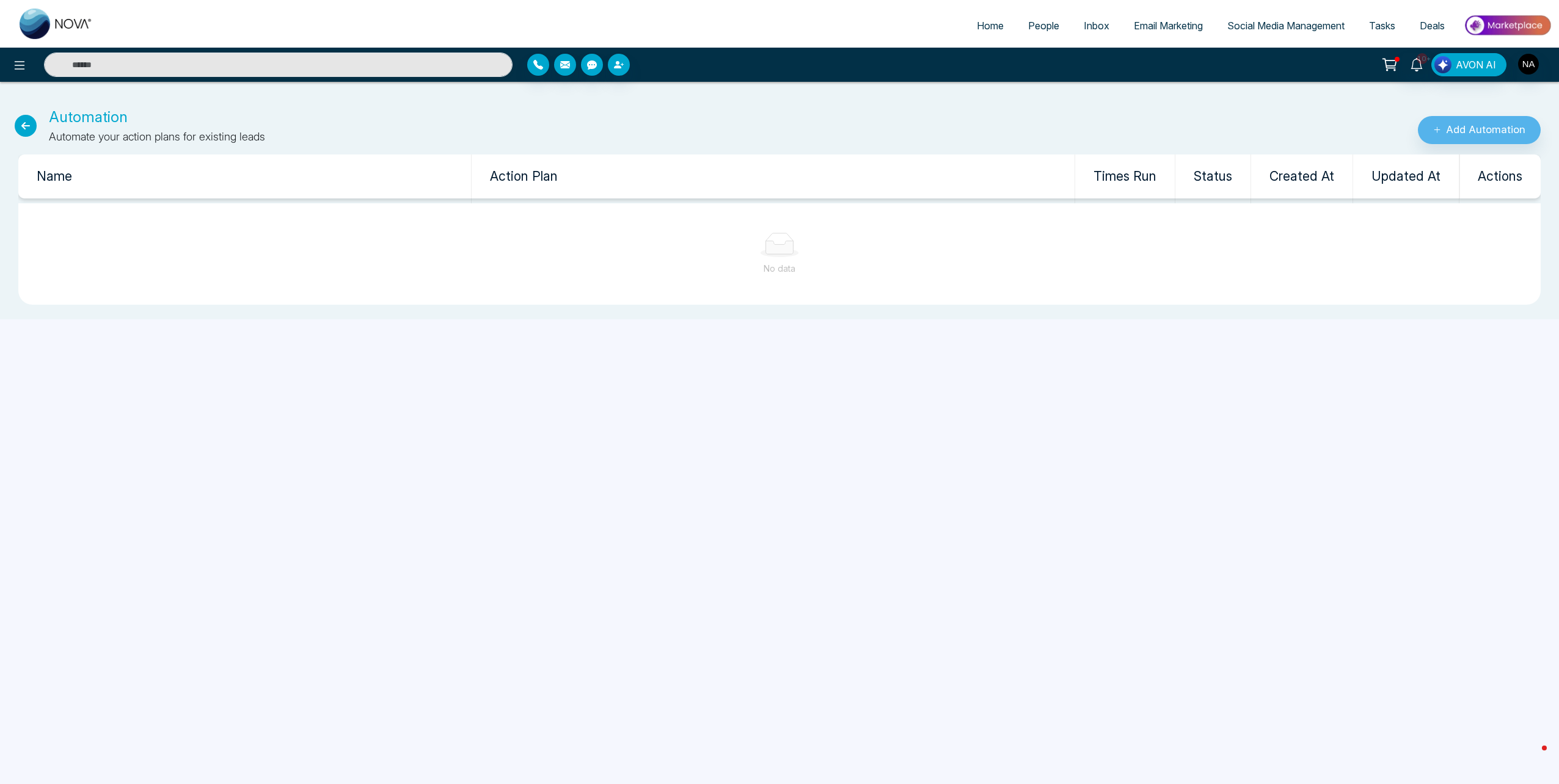
click at [1449, 116] on div "Add Automation" at bounding box center [1299, 125] width 520 height 39
click at [1461, 129] on button "Add Automation" at bounding box center [1480, 130] width 123 height 28
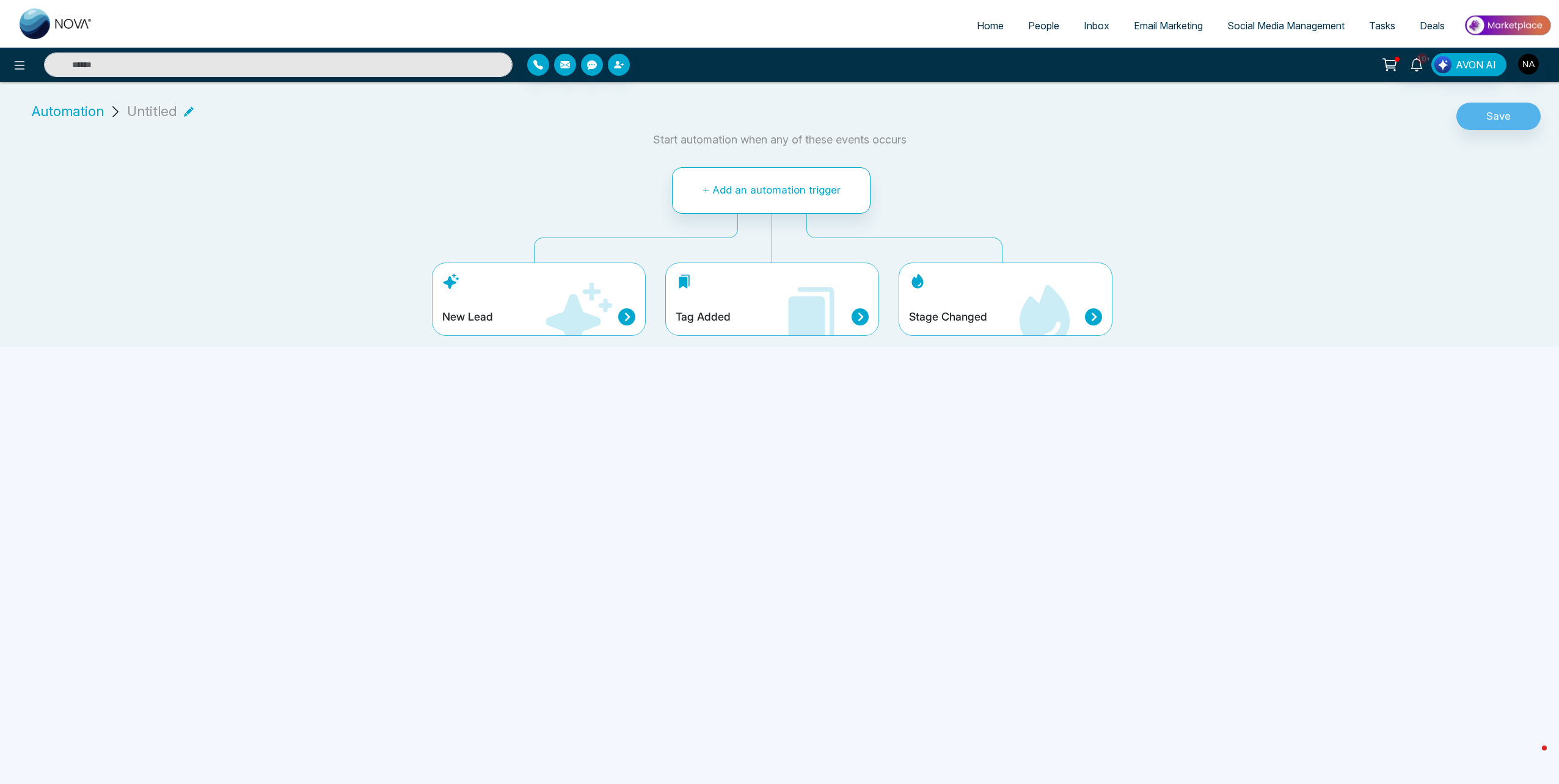
click at [526, 317] on div "New Lead" at bounding box center [539, 317] width 193 height 17
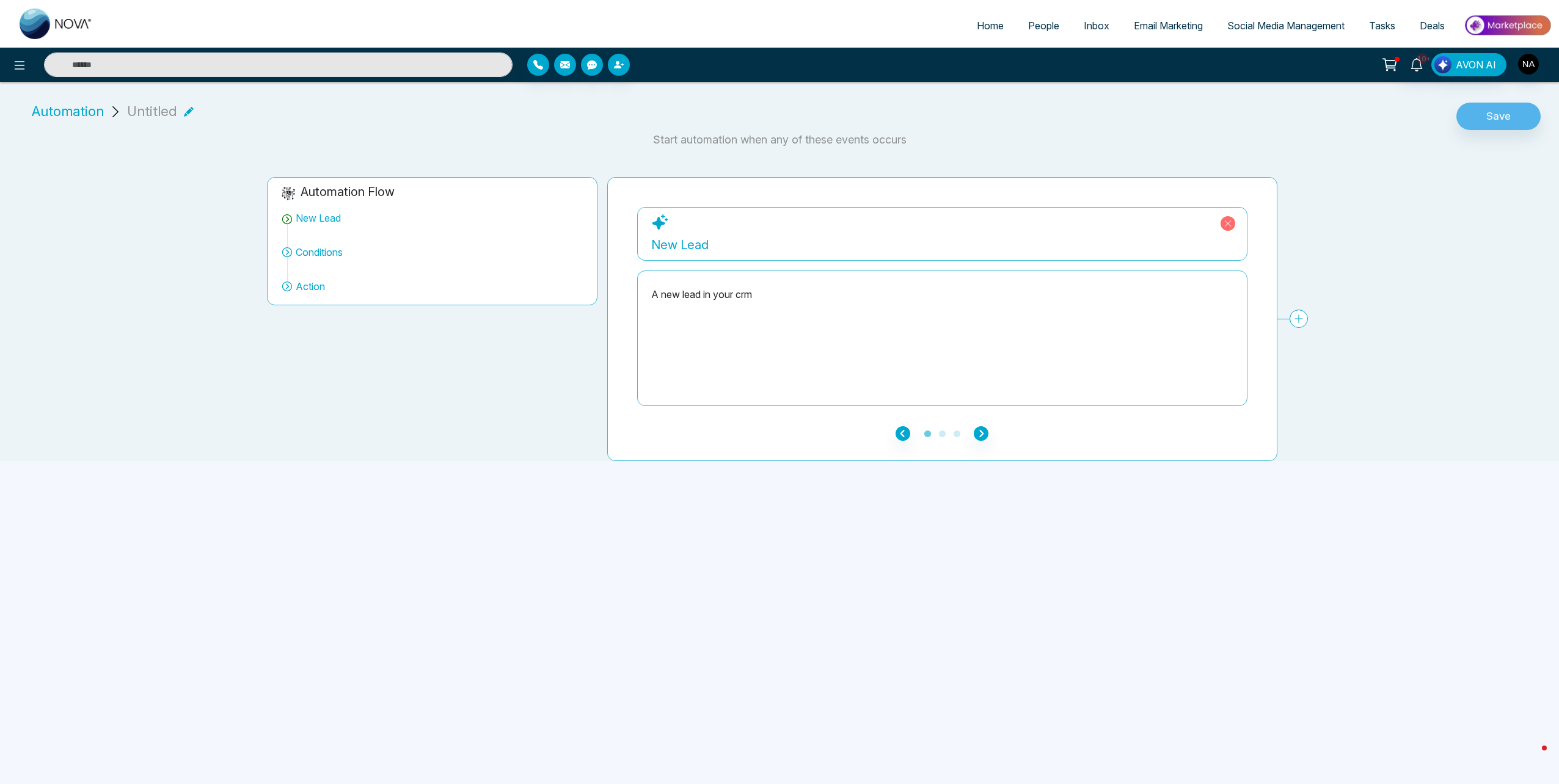
click at [716, 245] on div "New Lead" at bounding box center [942, 244] width 582 height 18
click at [695, 308] on div "A new lead in your crm" at bounding box center [942, 339] width 582 height 122
click at [979, 438] on icon "button" at bounding box center [981, 433] width 15 height 15
click at [984, 440] on icon "button" at bounding box center [981, 433] width 15 height 15
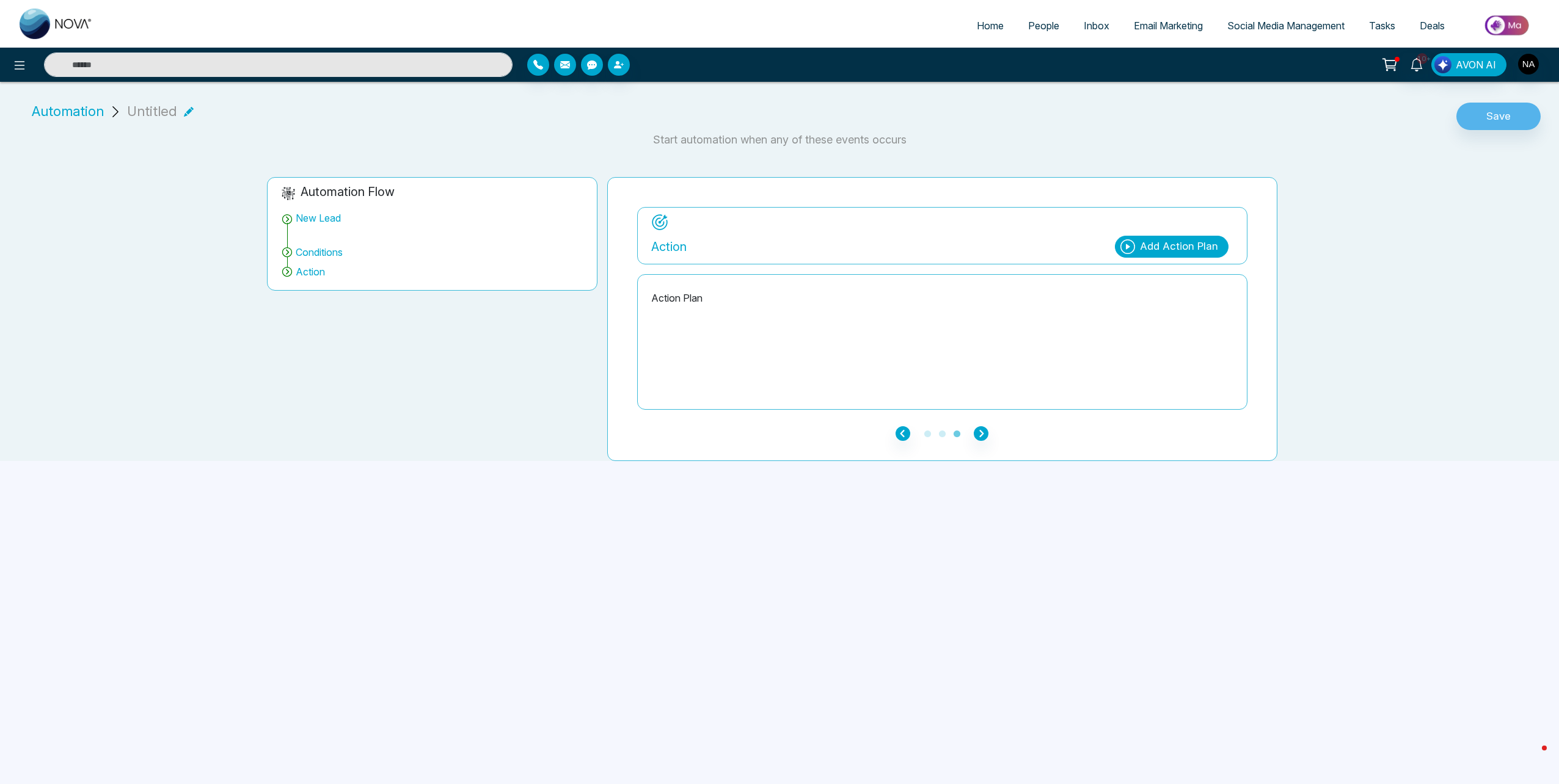
click at [912, 429] on ul "1 2 3" at bounding box center [943, 433] width 611 height 15
click at [906, 432] on icon "button" at bounding box center [902, 433] width 15 height 15
click at [1165, 254] on link "Add Conditions" at bounding box center [1174, 246] width 108 height 22
click at [988, 436] on icon "button" at bounding box center [981, 433] width 15 height 15
click at [1157, 253] on div "Add Action Plan" at bounding box center [1179, 247] width 79 height 16
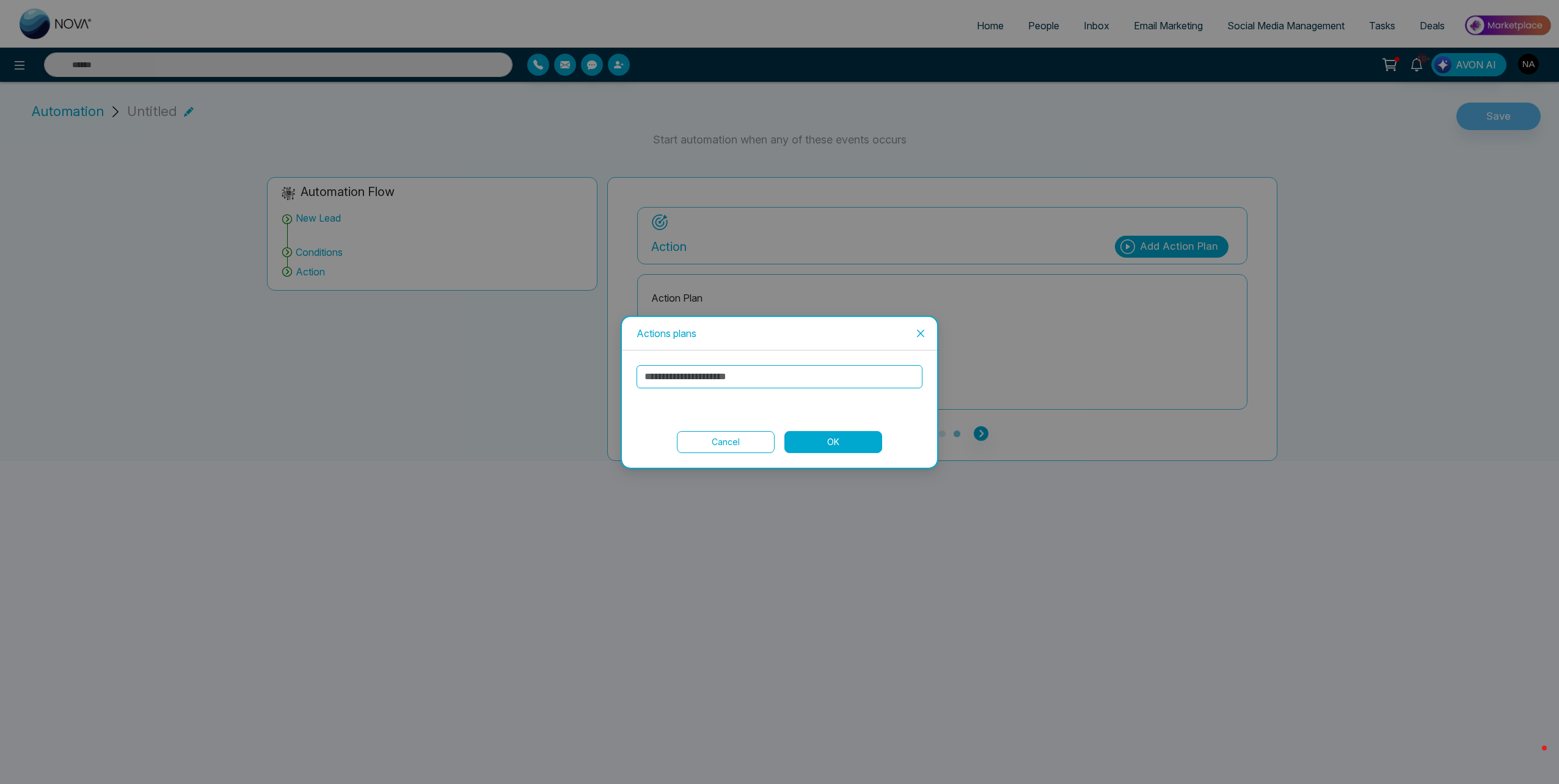
click at [711, 376] on input "text" at bounding box center [779, 377] width 286 height 23
type input "*********"
click at [834, 436] on button "OK" at bounding box center [833, 442] width 97 height 22
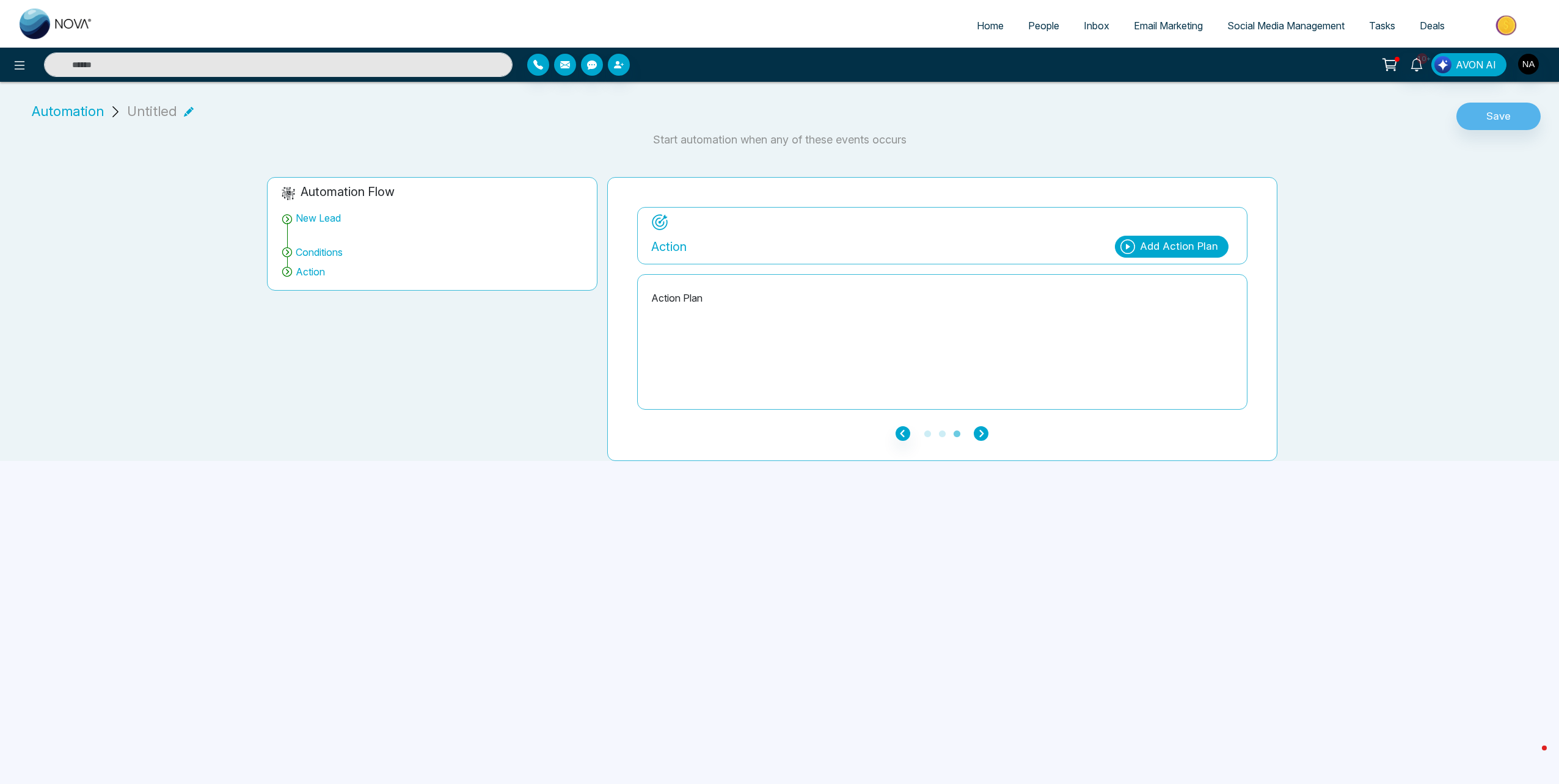
click at [980, 434] on icon "button" at bounding box center [981, 433] width 15 height 15
click at [1153, 248] on div "Add Action Plan" at bounding box center [1179, 247] width 79 height 16
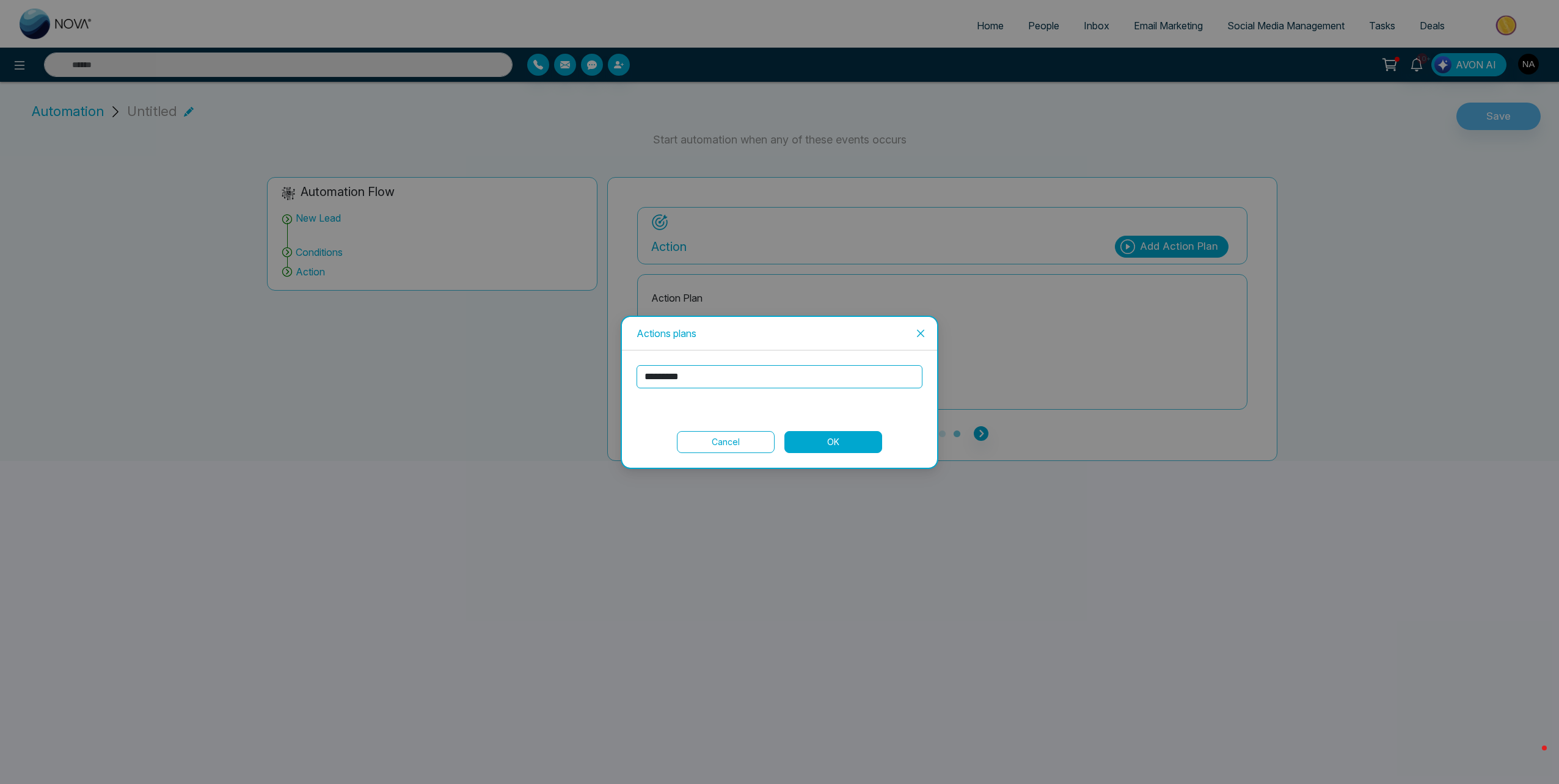
click at [815, 440] on button "OK" at bounding box center [833, 442] width 97 height 22
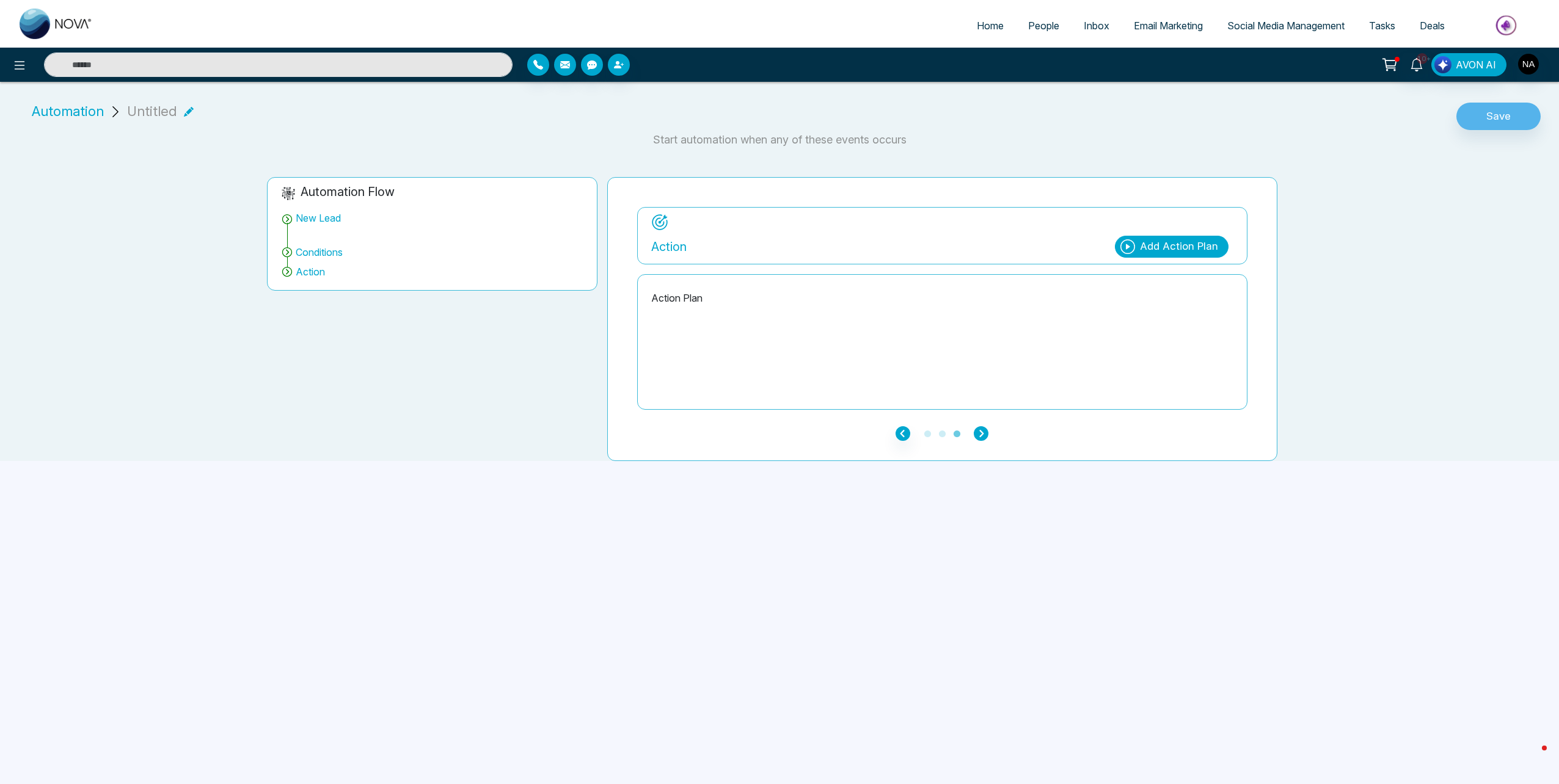
click at [984, 434] on icon "button" at bounding box center [981, 433] width 15 height 15
click at [1503, 116] on button "Save" at bounding box center [1499, 116] width 85 height 28
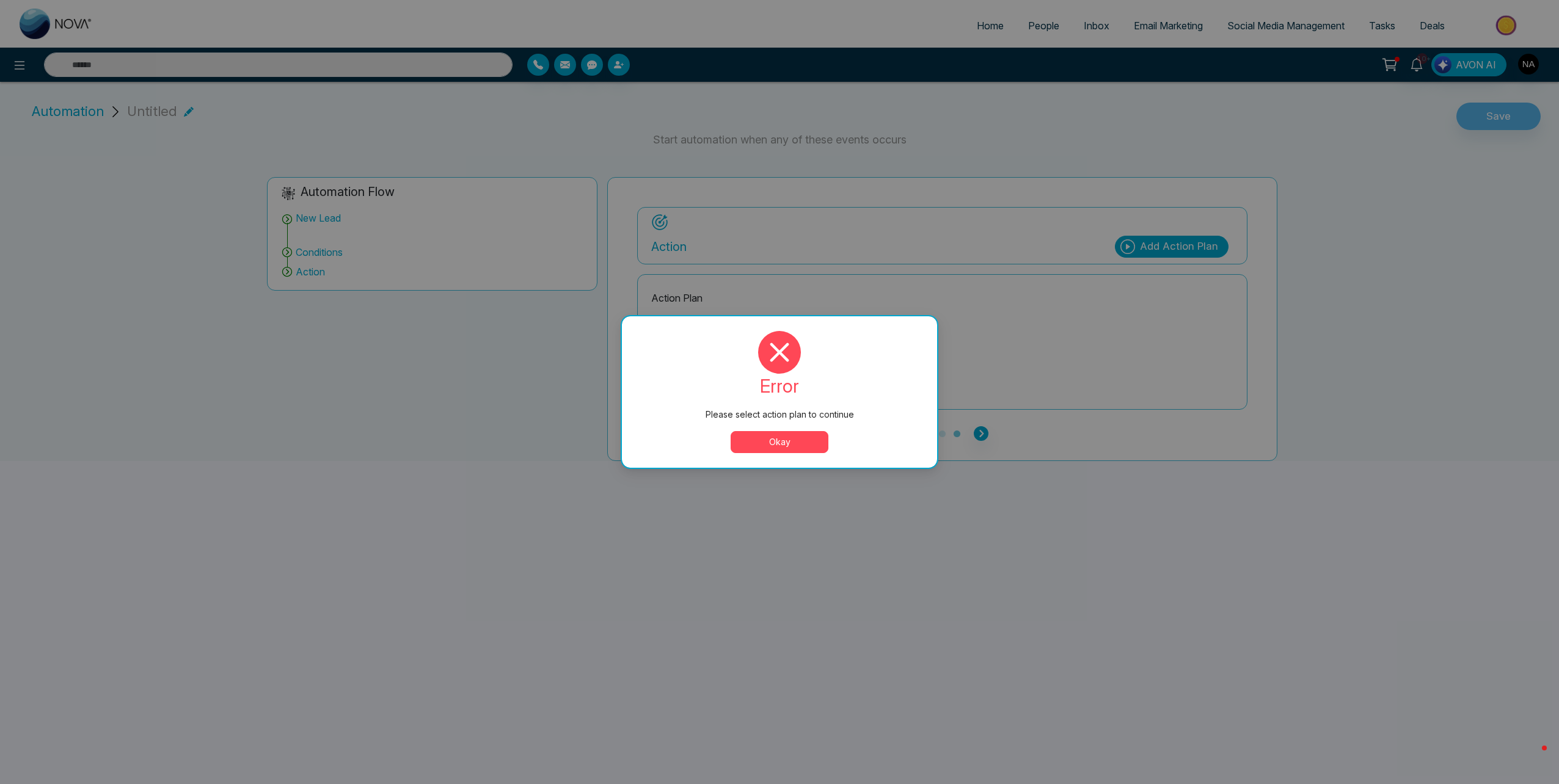
click at [764, 448] on button "Okay" at bounding box center [779, 442] width 97 height 22
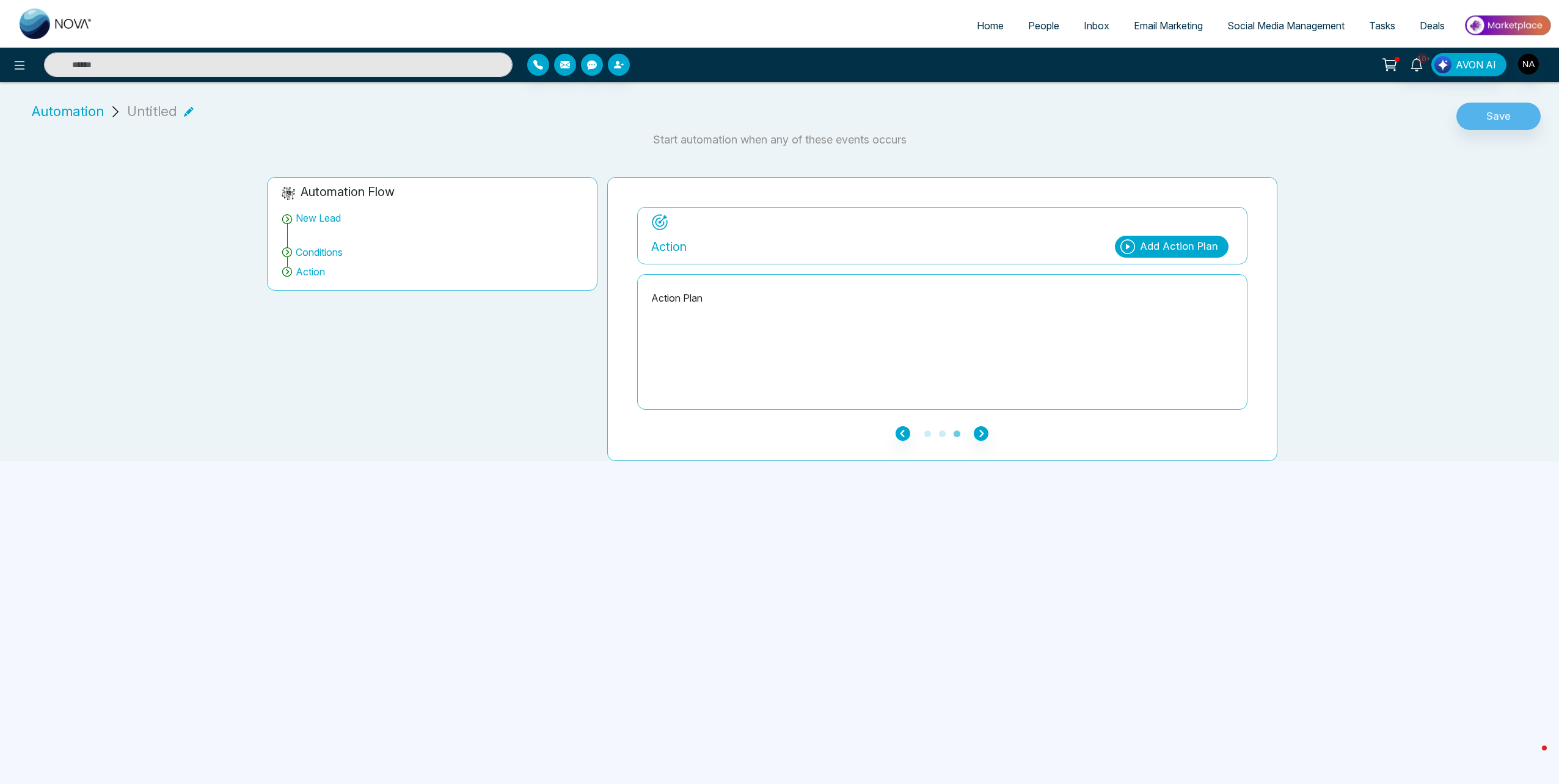
drag, startPoint x: 680, startPoint y: 198, endPoint x: 675, endPoint y: 240, distance: 42.3
click at [680, 208] on div "**********" at bounding box center [942, 318] width 670 height 284
drag, startPoint x: 675, startPoint y: 240, endPoint x: 674, endPoint y: 247, distance: 7.1
click at [676, 240] on p "Action" at bounding box center [669, 247] width 35 height 18
click at [680, 290] on div "Action Plan" at bounding box center [942, 342] width 582 height 122
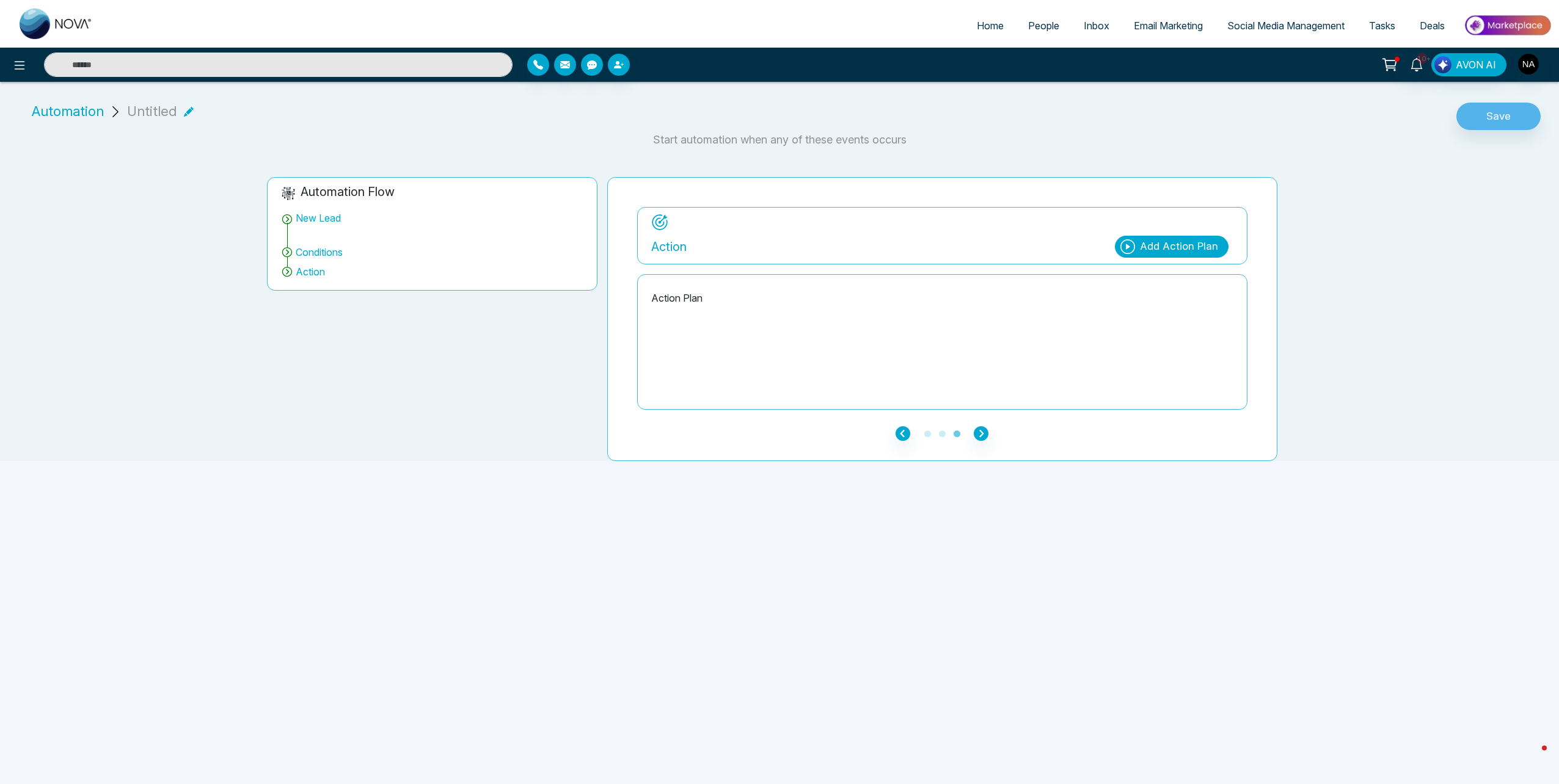
click at [682, 311] on div "Action Plan" at bounding box center [942, 342] width 582 height 122
click at [682, 310] on div "Action Plan" at bounding box center [942, 342] width 582 height 122
click at [1179, 241] on div "Add Action Plan" at bounding box center [1179, 247] width 79 height 16
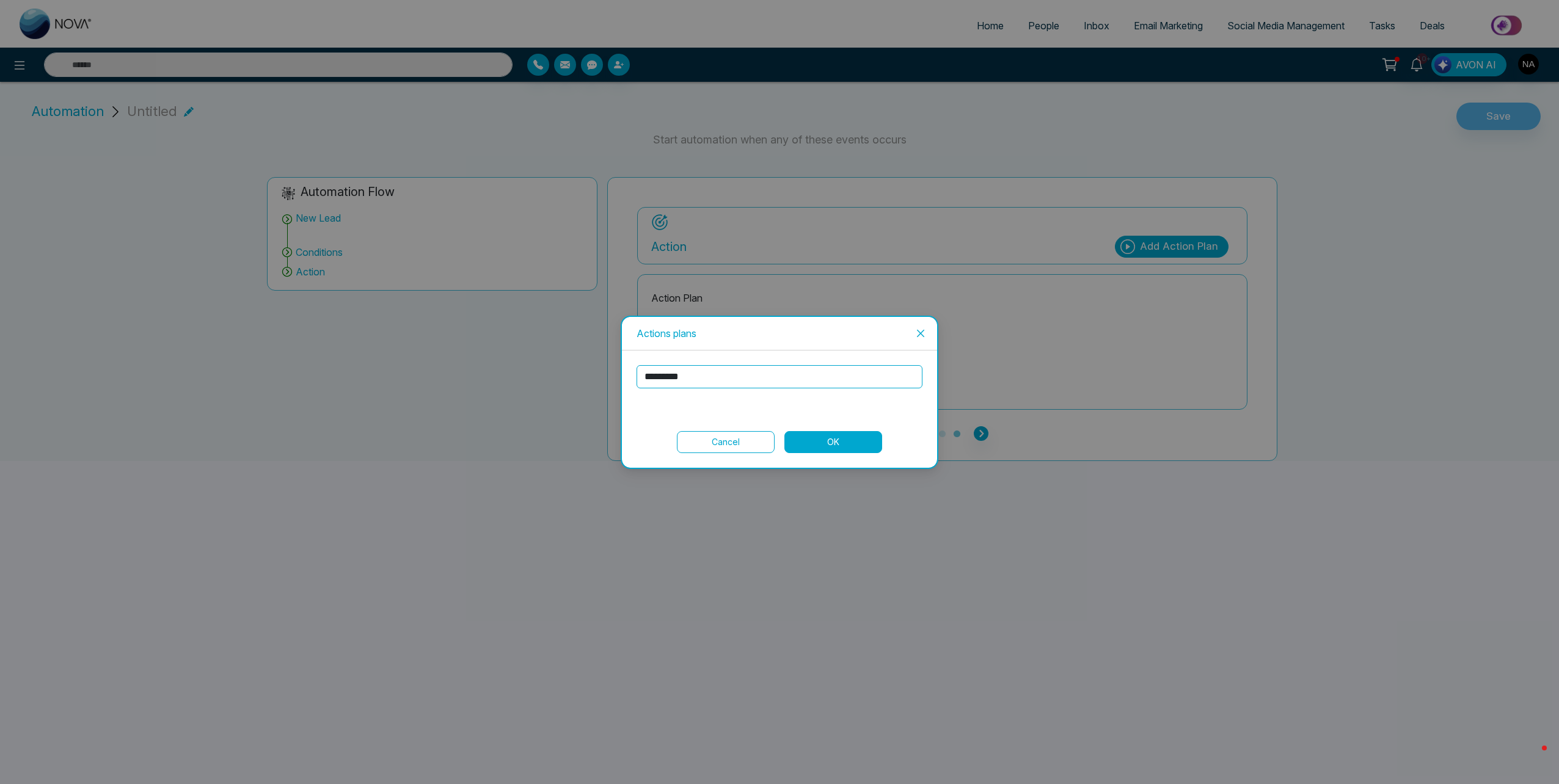
click at [678, 379] on input "*********" at bounding box center [779, 377] width 286 height 23
click at [679, 379] on input "*********" at bounding box center [779, 377] width 286 height 23
click at [680, 379] on input "*********" at bounding box center [779, 377] width 286 height 23
click at [929, 334] on span "Close" at bounding box center [921, 334] width 33 height 33
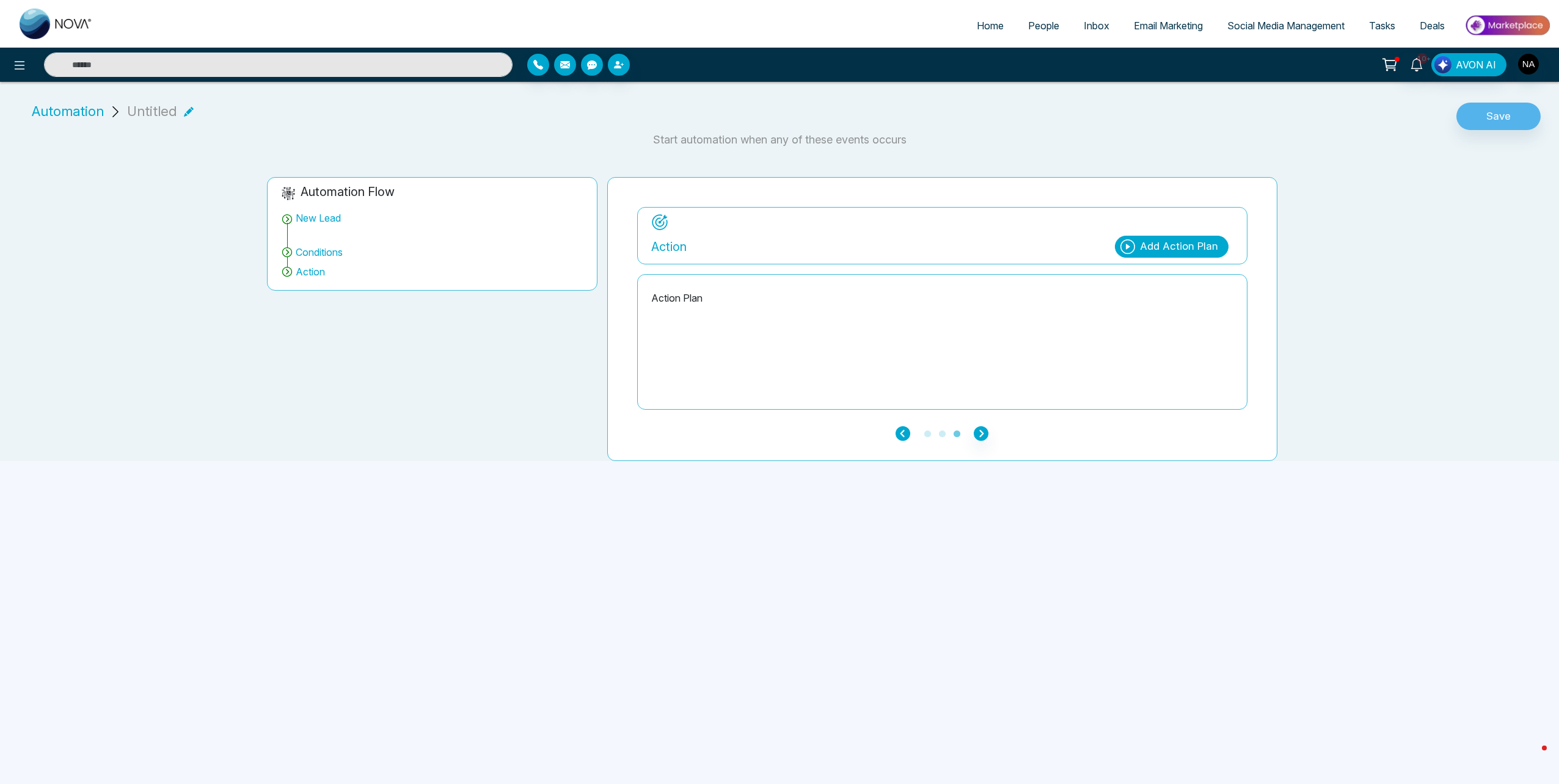
click at [898, 430] on icon "button" at bounding box center [902, 433] width 15 height 15
click at [966, 432] on ul "1 2 3" at bounding box center [943, 433] width 611 height 15
click at [982, 430] on icon "button" at bounding box center [981, 433] width 15 height 15
click at [1141, 247] on div "Add Action Plan" at bounding box center [1179, 247] width 79 height 16
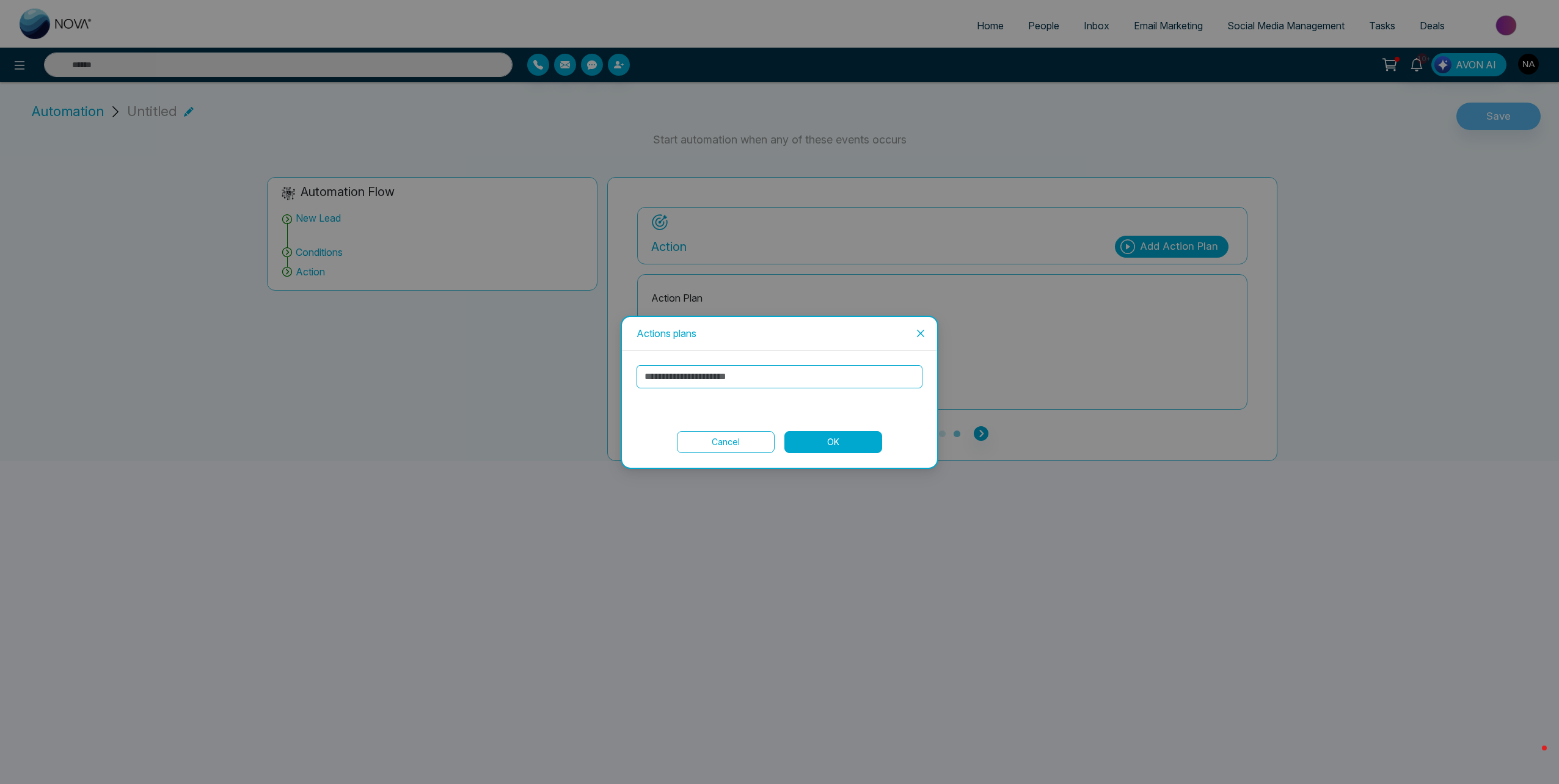
click at [717, 372] on input "text" at bounding box center [779, 377] width 286 height 23
type input "***"
click at [802, 443] on button "OK" at bounding box center [833, 442] width 97 height 22
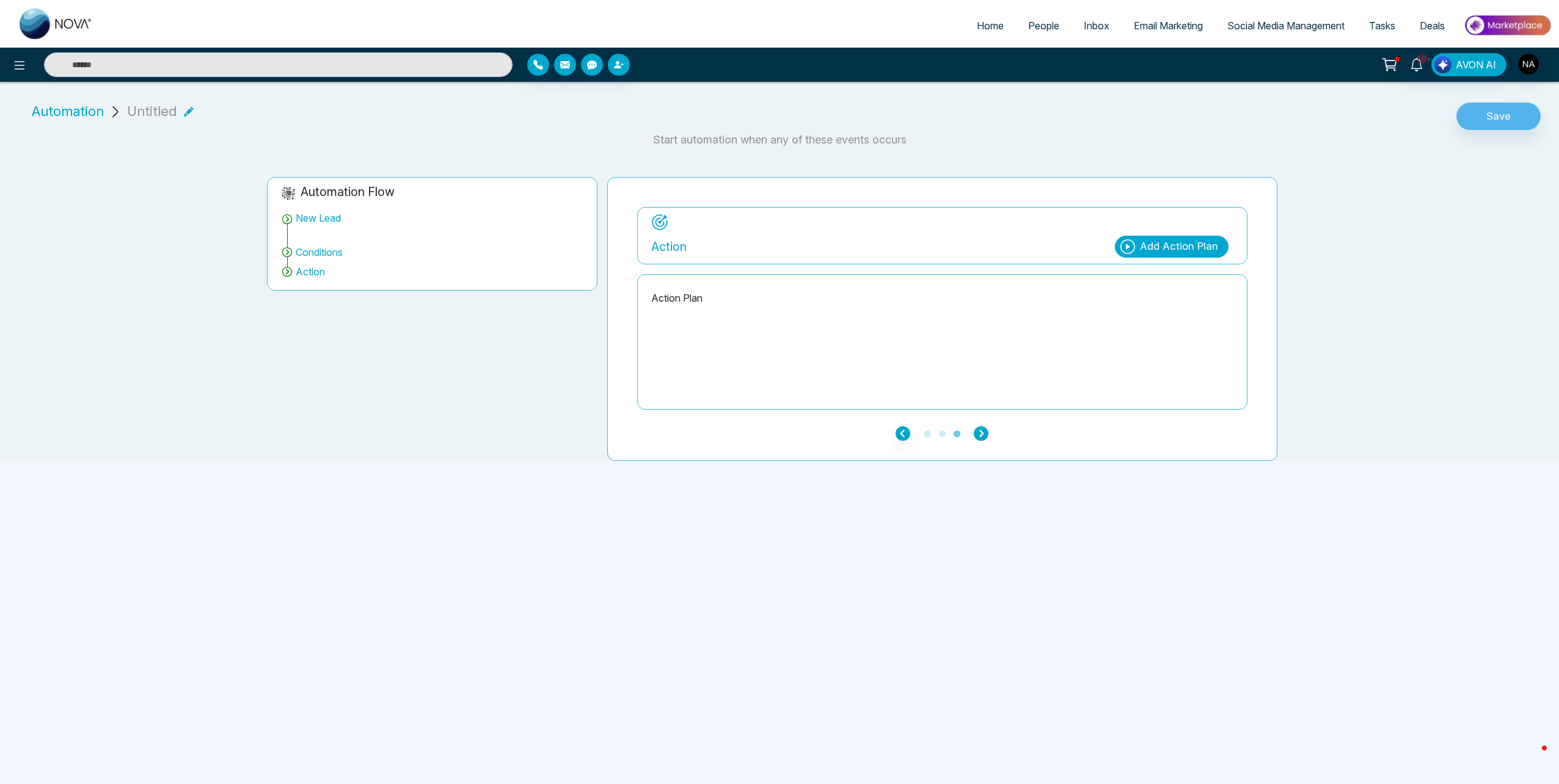
click at [984, 433] on icon "button" at bounding box center [981, 433] width 15 height 15
click at [927, 342] on div "Action Plan" at bounding box center [942, 342] width 582 height 122
click at [744, 301] on p "Action Plan" at bounding box center [942, 298] width 582 height 15
click at [1502, 130] on div "**********" at bounding box center [779, 276] width 1559 height 369
drag, startPoint x: 1502, startPoint y: 130, endPoint x: 1499, endPoint y: 121, distance: 9.5
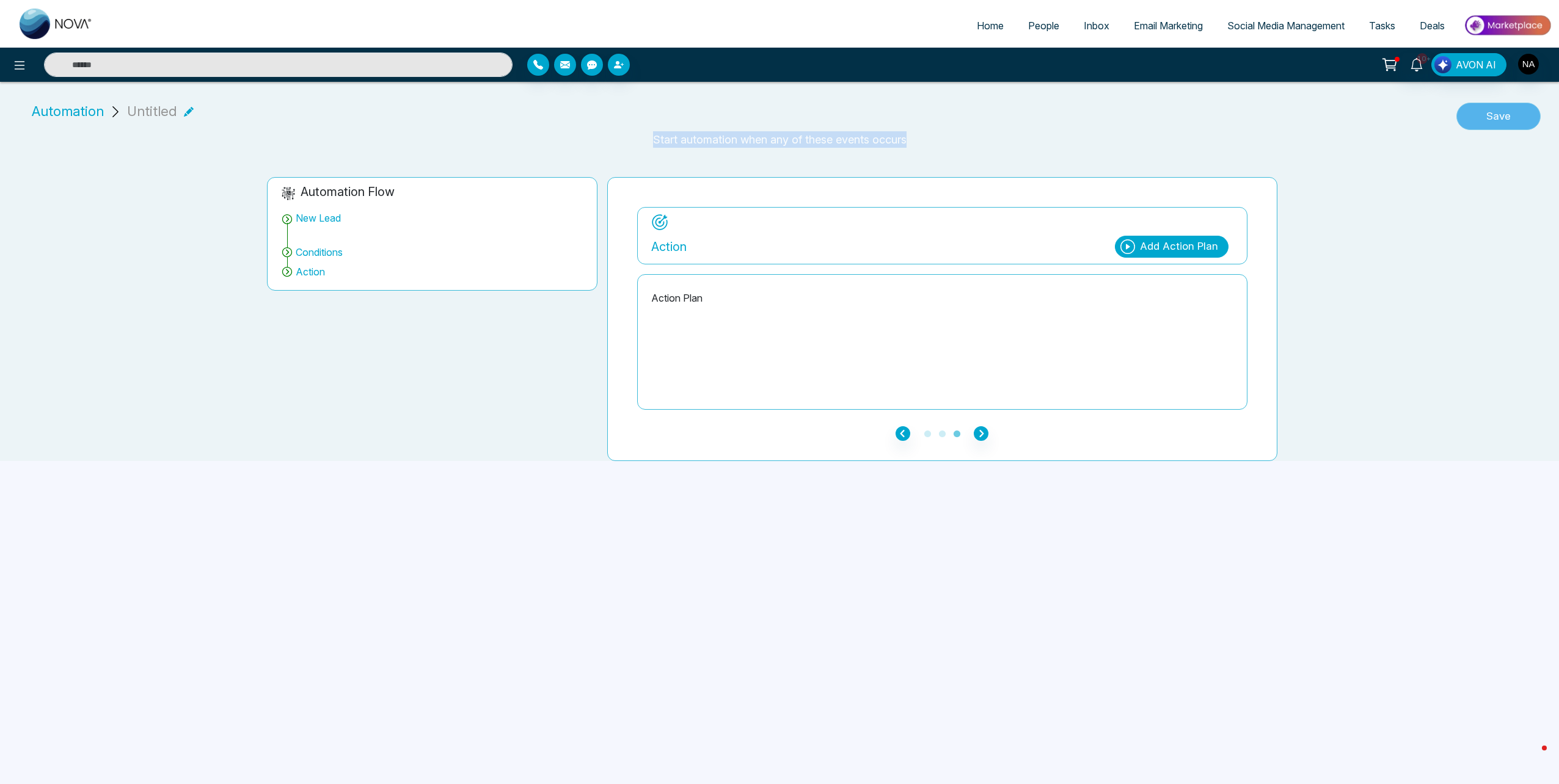
click at [1499, 121] on button "Save" at bounding box center [1499, 116] width 85 height 28
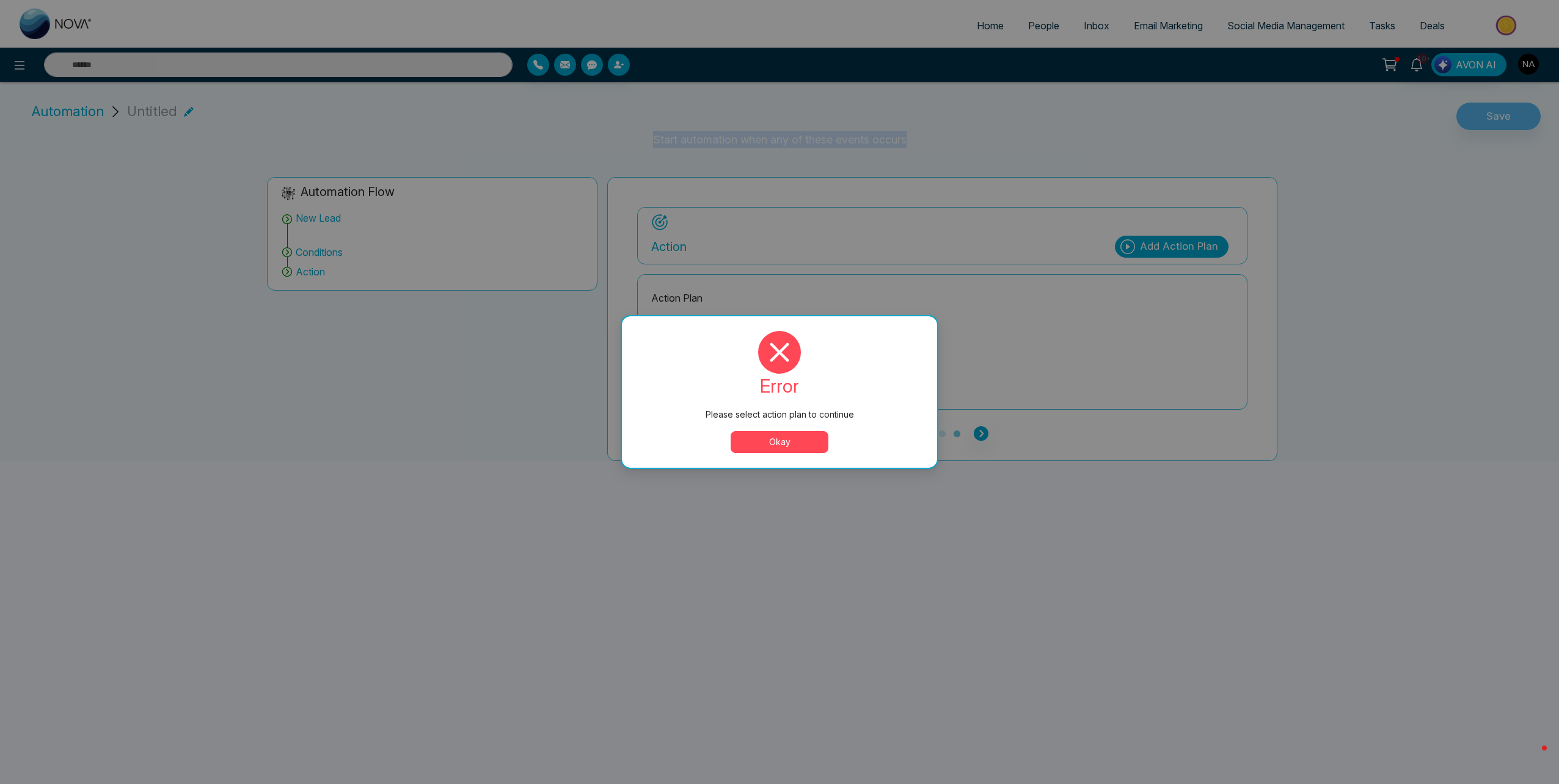
click at [779, 436] on button "Okay" at bounding box center [779, 442] width 97 height 22
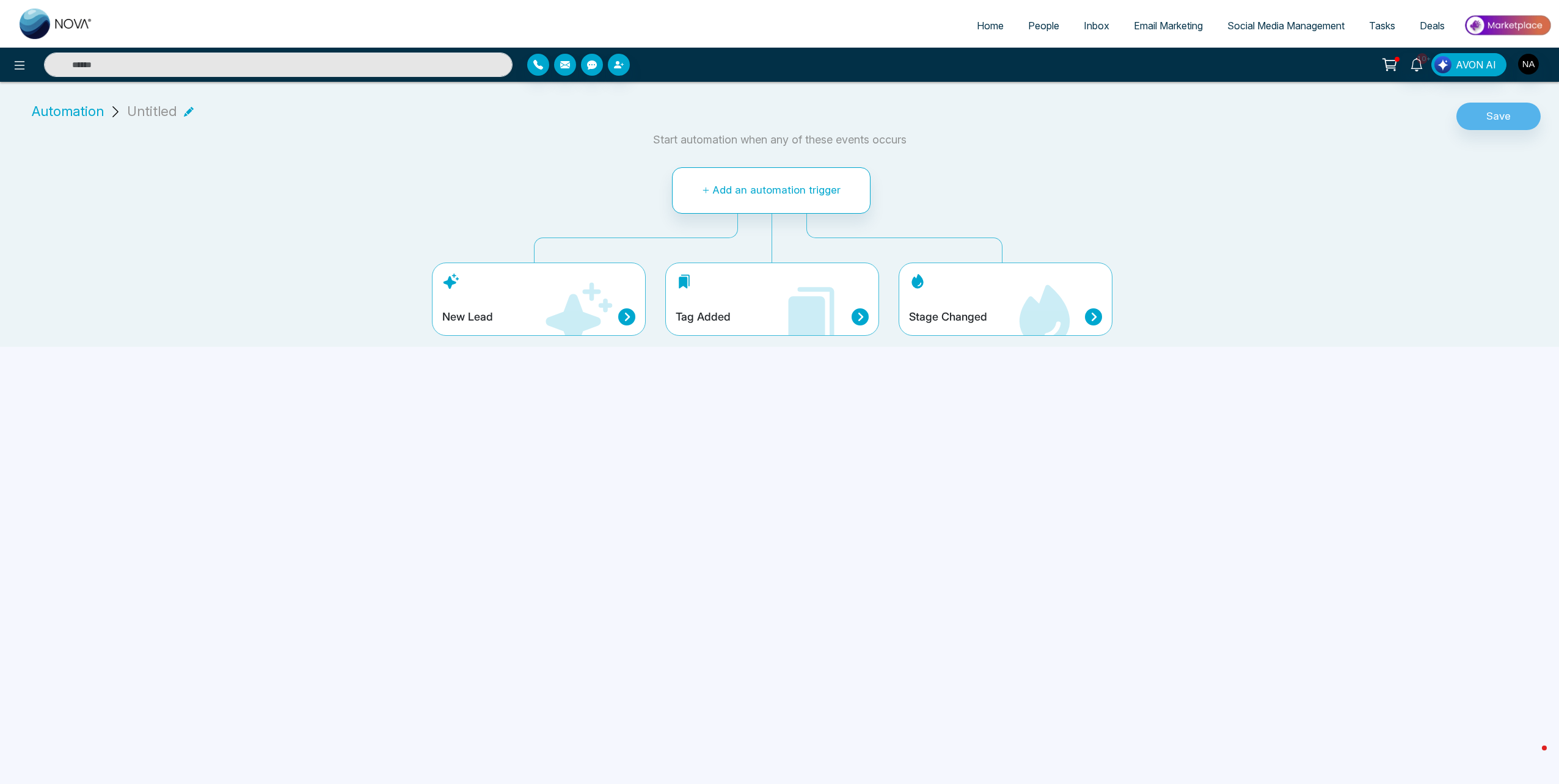
click at [544, 298] on icon at bounding box center [578, 317] width 73 height 73
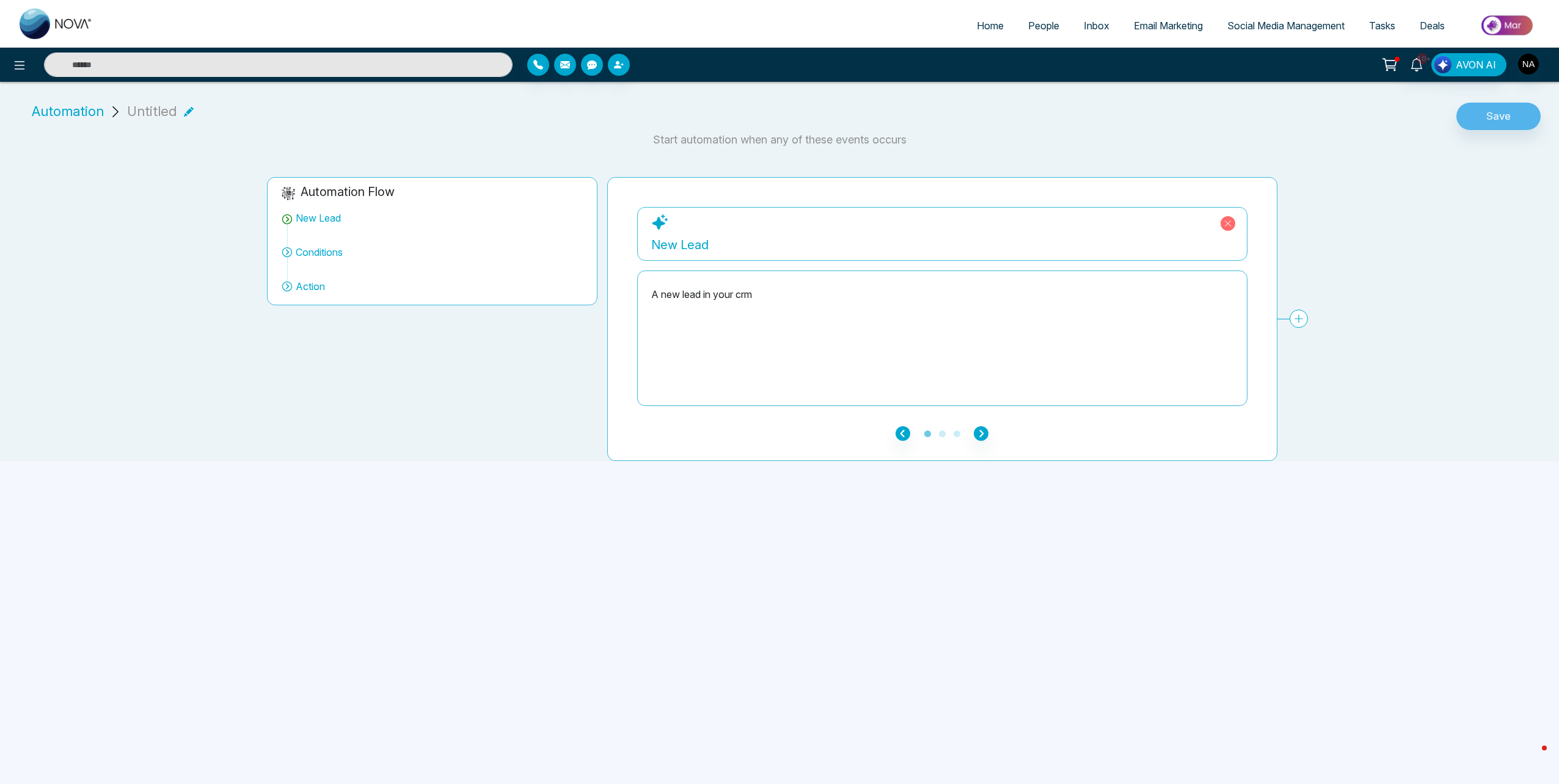
click at [720, 254] on div "New Lead" at bounding box center [943, 234] width 611 height 53
click at [984, 437] on icon "button" at bounding box center [981, 433] width 15 height 15
click at [1000, 416] on div "**********" at bounding box center [942, 318] width 670 height 284
click at [1147, 255] on link "Add Conditions" at bounding box center [1174, 246] width 108 height 22
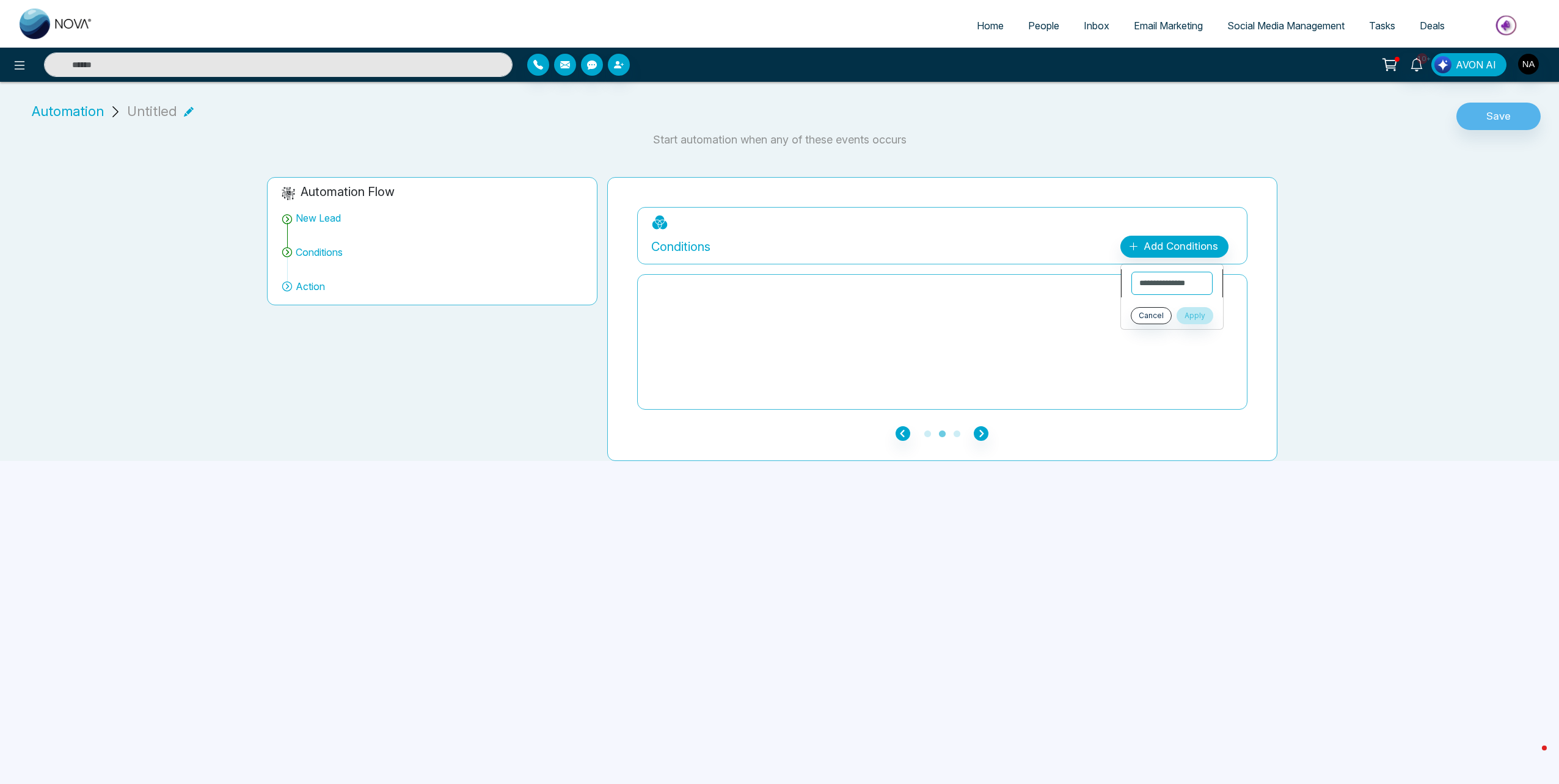
click at [1164, 297] on li "**********" at bounding box center [1172, 283] width 102 height 28
click at [988, 437] on icon "button" at bounding box center [981, 433] width 15 height 15
click at [1172, 254] on div "Add Action Plan" at bounding box center [1179, 247] width 79 height 16
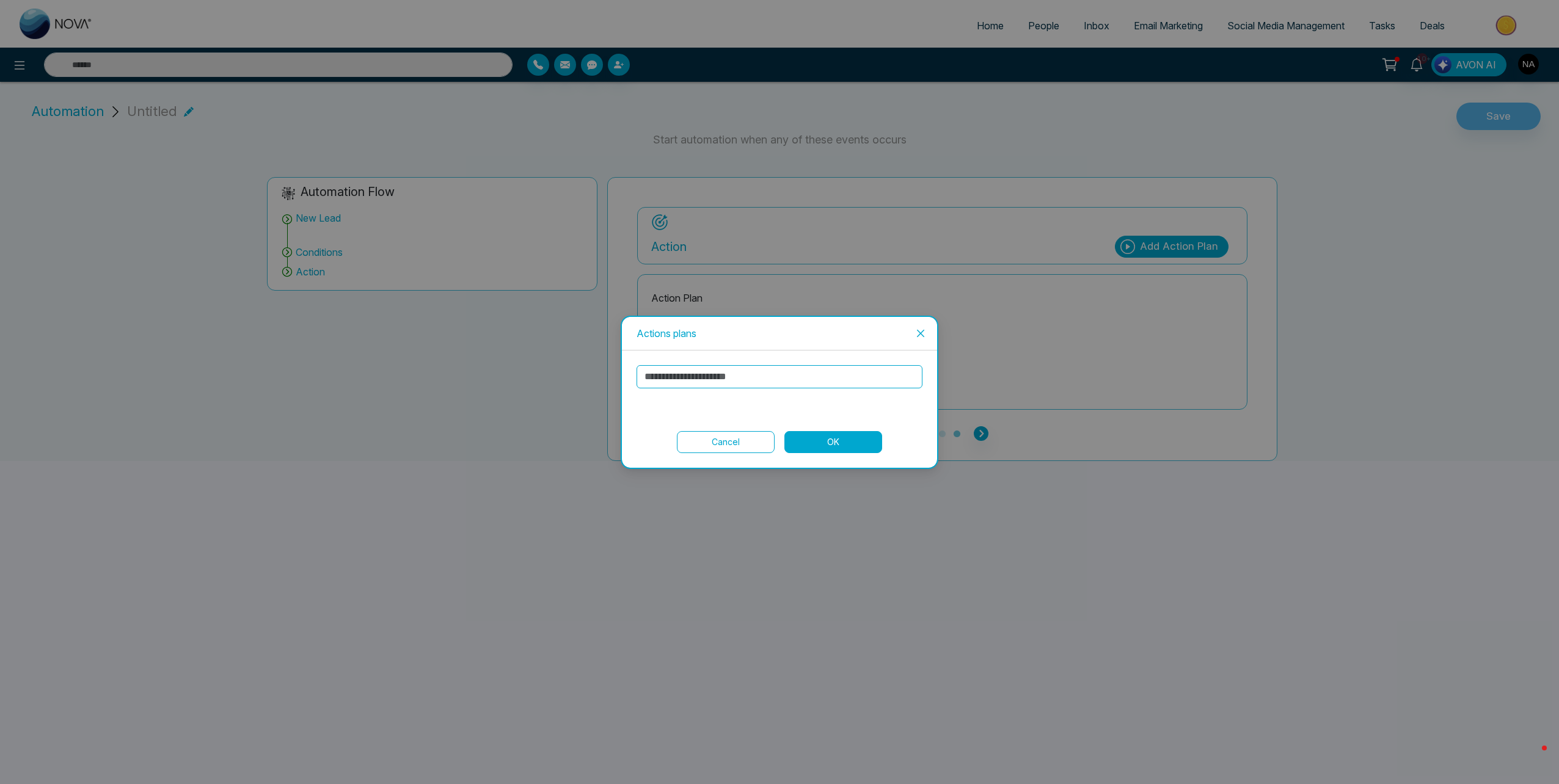
click at [731, 376] on input "text" at bounding box center [779, 377] width 286 height 23
click at [918, 342] on span "Close" at bounding box center [921, 334] width 33 height 33
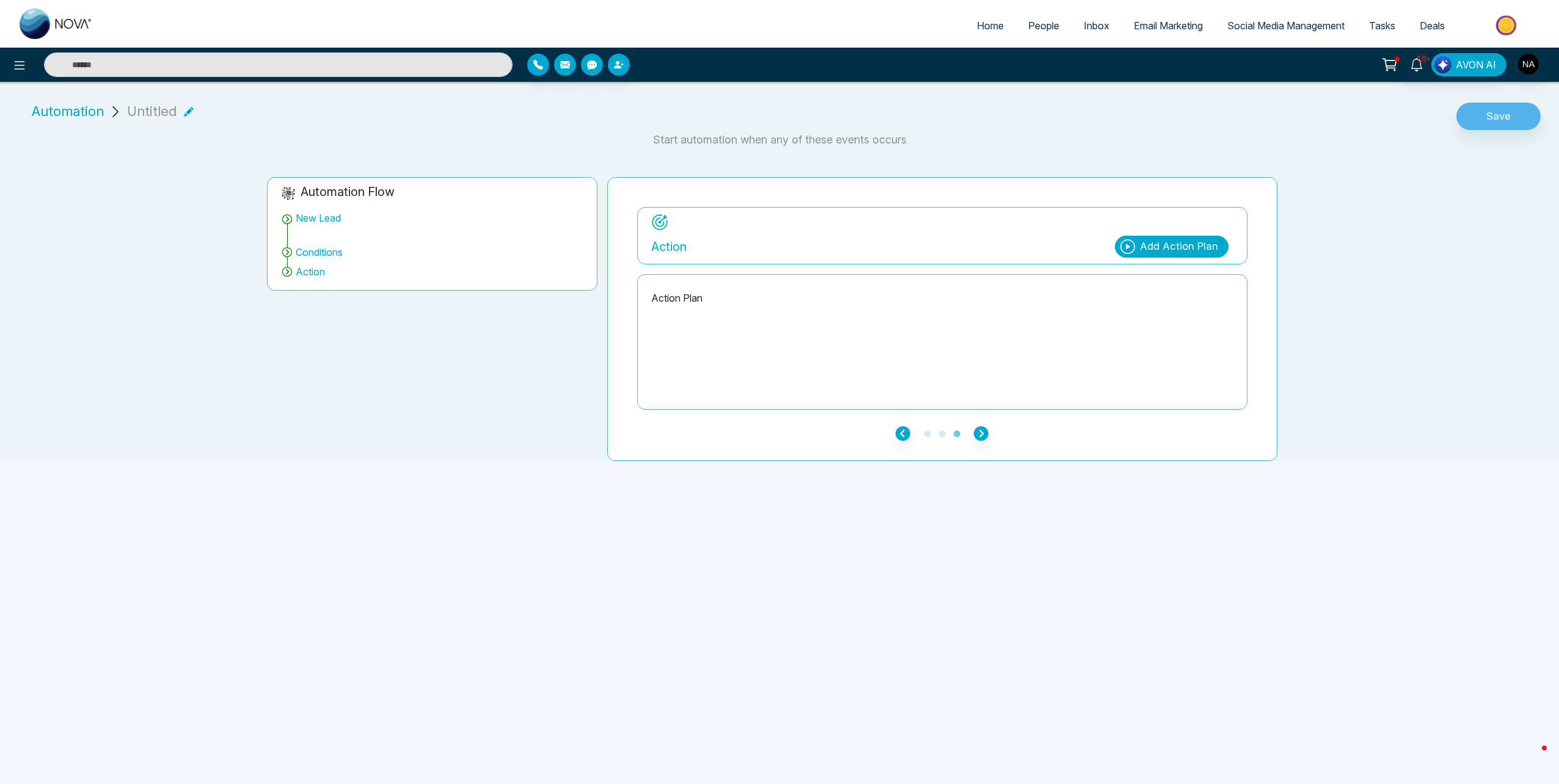
click at [671, 319] on div "Action Plan" at bounding box center [942, 342] width 582 height 122
click at [674, 300] on p "Action Plan" at bounding box center [942, 298] width 582 height 15
click at [1169, 241] on div "Add Action Plan" at bounding box center [1179, 247] width 79 height 16
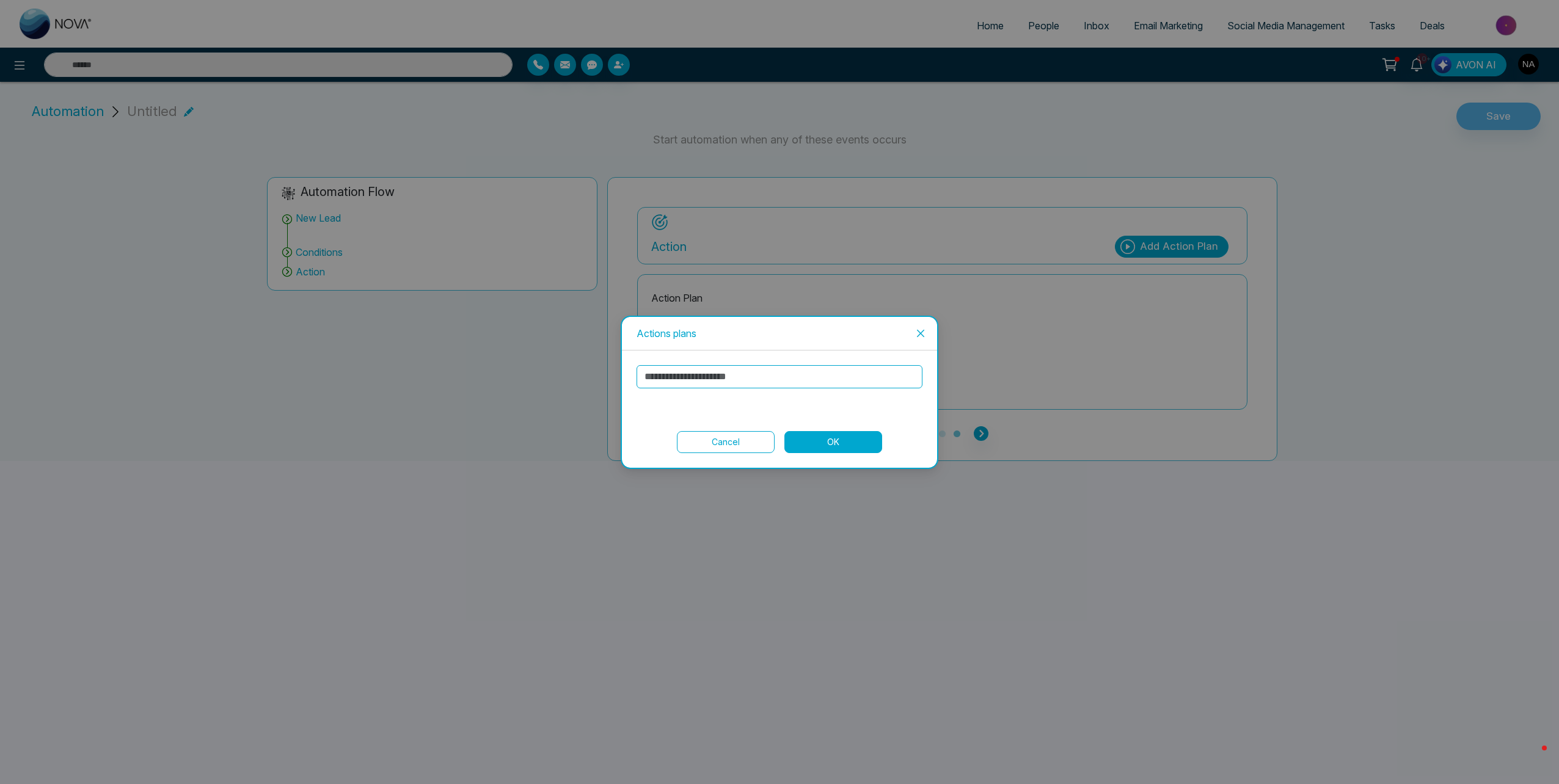
click at [717, 367] on input "text" at bounding box center [779, 377] width 286 height 23
type input "**********"
click at [853, 444] on button "OK" at bounding box center [833, 442] width 97 height 22
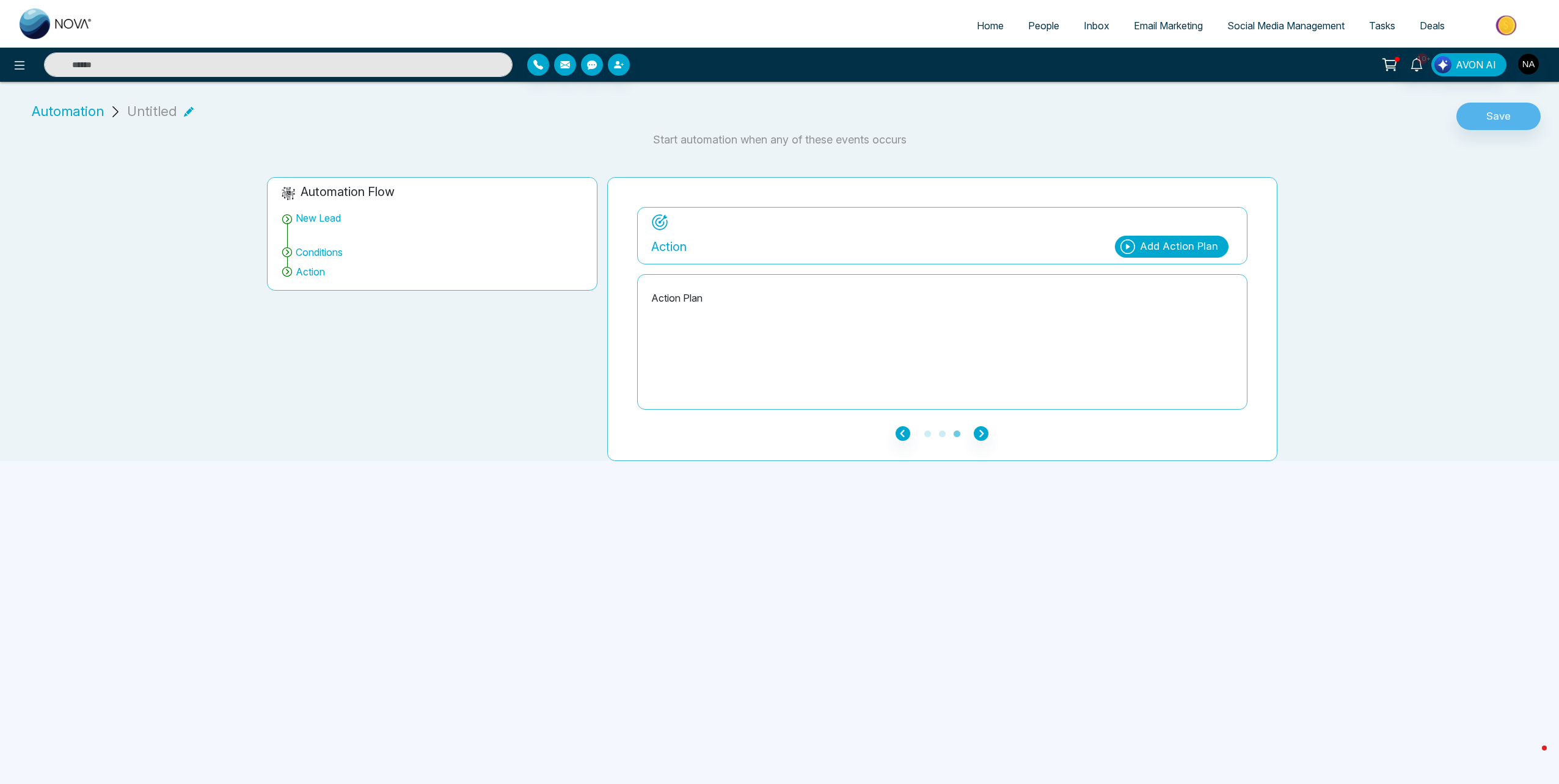
click at [1311, 298] on div "**********" at bounding box center [772, 310] width 1559 height 304
click at [1304, 298] on div "**********" at bounding box center [772, 310] width 1559 height 304
click at [323, 216] on div "New Lead" at bounding box center [318, 217] width 45 height 15
click at [261, 225] on div "**********" at bounding box center [771, 314] width 1029 height 294
click at [900, 435] on icon "button" at bounding box center [902, 433] width 15 height 15
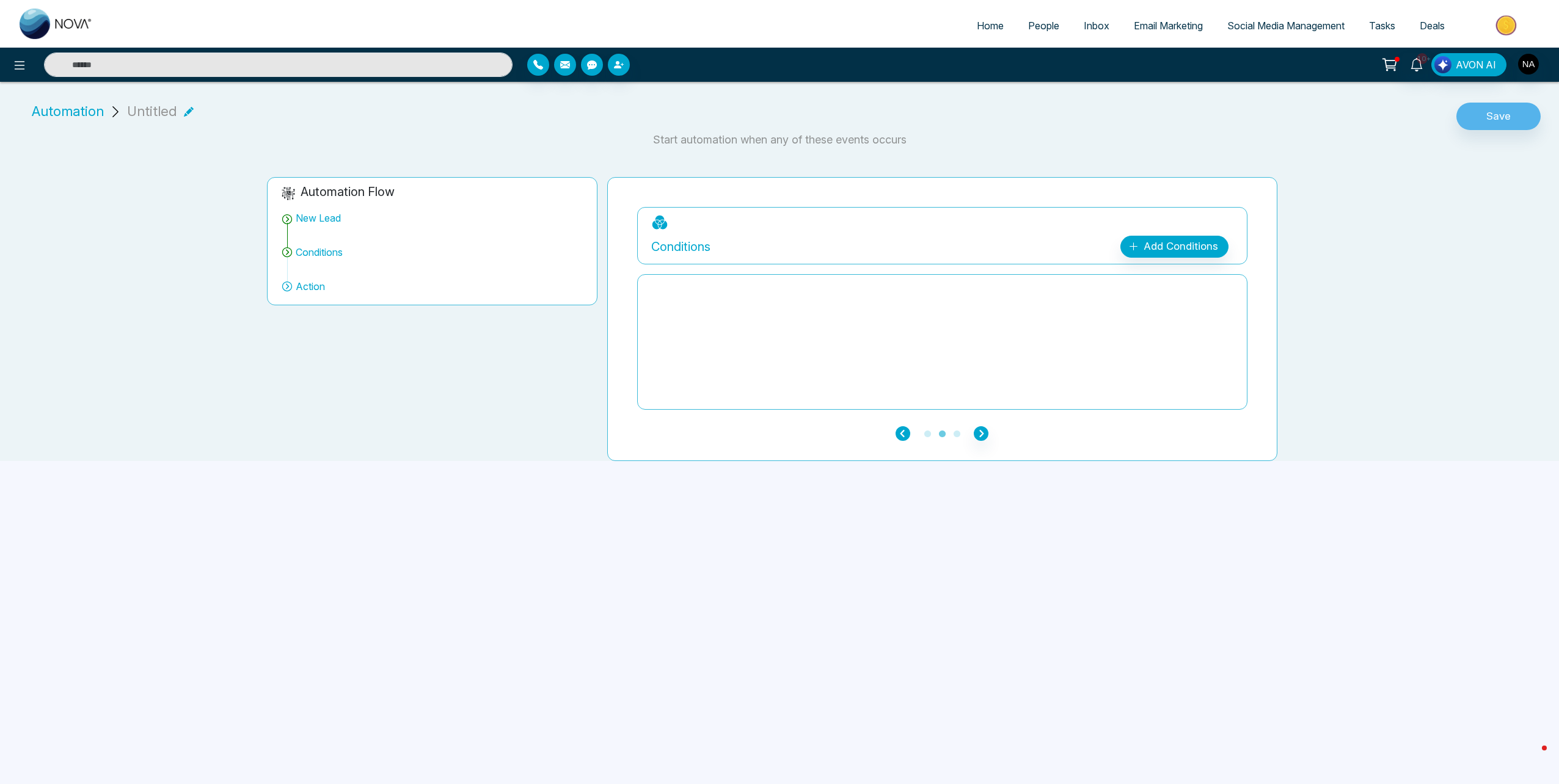
click at [900, 435] on icon "button" at bounding box center [902, 433] width 15 height 15
click at [904, 436] on icon "button" at bounding box center [902, 433] width 15 height 15
click at [1311, 317] on div "**********" at bounding box center [772, 310] width 1559 height 304
click at [1304, 319] on icon at bounding box center [1298, 318] width 18 height 18
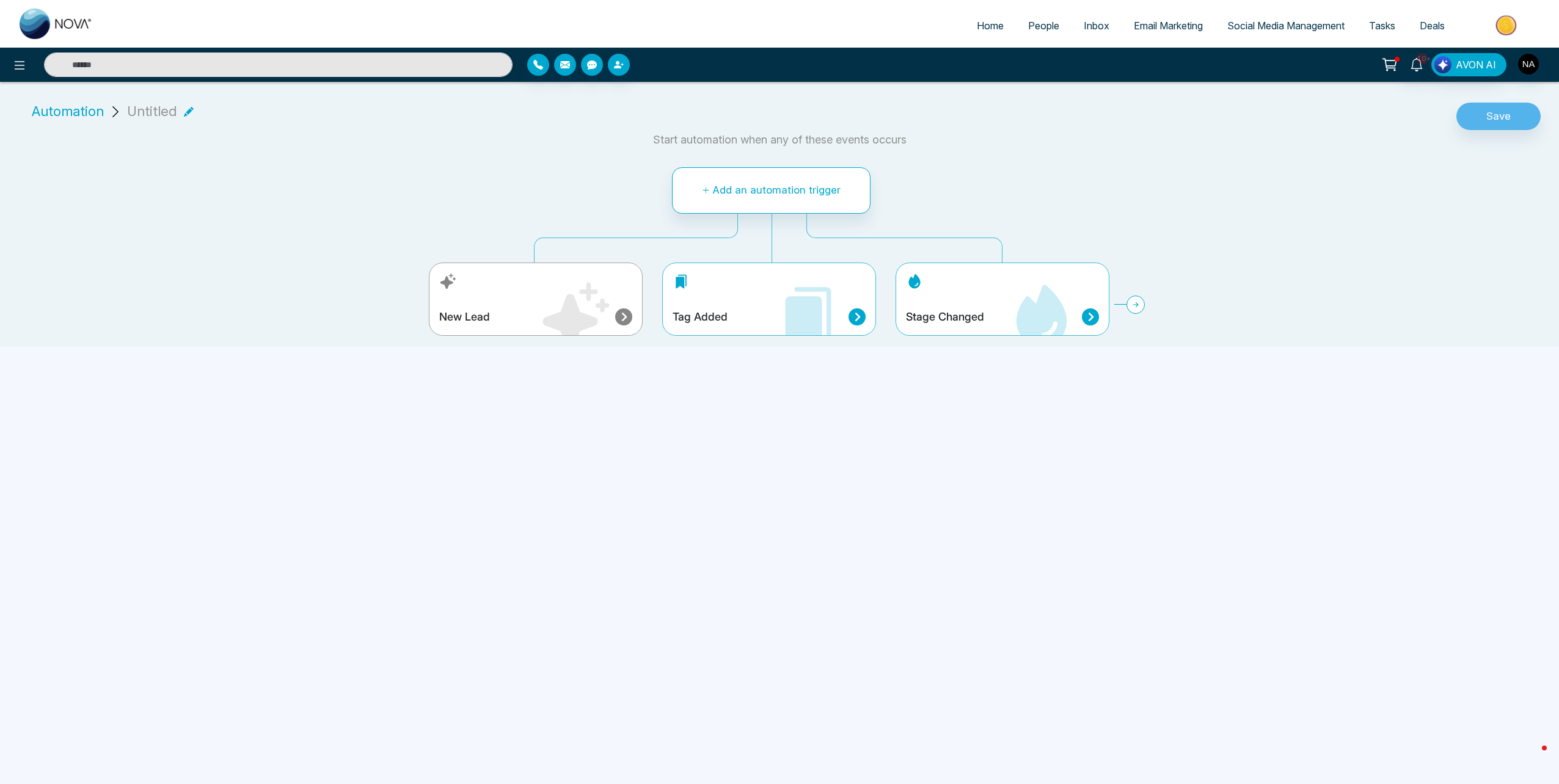
click at [996, 284] on div "Stage Changed" at bounding box center [1003, 299] width 214 height 73
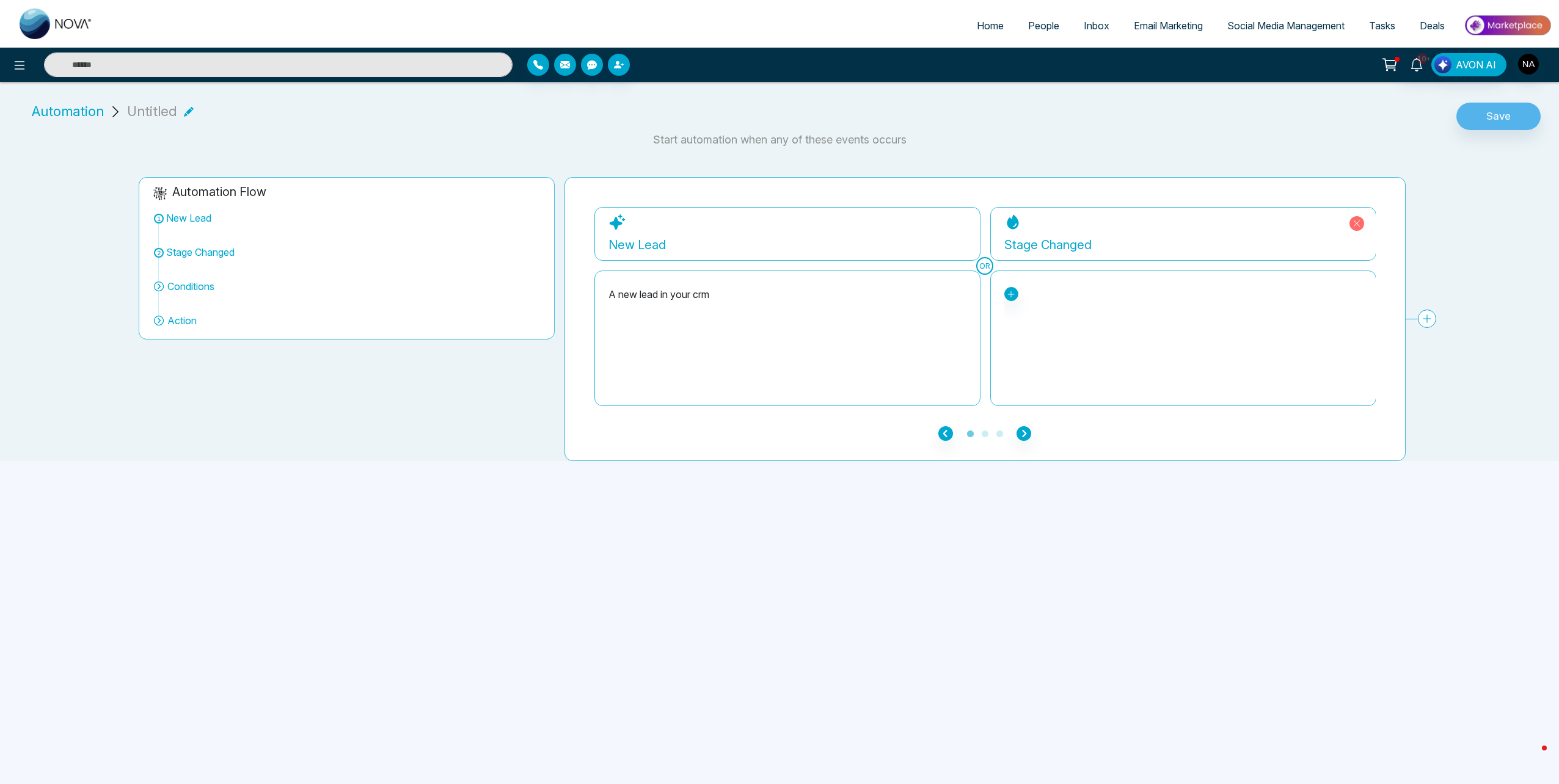
click at [1361, 229] on icon at bounding box center [1357, 223] width 15 height 15
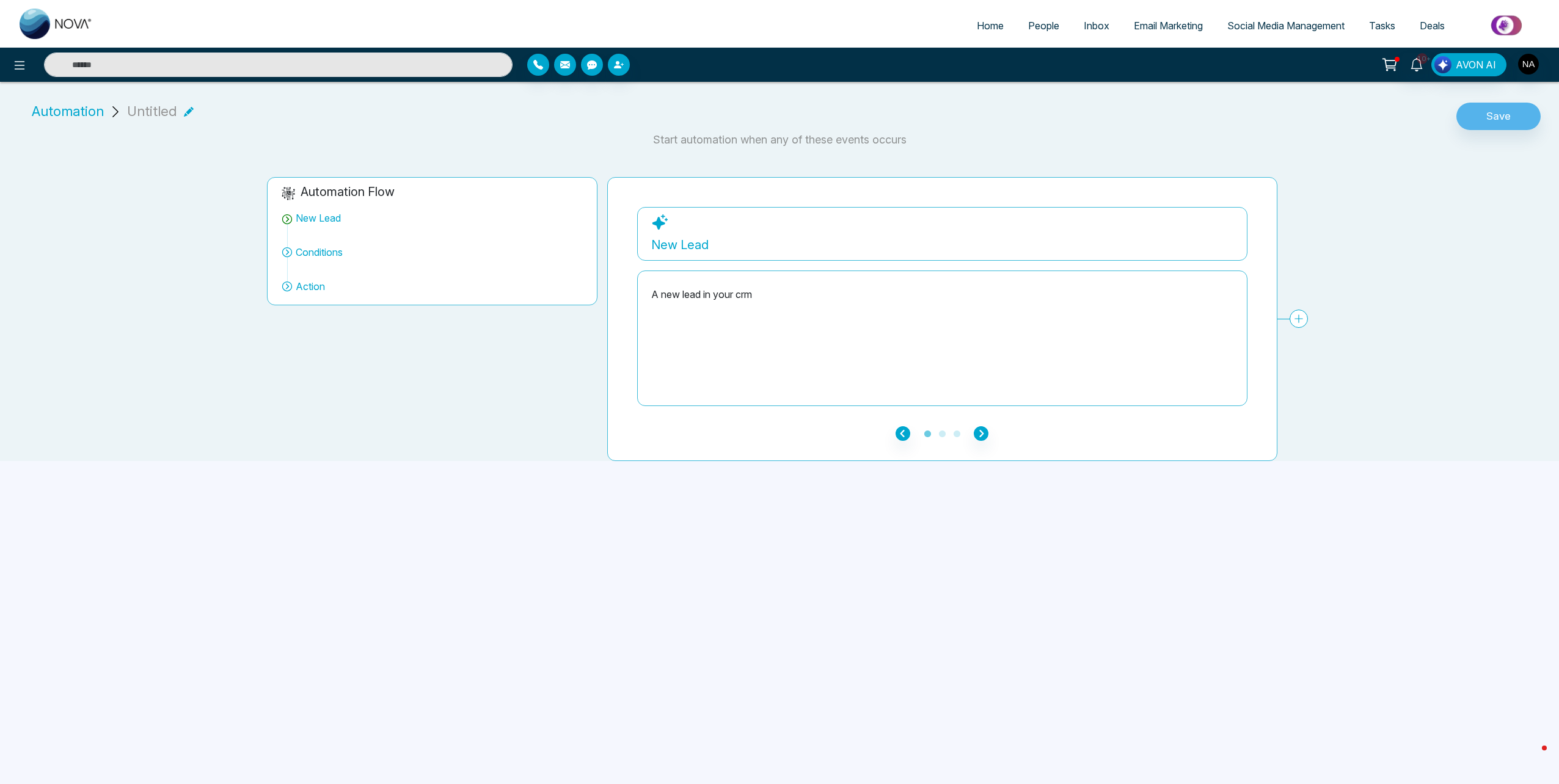
click at [299, 287] on span "Action" at bounding box center [311, 286] width 29 height 15
click at [266, 285] on div "Automation Flow New Lead Conditions Action" at bounding box center [432, 318] width 340 height 284
click at [9, 59] on button at bounding box center [19, 65] width 24 height 24
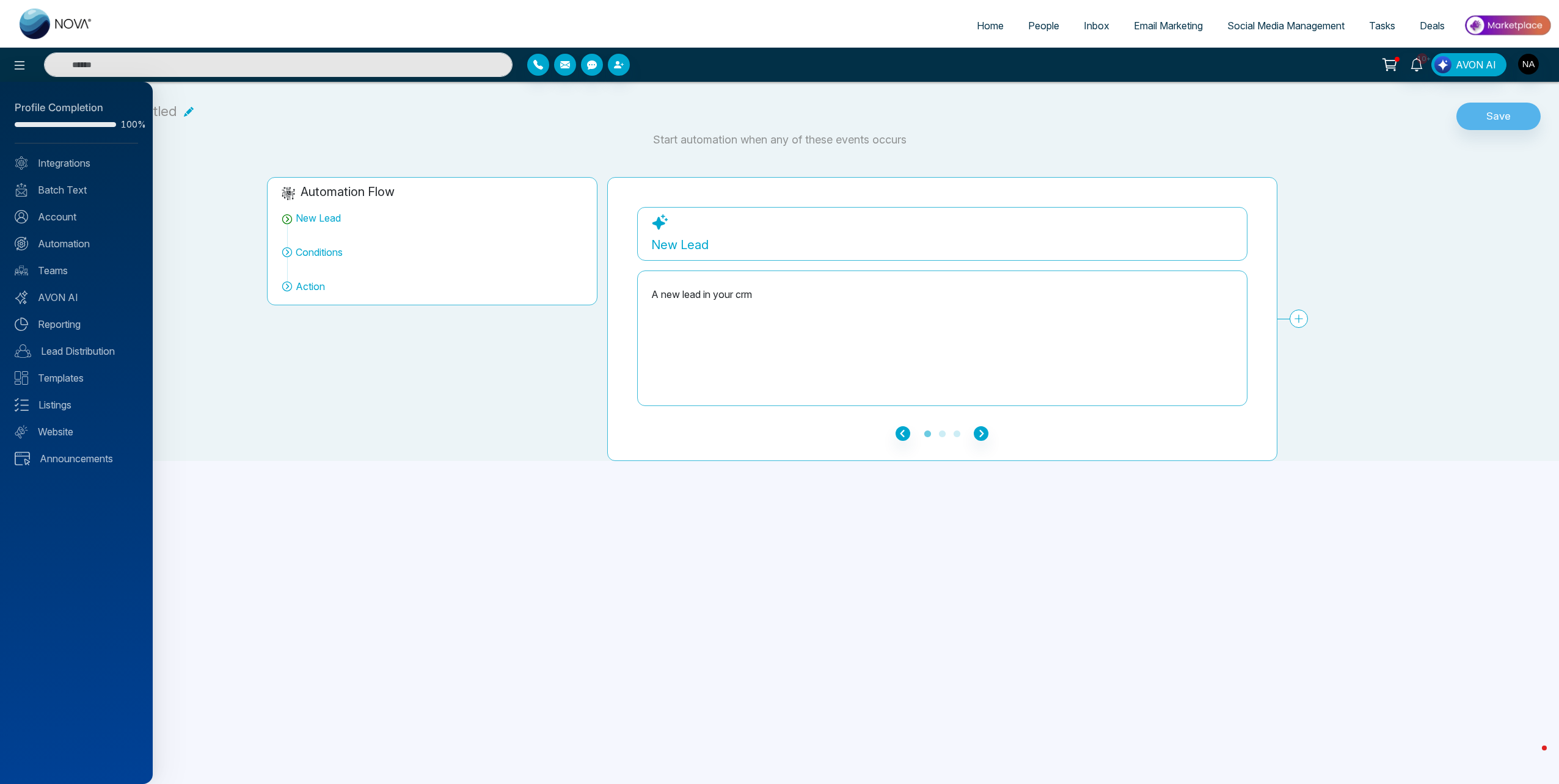
click at [981, 436] on div at bounding box center [779, 392] width 1559 height 784
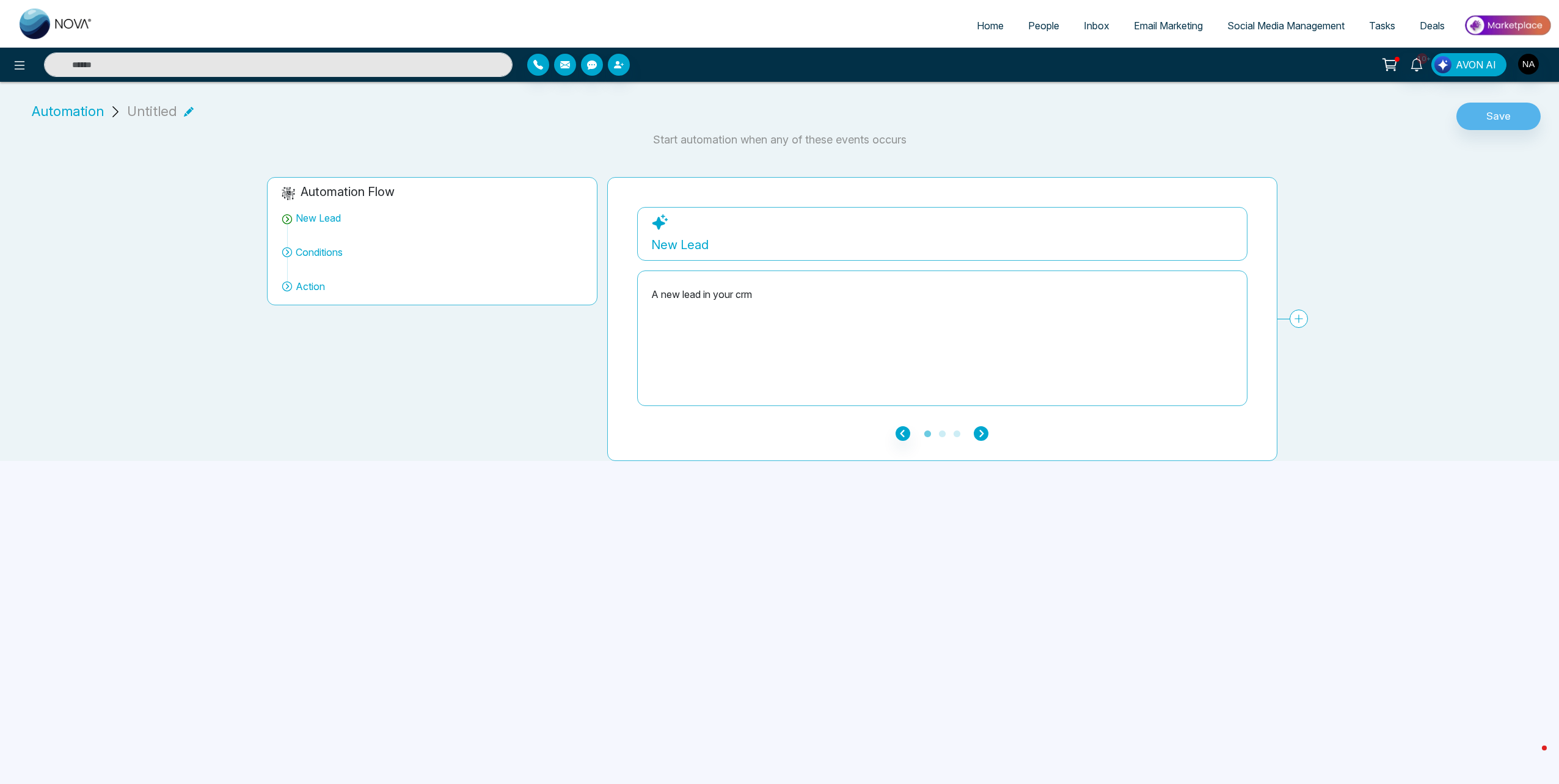
click at [985, 430] on icon "button" at bounding box center [981, 433] width 15 height 15
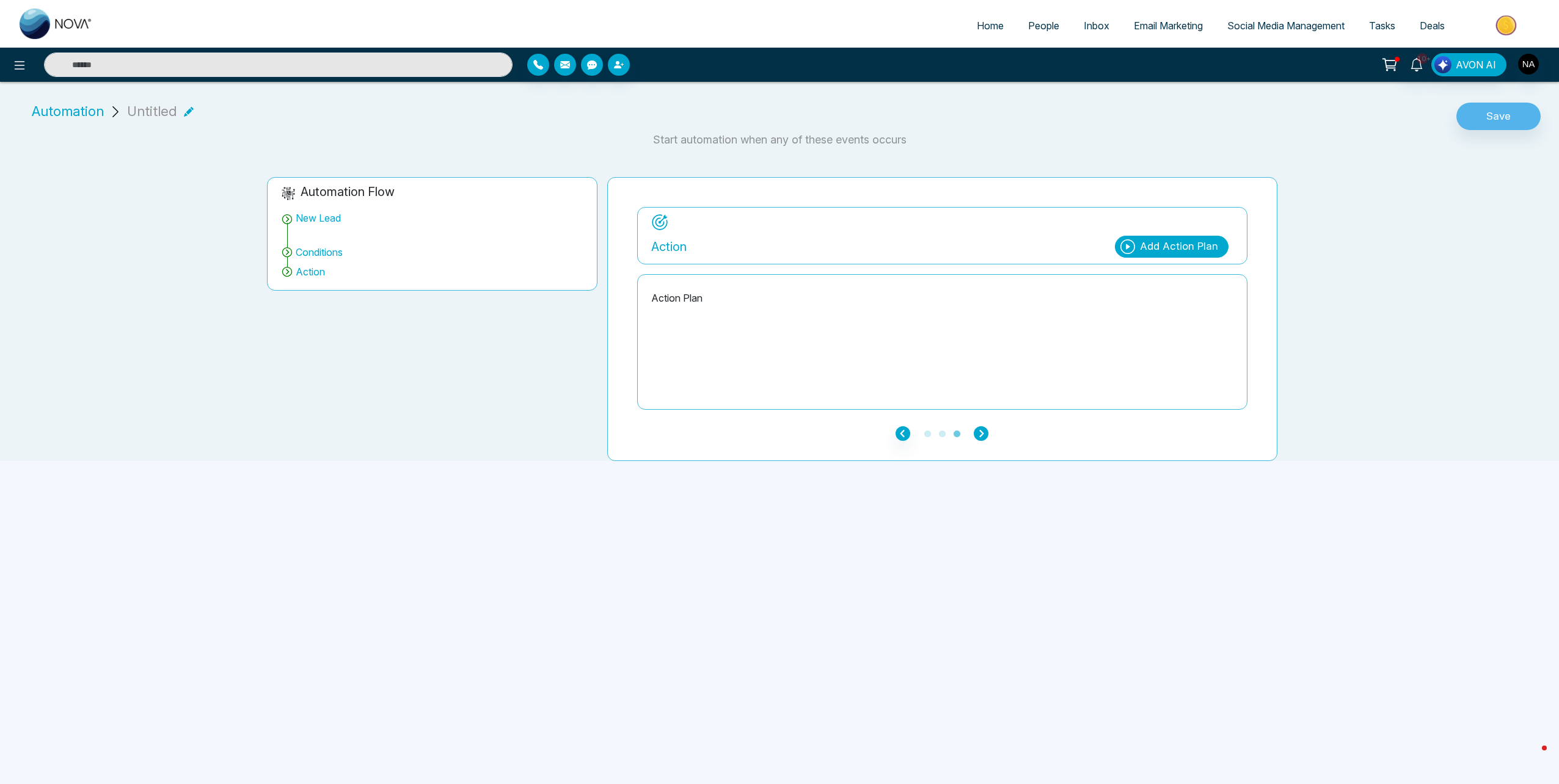
click at [984, 430] on icon "button" at bounding box center [981, 433] width 15 height 15
click at [908, 438] on icon "button" at bounding box center [902, 433] width 15 height 15
click at [978, 432] on icon "button" at bounding box center [981, 433] width 15 height 15
click at [1142, 241] on div "Add Action Plan" at bounding box center [1179, 247] width 79 height 16
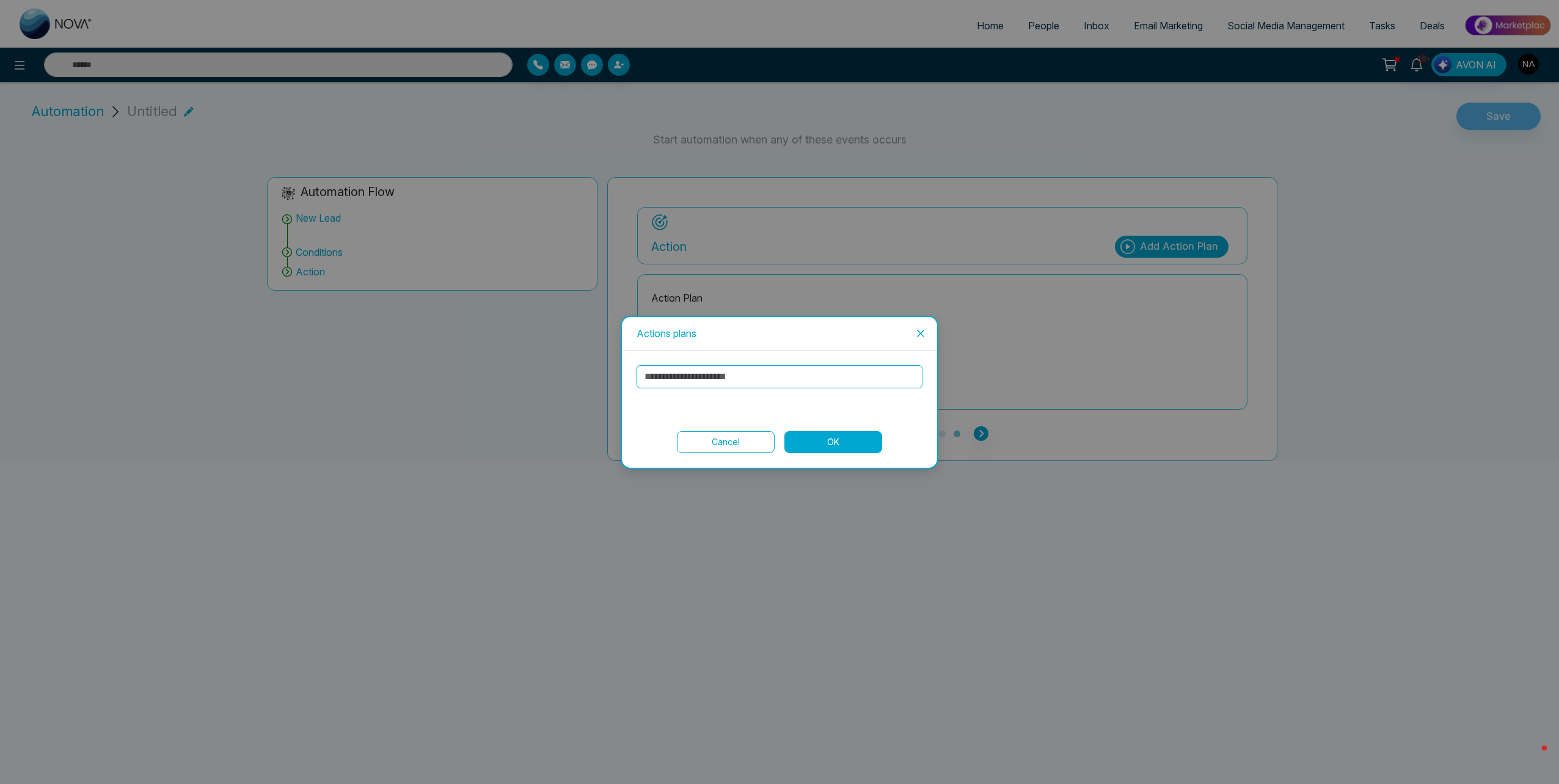
click at [711, 391] on div at bounding box center [779, 391] width 286 height 51
click at [711, 376] on input "text" at bounding box center [779, 377] width 286 height 23
drag, startPoint x: 931, startPoint y: 337, endPoint x: 922, endPoint y: 334, distance: 9.5
click at [931, 338] on span "Close" at bounding box center [921, 334] width 33 height 33
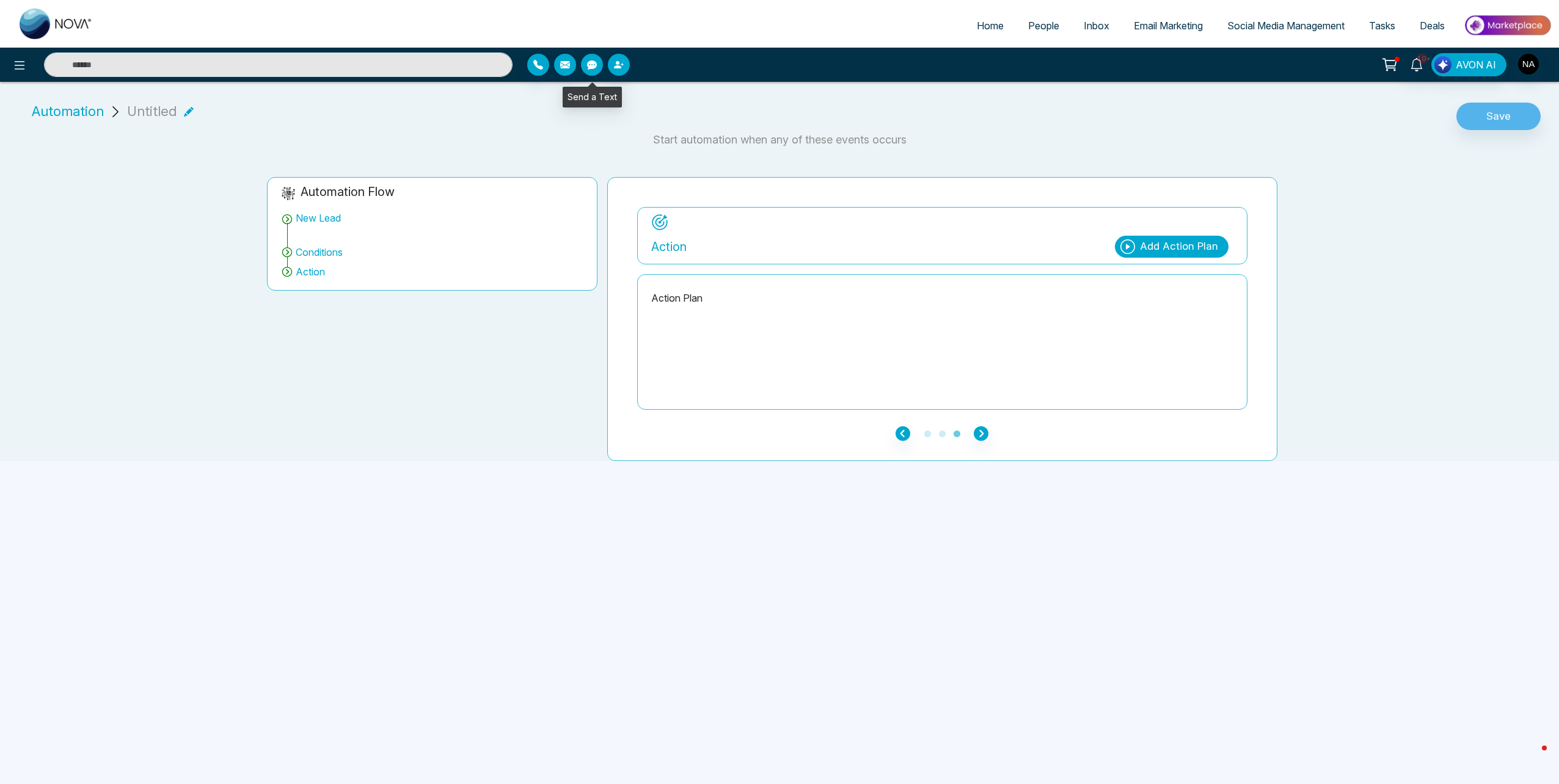
click at [588, 64] on icon "button" at bounding box center [592, 65] width 9 height 9
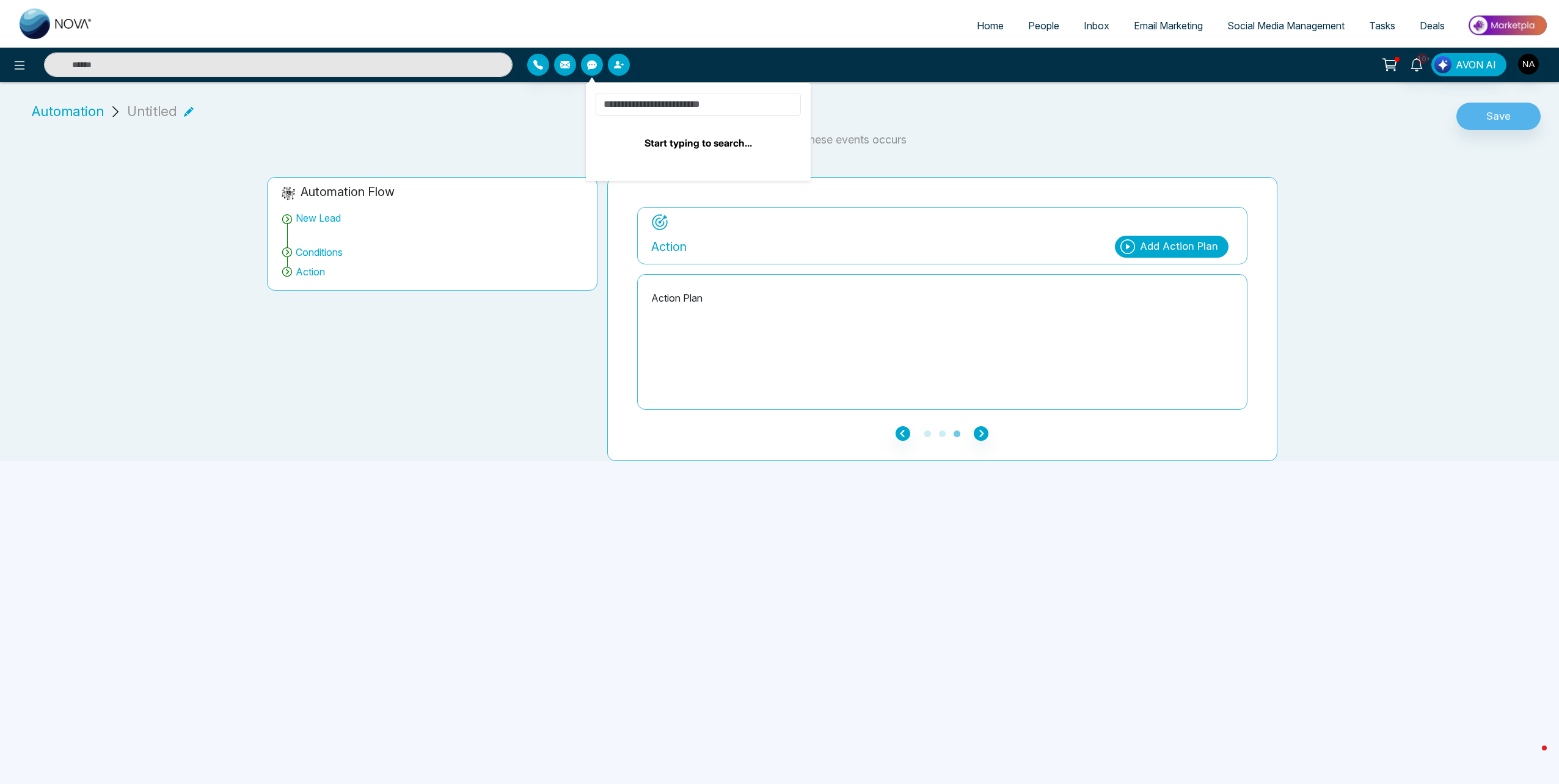
click at [694, 112] on input at bounding box center [699, 104] width 205 height 23
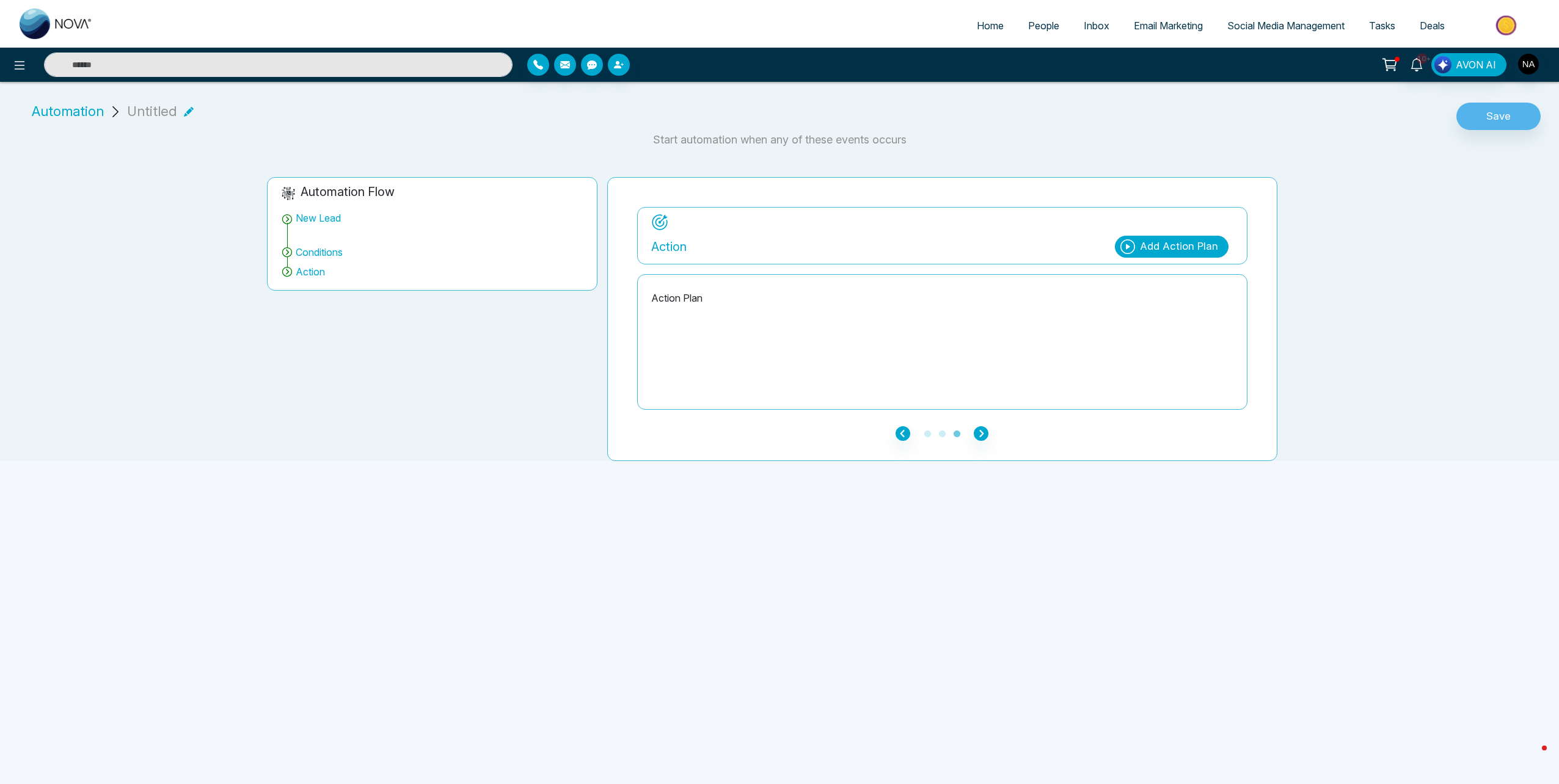
click at [1155, 239] on div "Add Action Plan" at bounding box center [1179, 247] width 79 height 16
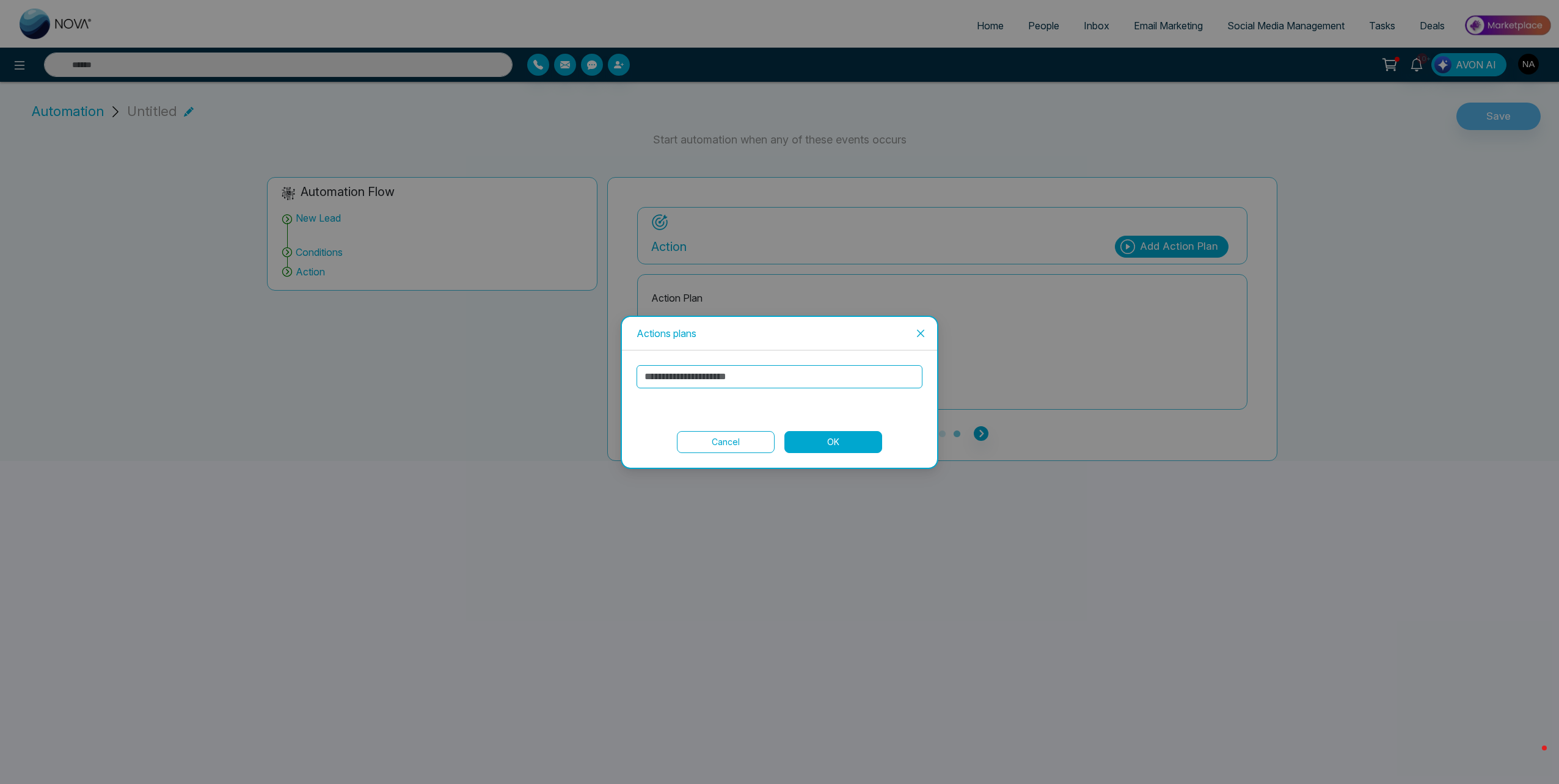
click at [828, 382] on input "text" at bounding box center [779, 377] width 286 height 23
type input "***"
click at [845, 440] on button "OK" at bounding box center [833, 442] width 97 height 22
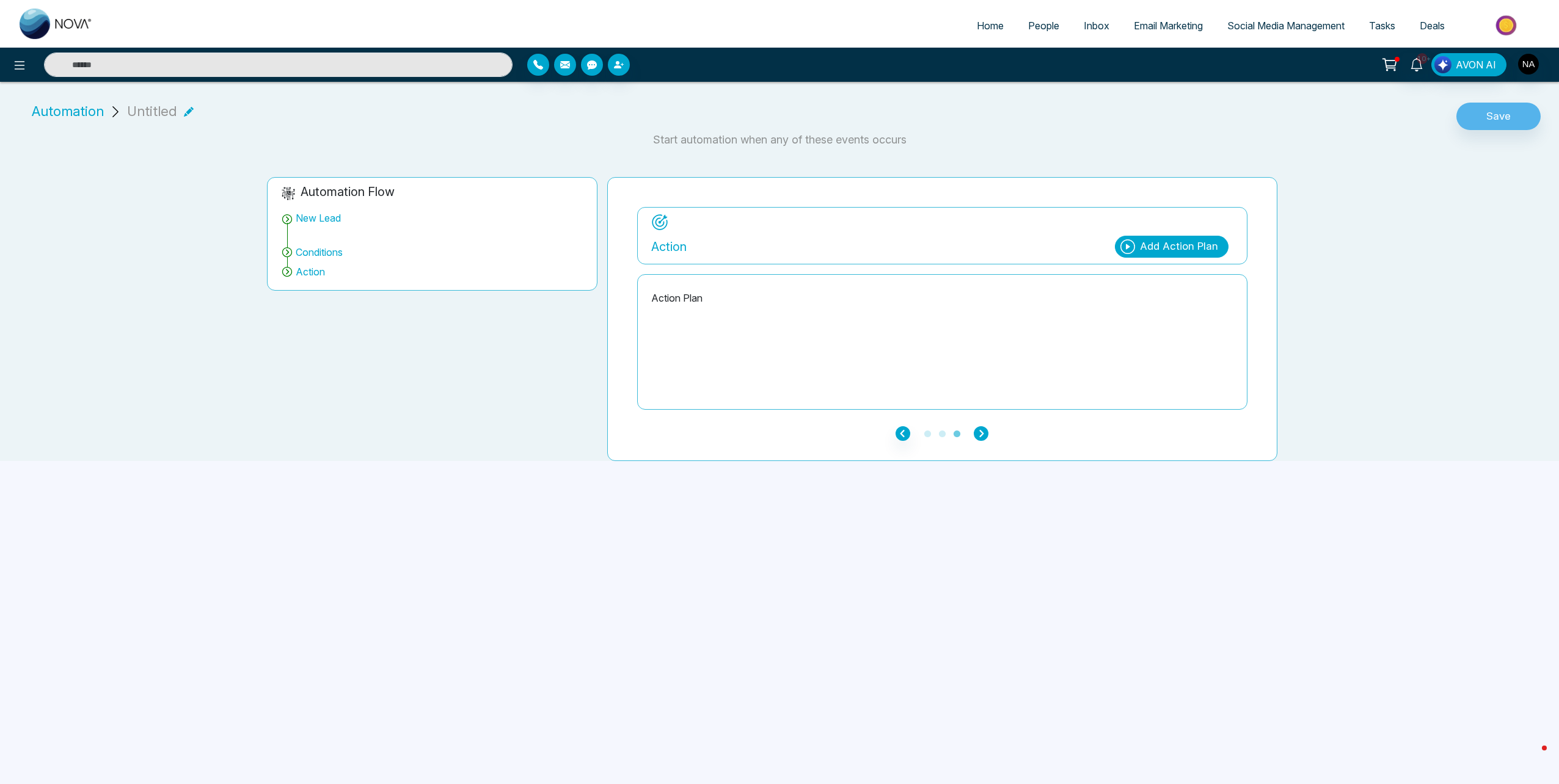
click at [983, 441] on icon "button" at bounding box center [981, 433] width 15 height 15
click at [1517, 122] on button "Save" at bounding box center [1499, 116] width 85 height 28
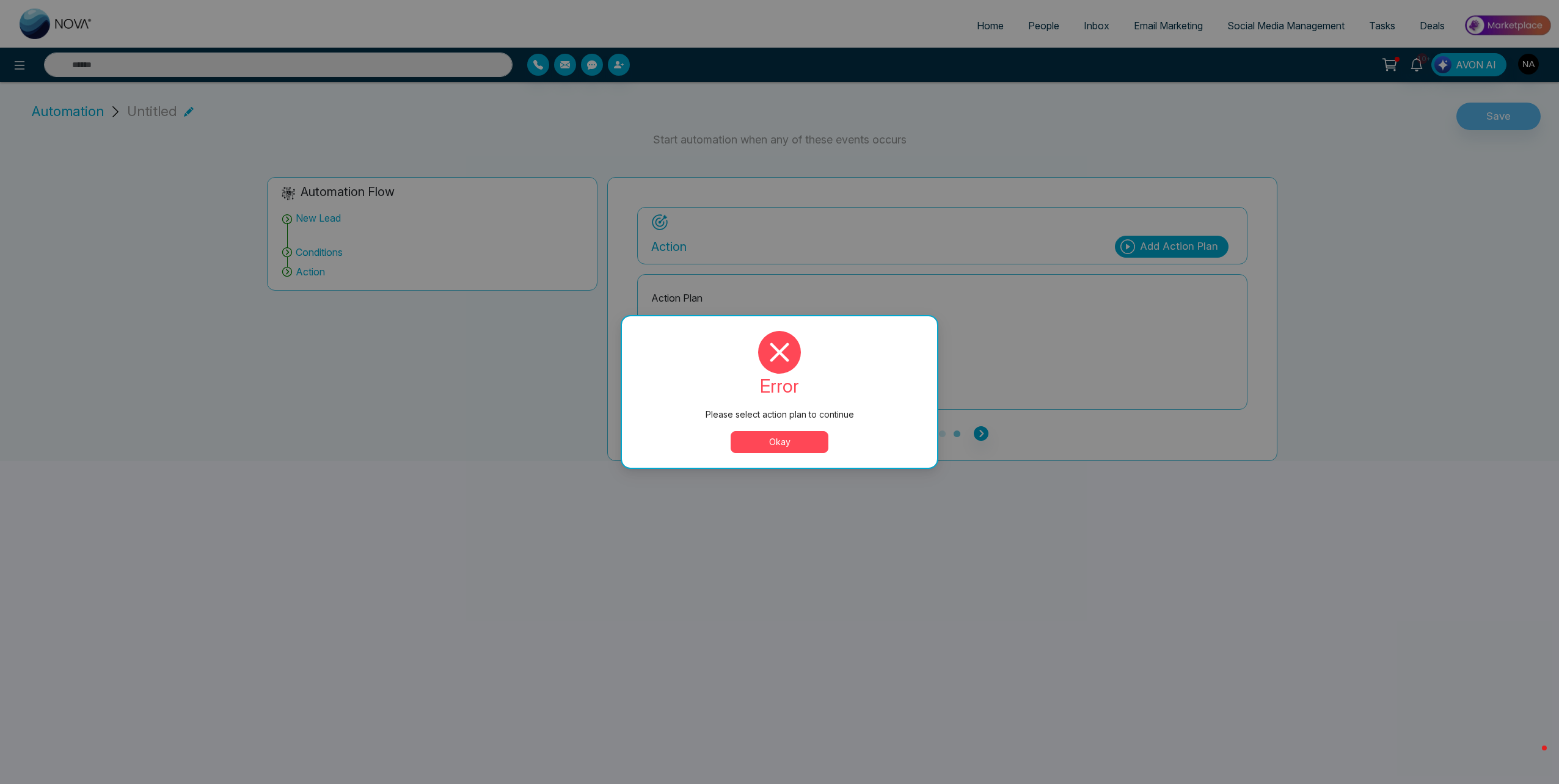
drag, startPoint x: 746, startPoint y: 447, endPoint x: 745, endPoint y: 387, distance: 60.0
click at [748, 448] on button "Okay" at bounding box center [779, 442] width 97 height 22
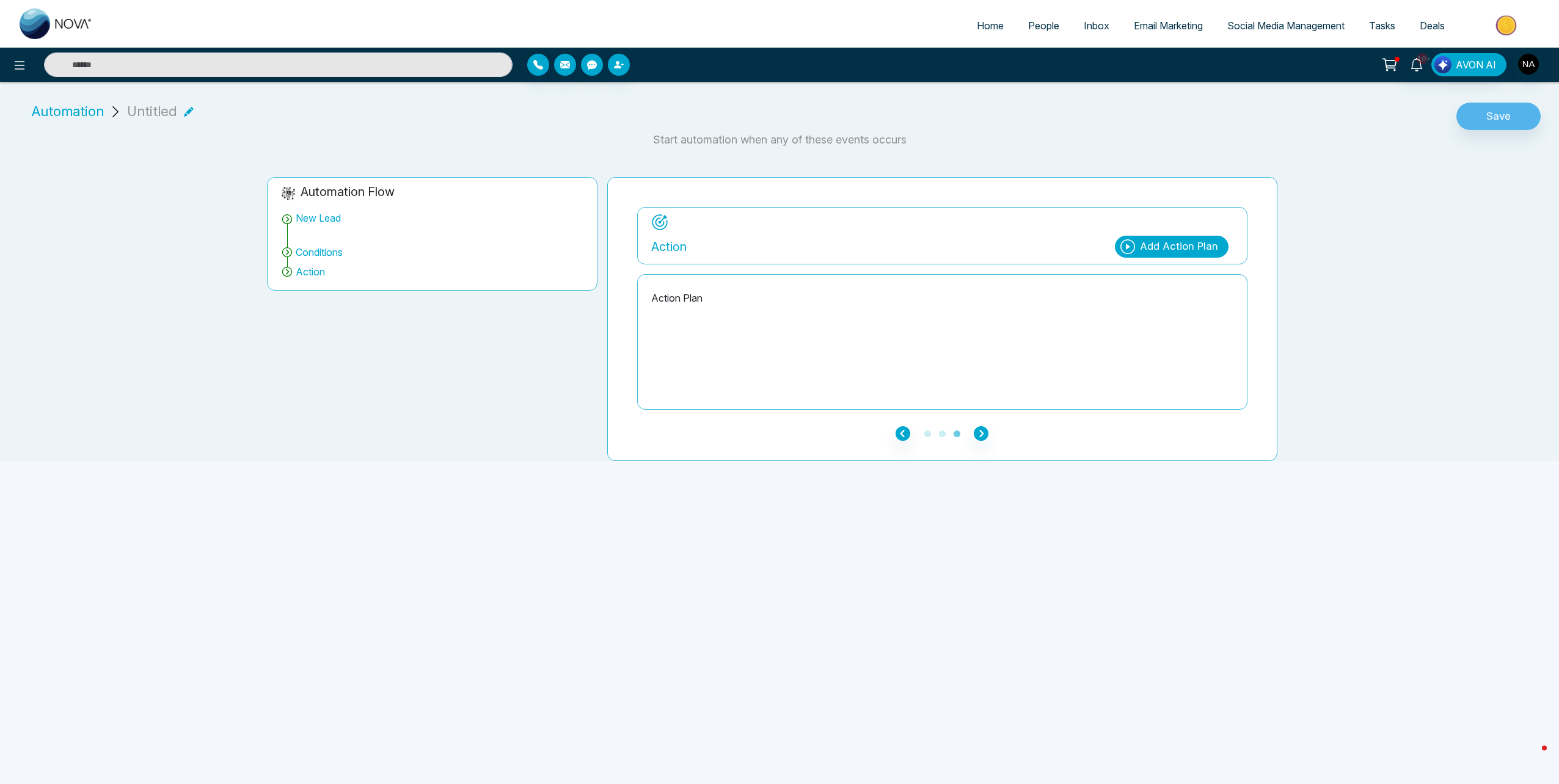
click at [699, 315] on div "Action Plan" at bounding box center [942, 342] width 582 height 122
click at [709, 296] on p "Action Plan" at bounding box center [942, 298] width 582 height 15
click at [16, 68] on icon at bounding box center [19, 65] width 15 height 15
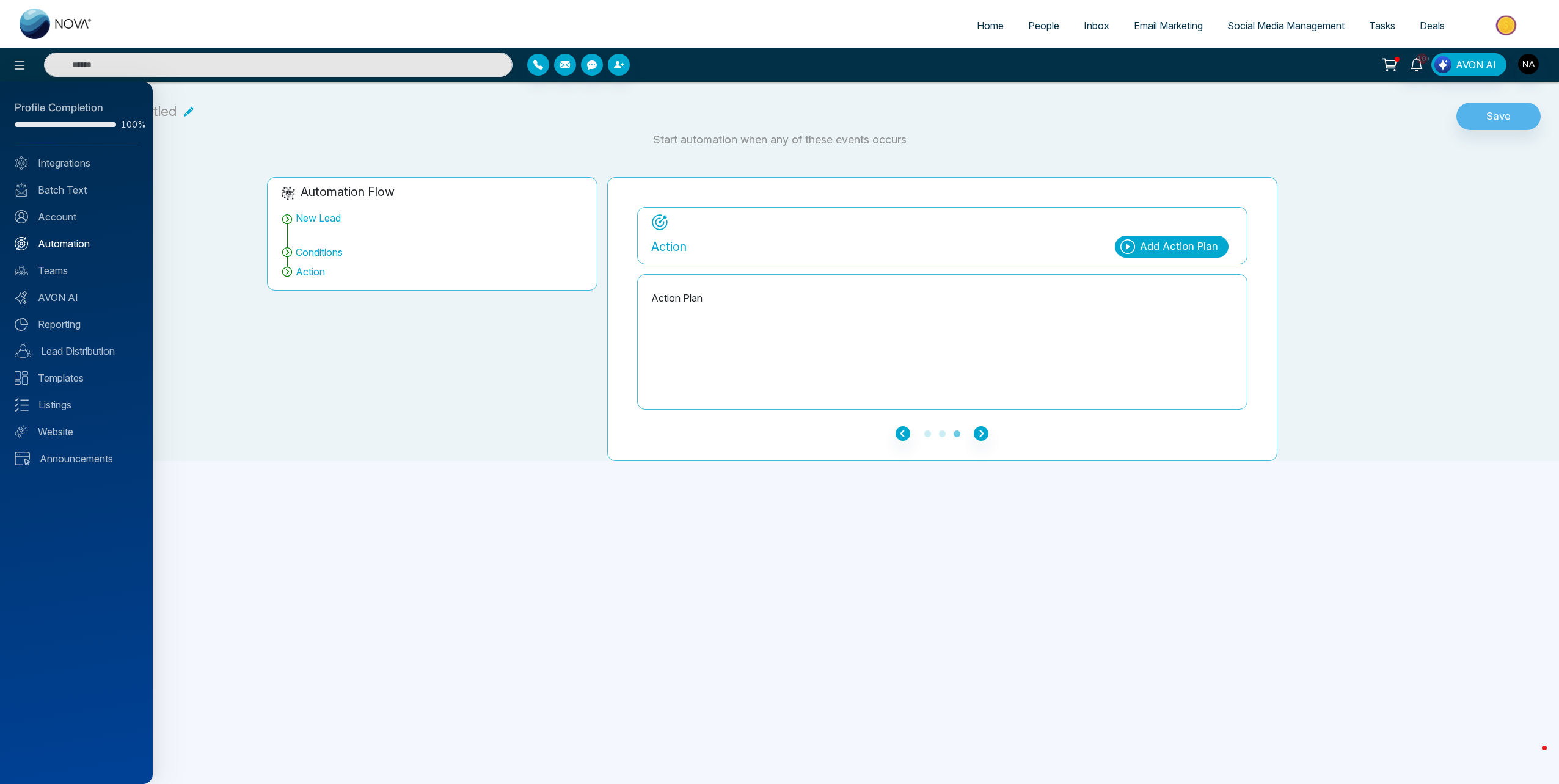
click at [49, 247] on link "Automation" at bounding box center [76, 243] width 123 height 15
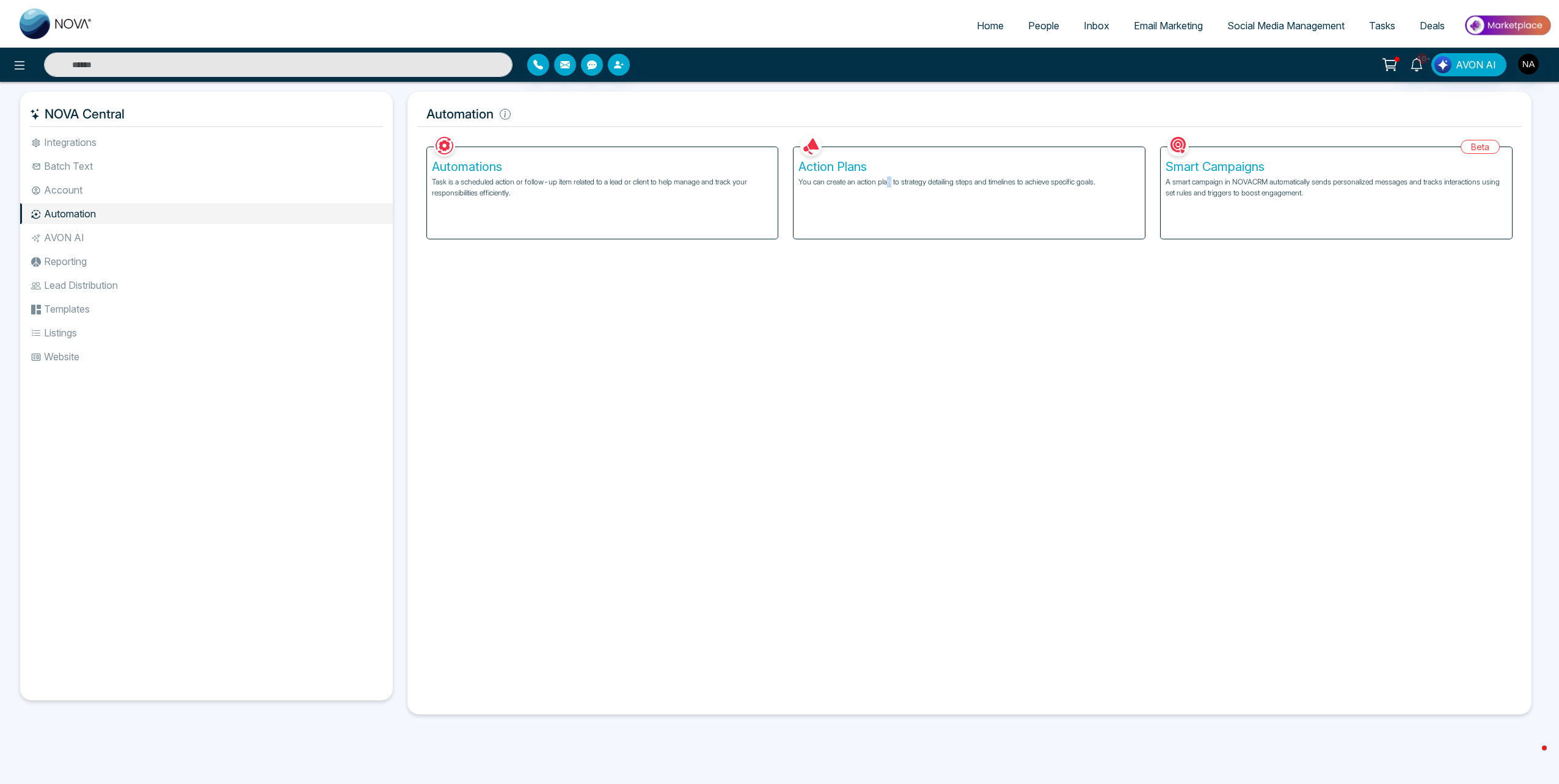
click at [891, 193] on div "Action Plans You can create an action plan to strategy detailing steps and time…" at bounding box center [969, 193] width 351 height 91
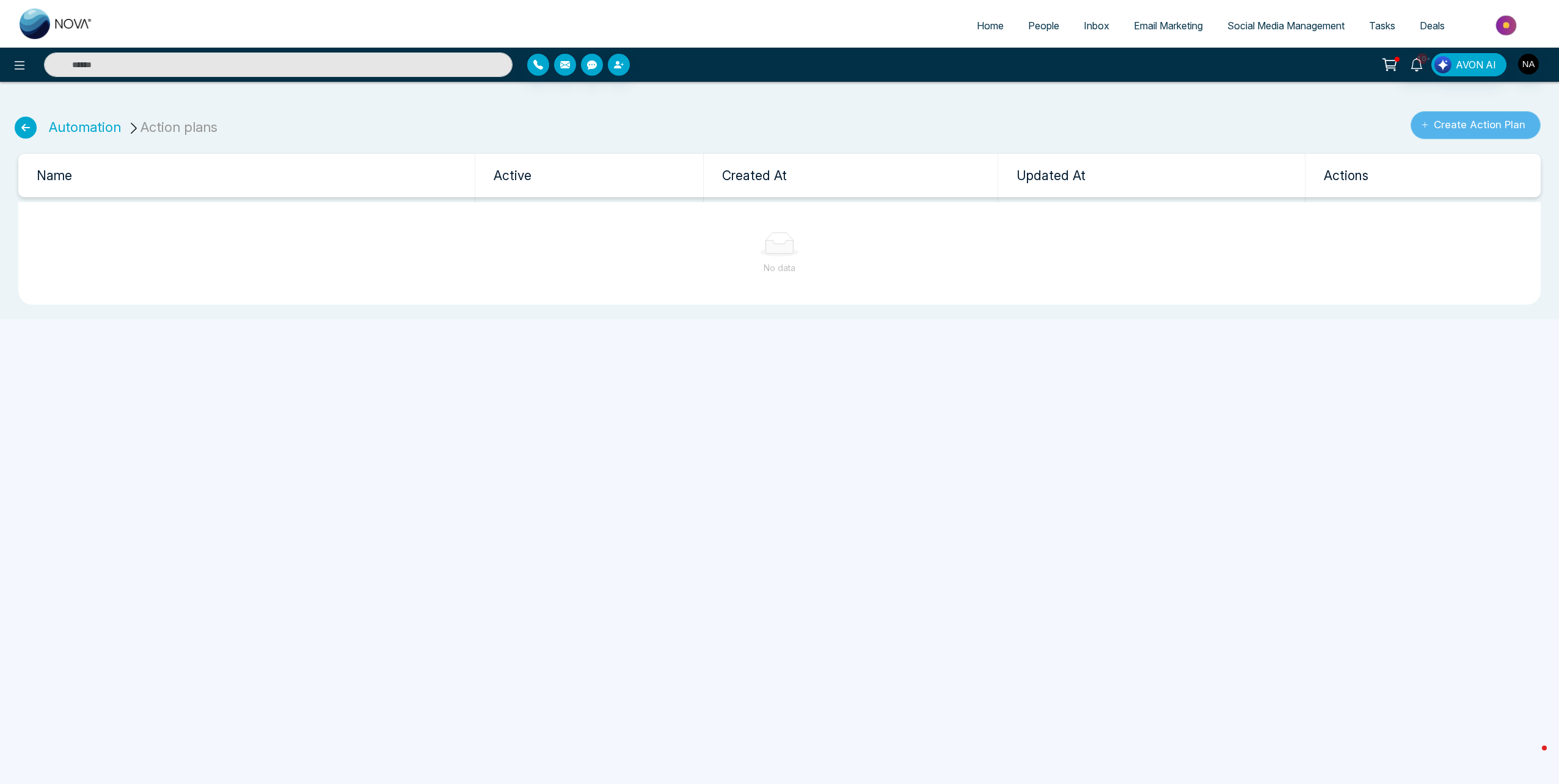
click at [1436, 120] on button "Create Action Plan" at bounding box center [1475, 125] width 130 height 28
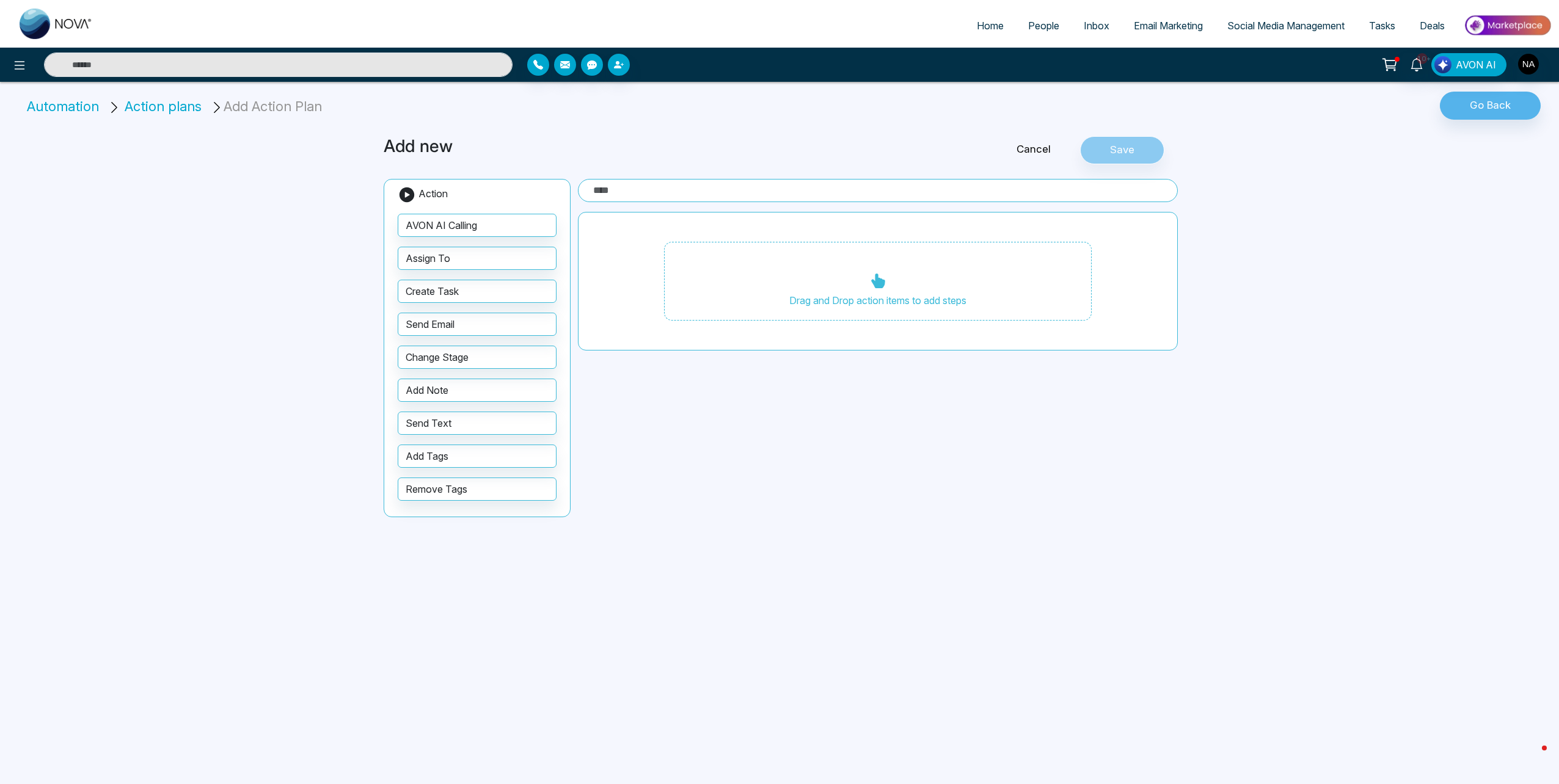
click at [641, 194] on input "text" at bounding box center [878, 191] width 600 height 23
click at [447, 323] on button "Send Email" at bounding box center [477, 324] width 159 height 23
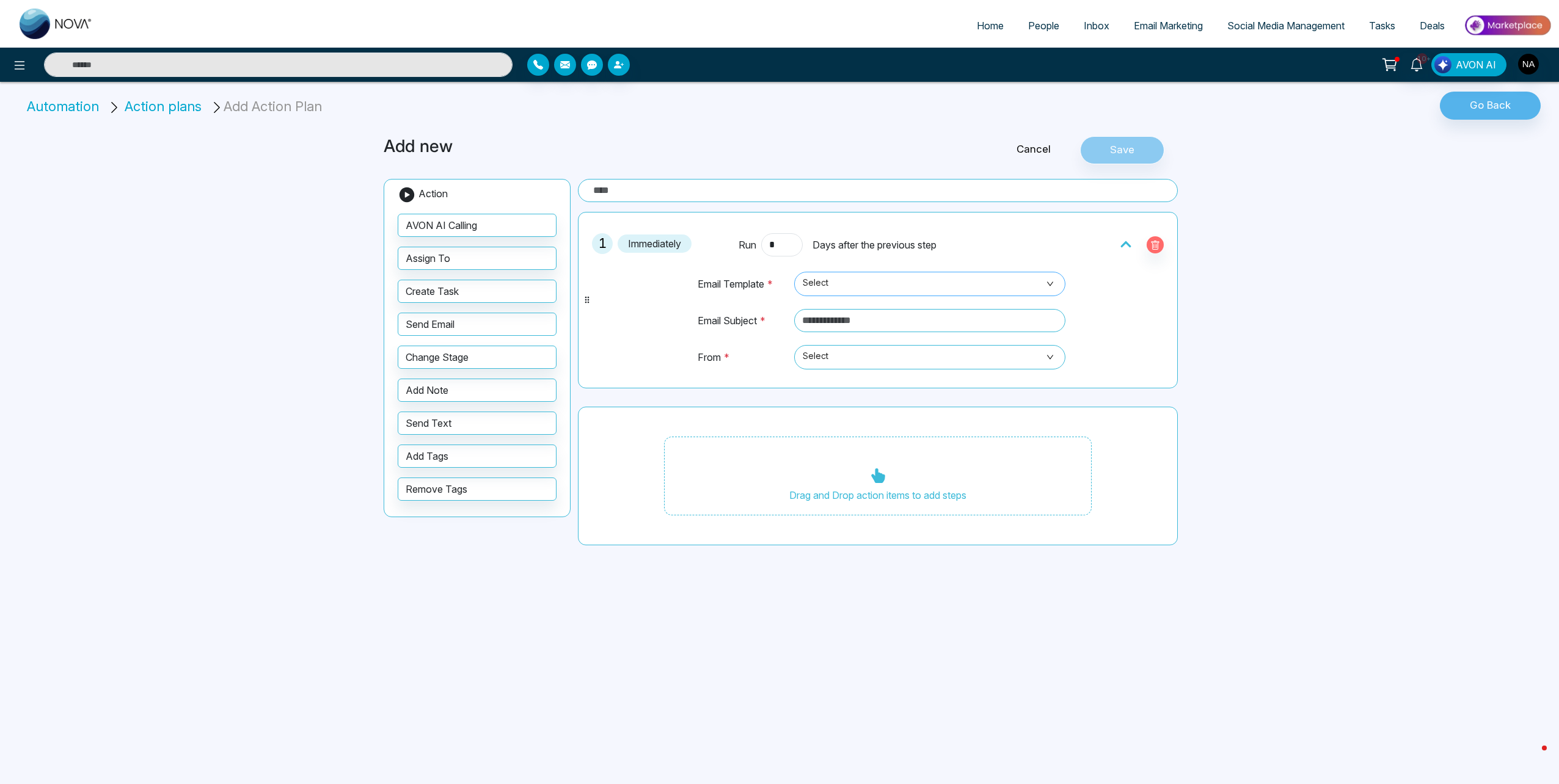
click at [839, 283] on span "Select" at bounding box center [930, 284] width 255 height 21
click at [1066, 260] on div "Email Template * Select No data Email Subject * From * Select" at bounding box center [877, 318] width 391 height 125
click at [839, 324] on input "text" at bounding box center [930, 320] width 271 height 23
click at [848, 323] on input "text" at bounding box center [930, 320] width 271 height 23
click at [819, 292] on span "Select" at bounding box center [930, 284] width 255 height 21
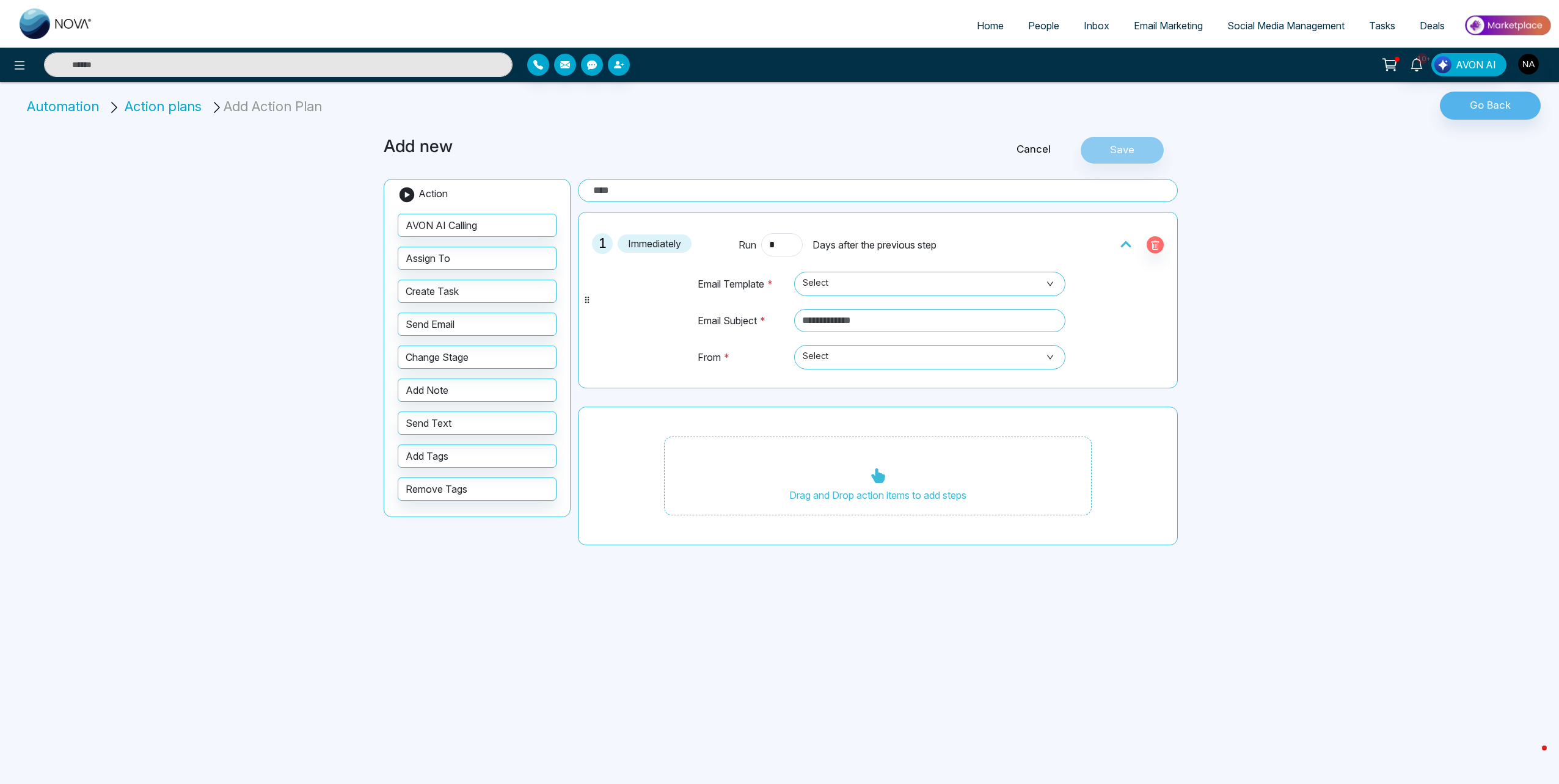
click at [1207, 380] on div "Home People Inbox Email Marketing Social Media Management Tasks Deals 10+ AVON …" at bounding box center [779, 392] width 1559 height 784
click at [849, 242] on span "Days after the previous step" at bounding box center [875, 245] width 124 height 15
click at [830, 328] on input "text" at bounding box center [930, 320] width 271 height 23
click at [850, 354] on span "Select" at bounding box center [930, 357] width 255 height 21
click at [829, 403] on div "nvbeelashraf@gmail.com" at bounding box center [929, 404] width 256 height 14
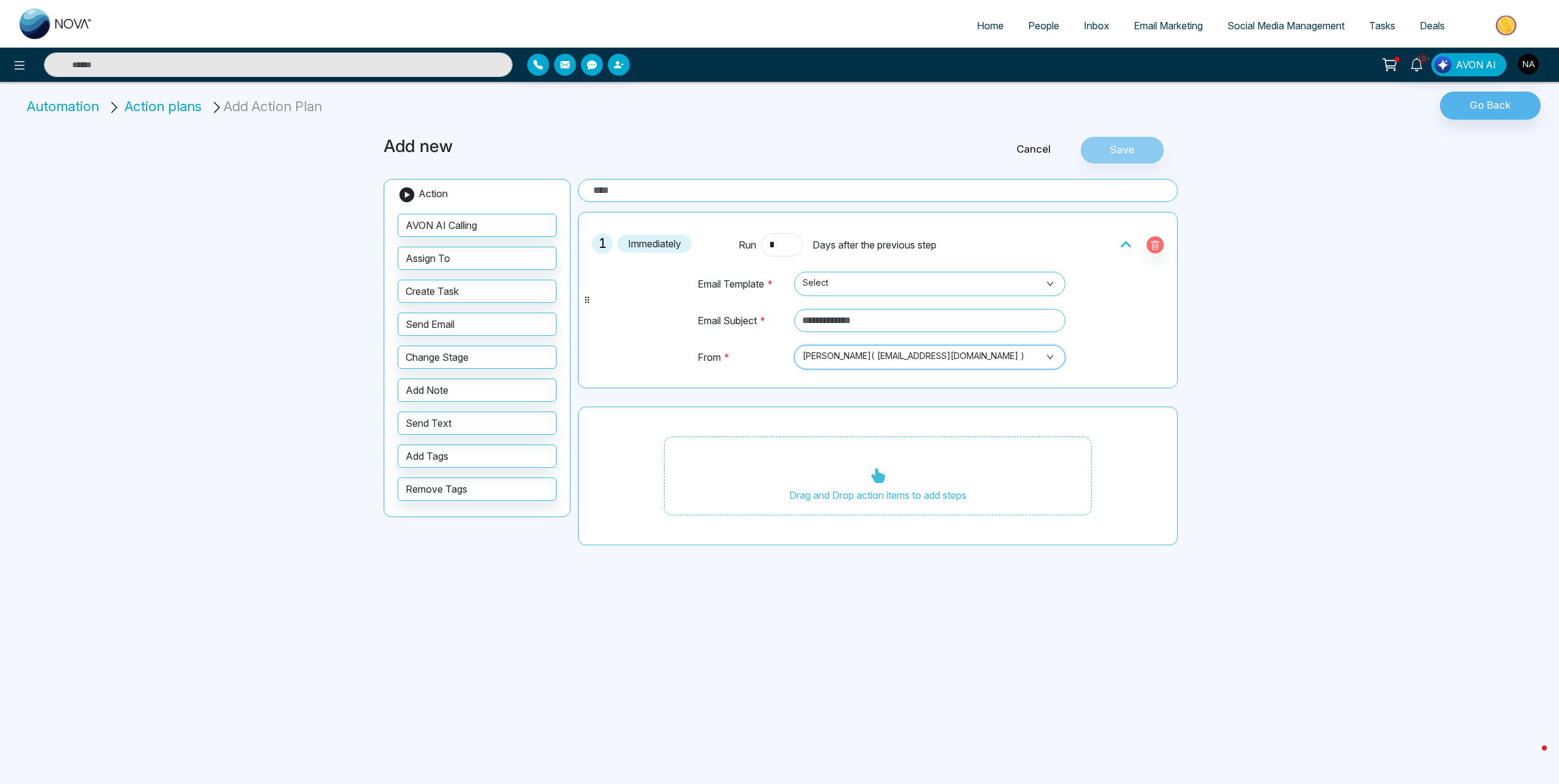
click at [741, 361] on td "From *" at bounding box center [743, 362] width 92 height 37
drag, startPoint x: 834, startPoint y: 301, endPoint x: 846, endPoint y: 322, distance: 24.2
click at [834, 302] on td "Select No data" at bounding box center [927, 289] width 277 height 37
click at [846, 322] on input "text" at bounding box center [930, 320] width 271 height 23
click at [828, 278] on span "Select" at bounding box center [930, 284] width 255 height 21
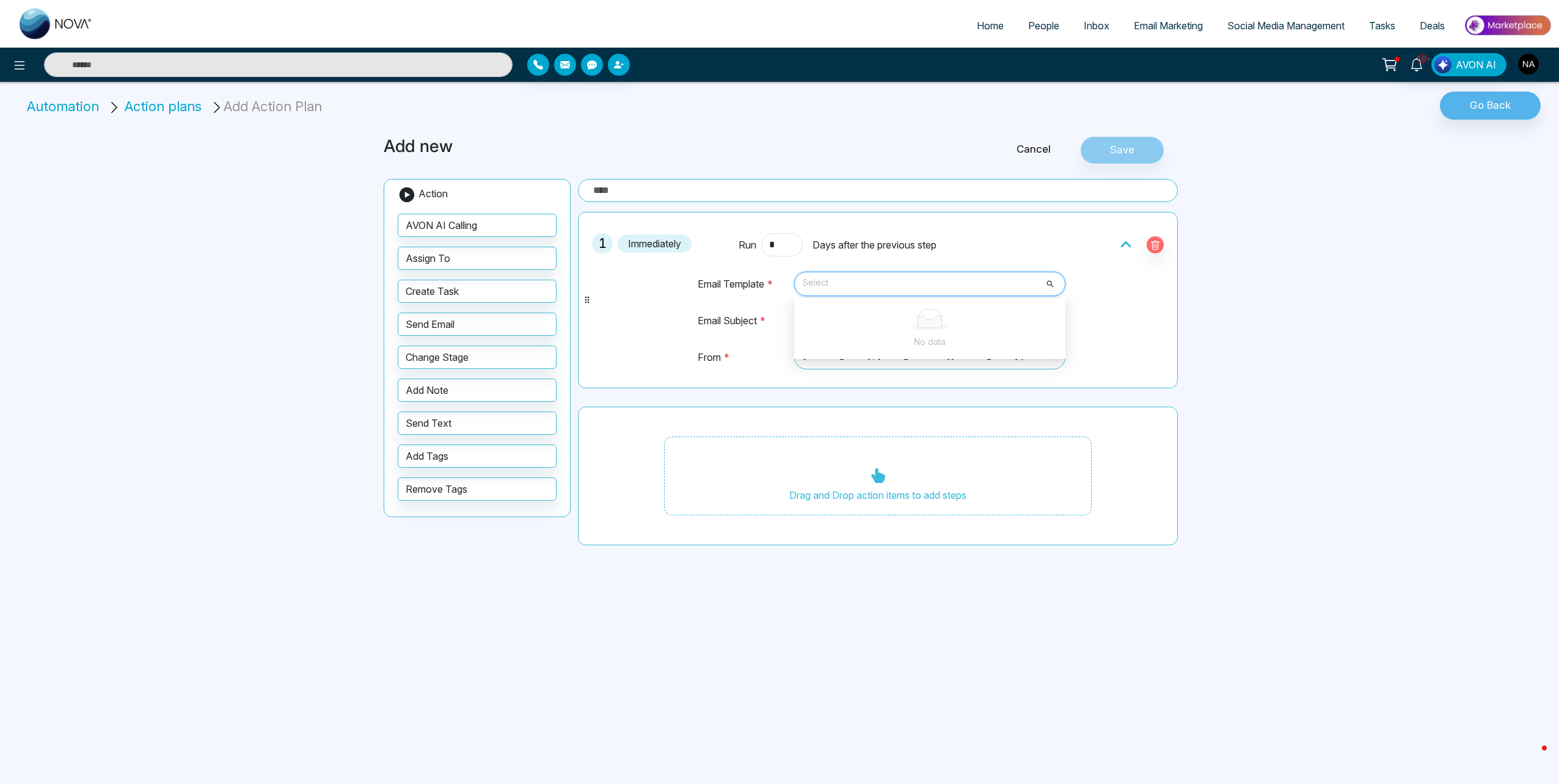
click at [701, 352] on td "From *" at bounding box center [743, 362] width 92 height 37
drag, startPoint x: 1157, startPoint y: 248, endPoint x: 1151, endPoint y: 249, distance: 6.1
click at [1158, 248] on icon "button" at bounding box center [1155, 245] width 9 height 9
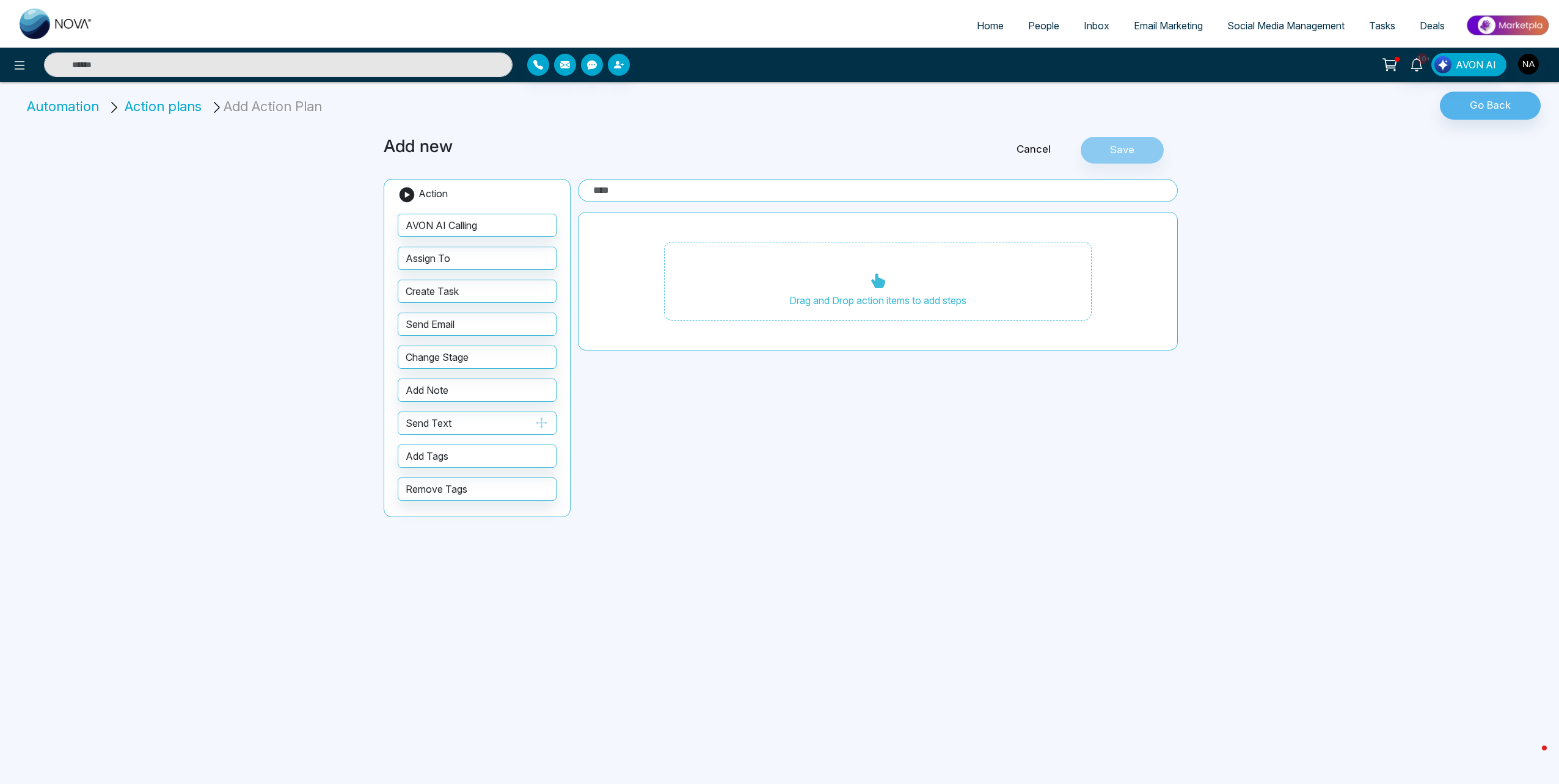
click at [435, 418] on button "Send Text" at bounding box center [477, 423] width 159 height 23
click at [544, 422] on icon "button" at bounding box center [542, 423] width 14 height 14
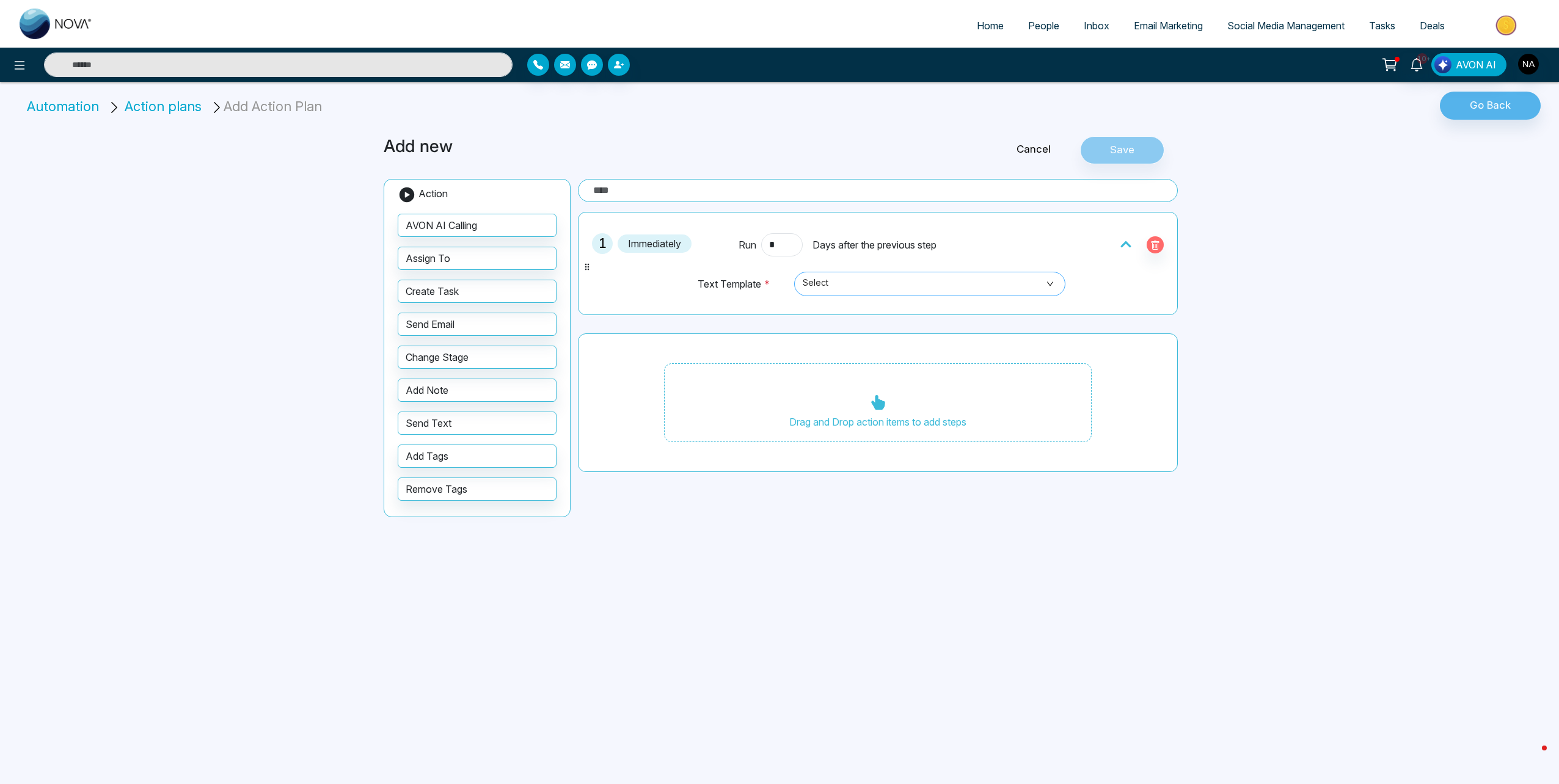
click at [833, 285] on span "Select" at bounding box center [930, 284] width 255 height 21
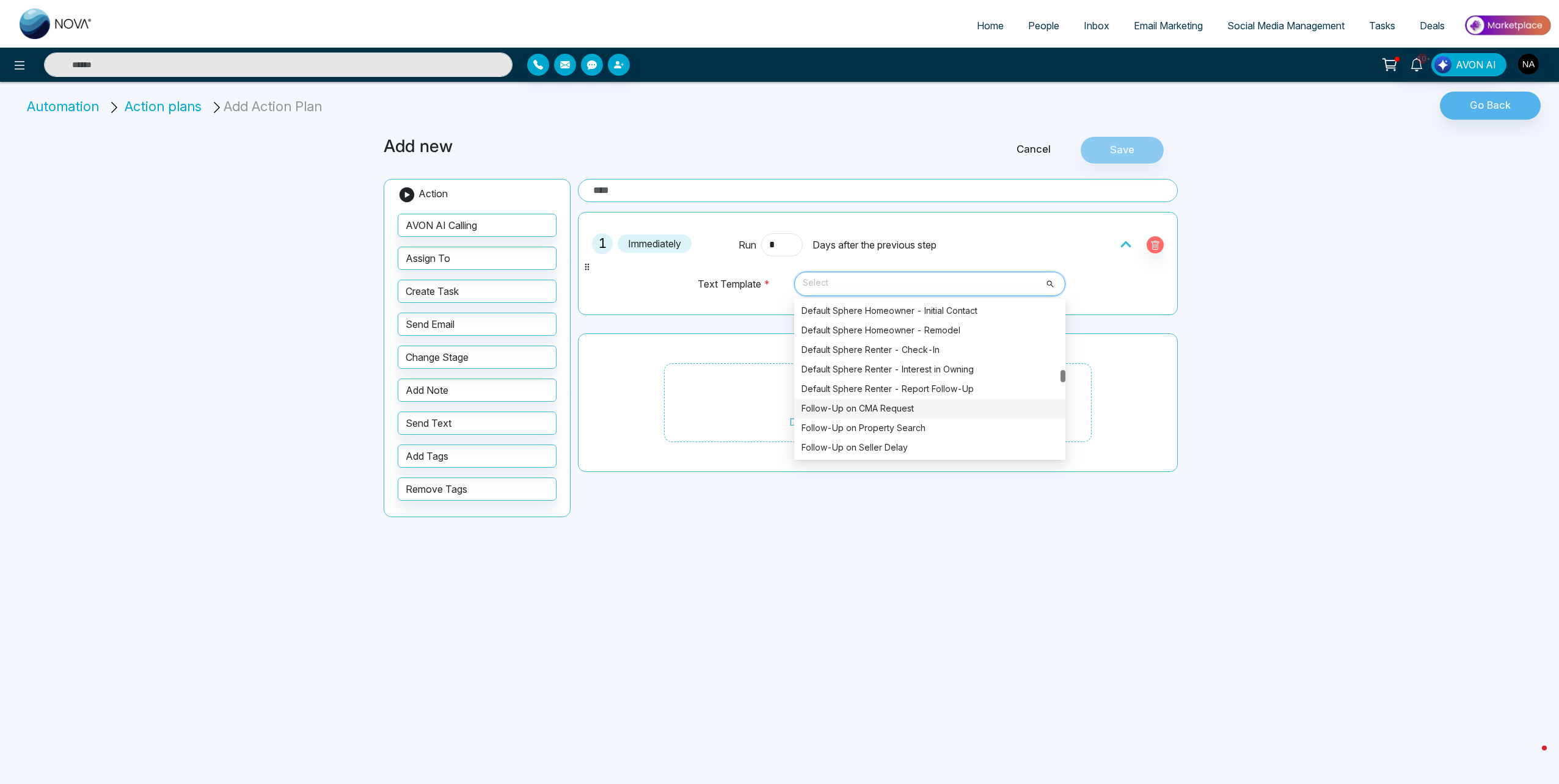
scroll to position [1674, 0]
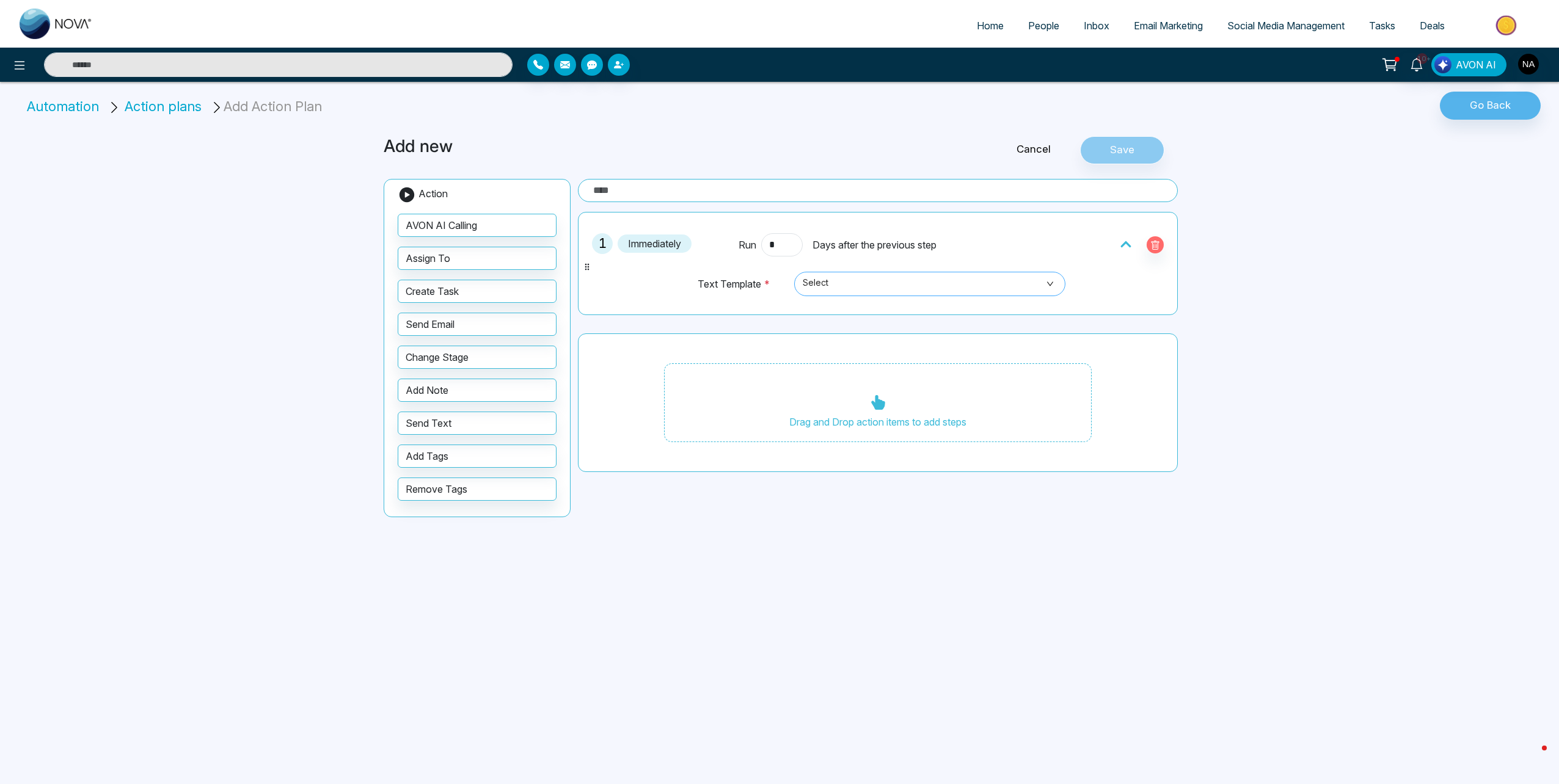
click at [633, 365] on div "Drag and Drop action items to add steps" at bounding box center [878, 403] width 600 height 139
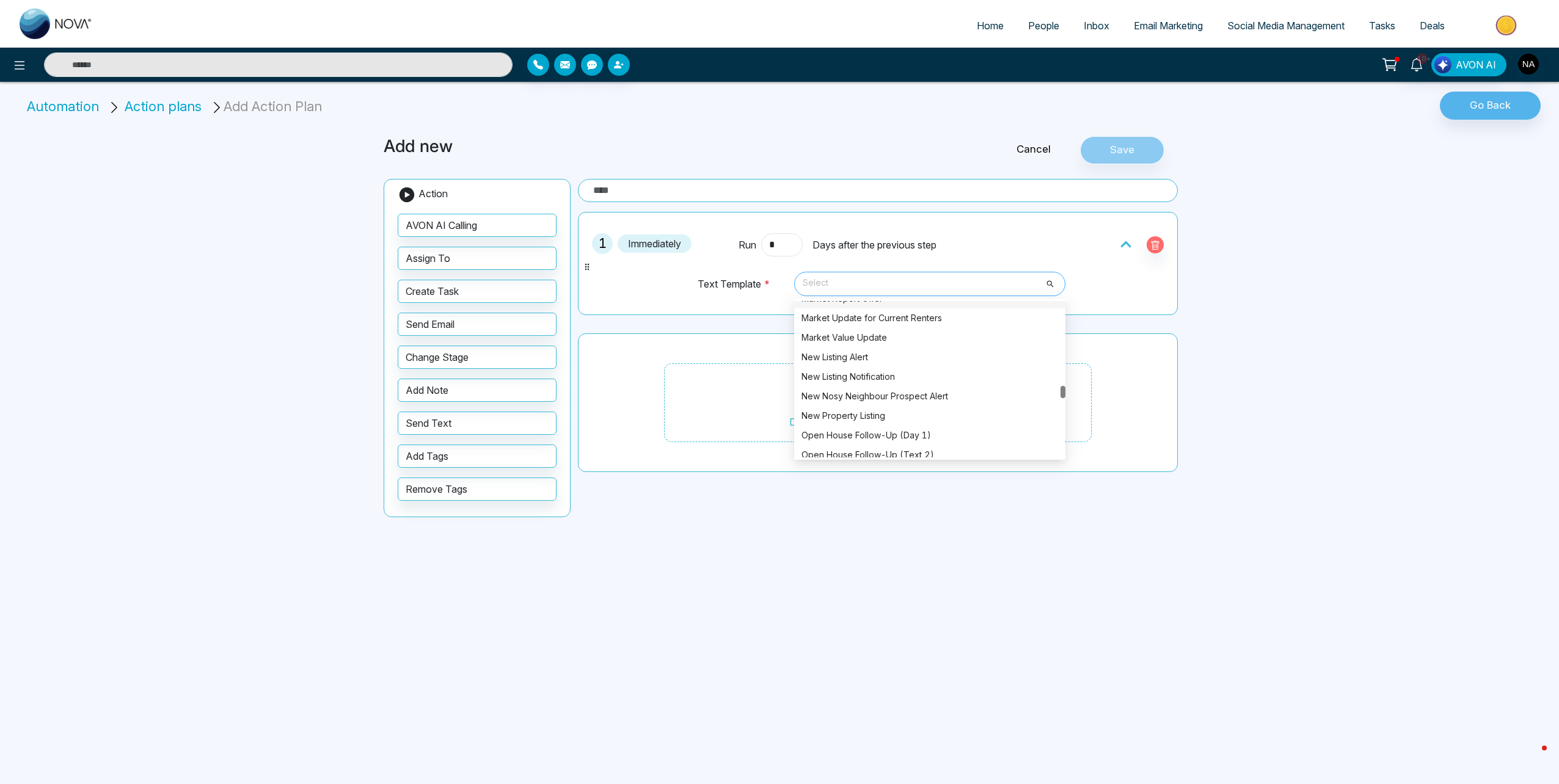
click at [871, 280] on span "Select" at bounding box center [930, 284] width 255 height 21
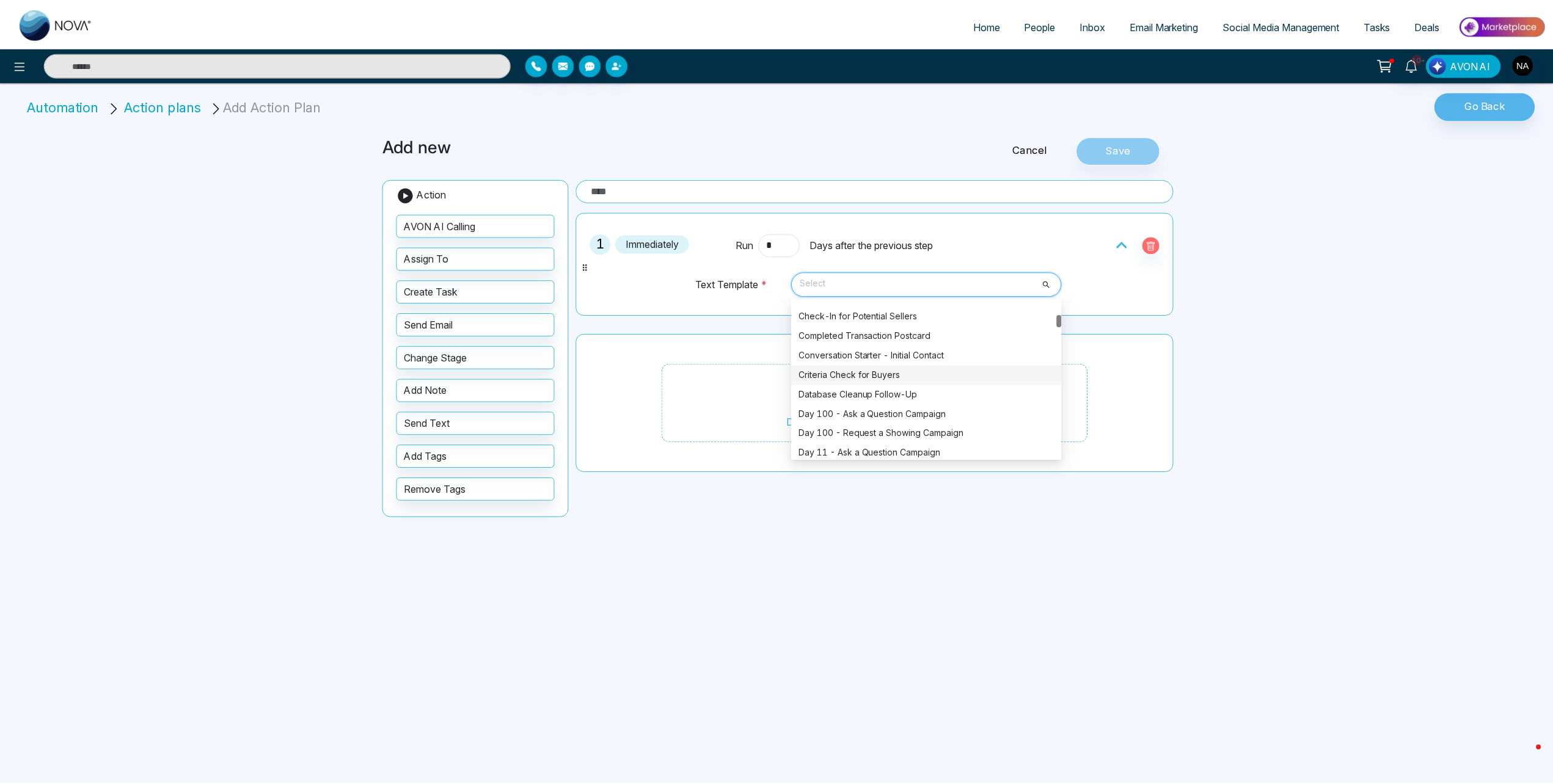
scroll to position [0, 0]
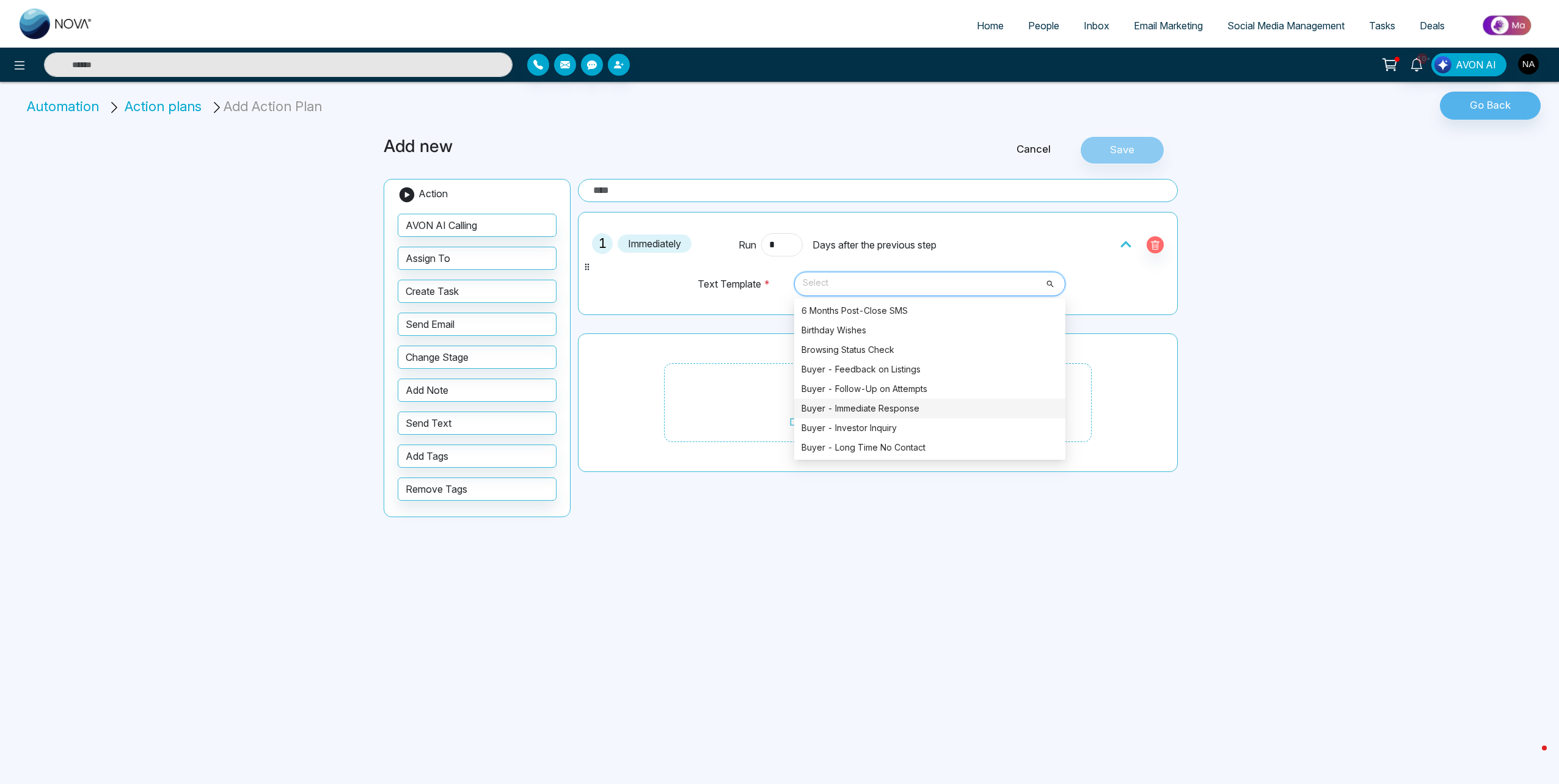
click at [919, 407] on div "Buyer - Immediate Response" at bounding box center [929, 409] width 256 height 14
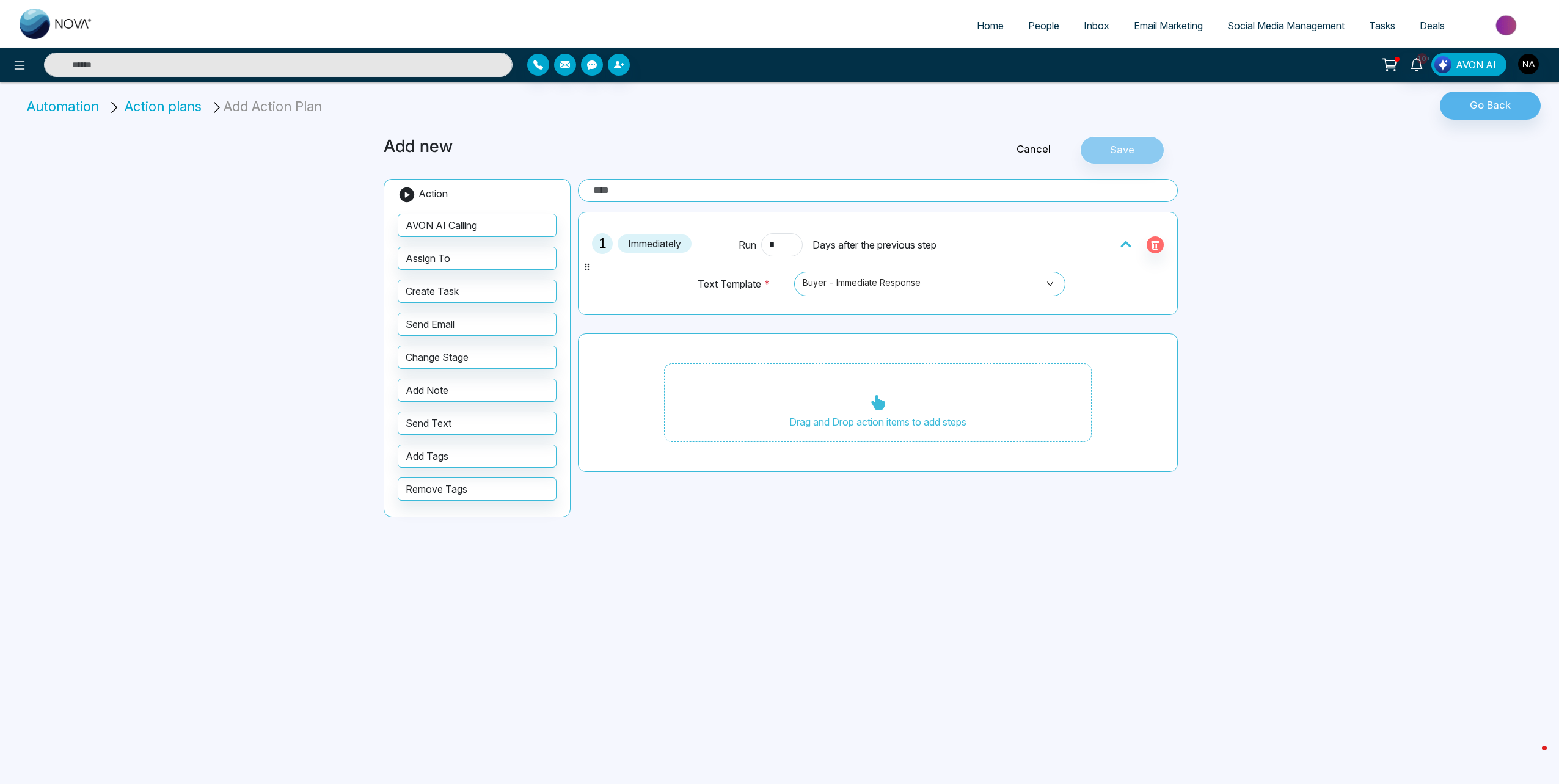
click at [912, 319] on div "1 Immediately Run * Days after the previous step Text Template * Buyer - Immedi…" at bounding box center [878, 342] width 600 height 260
click at [847, 242] on span "Days after the previous step" at bounding box center [875, 245] width 124 height 15
click at [790, 244] on input "*" at bounding box center [782, 245] width 41 height 23
click at [1109, 246] on div at bounding box center [1098, 245] width 147 height 23
click at [1036, 200] on input "text" at bounding box center [878, 191] width 600 height 23
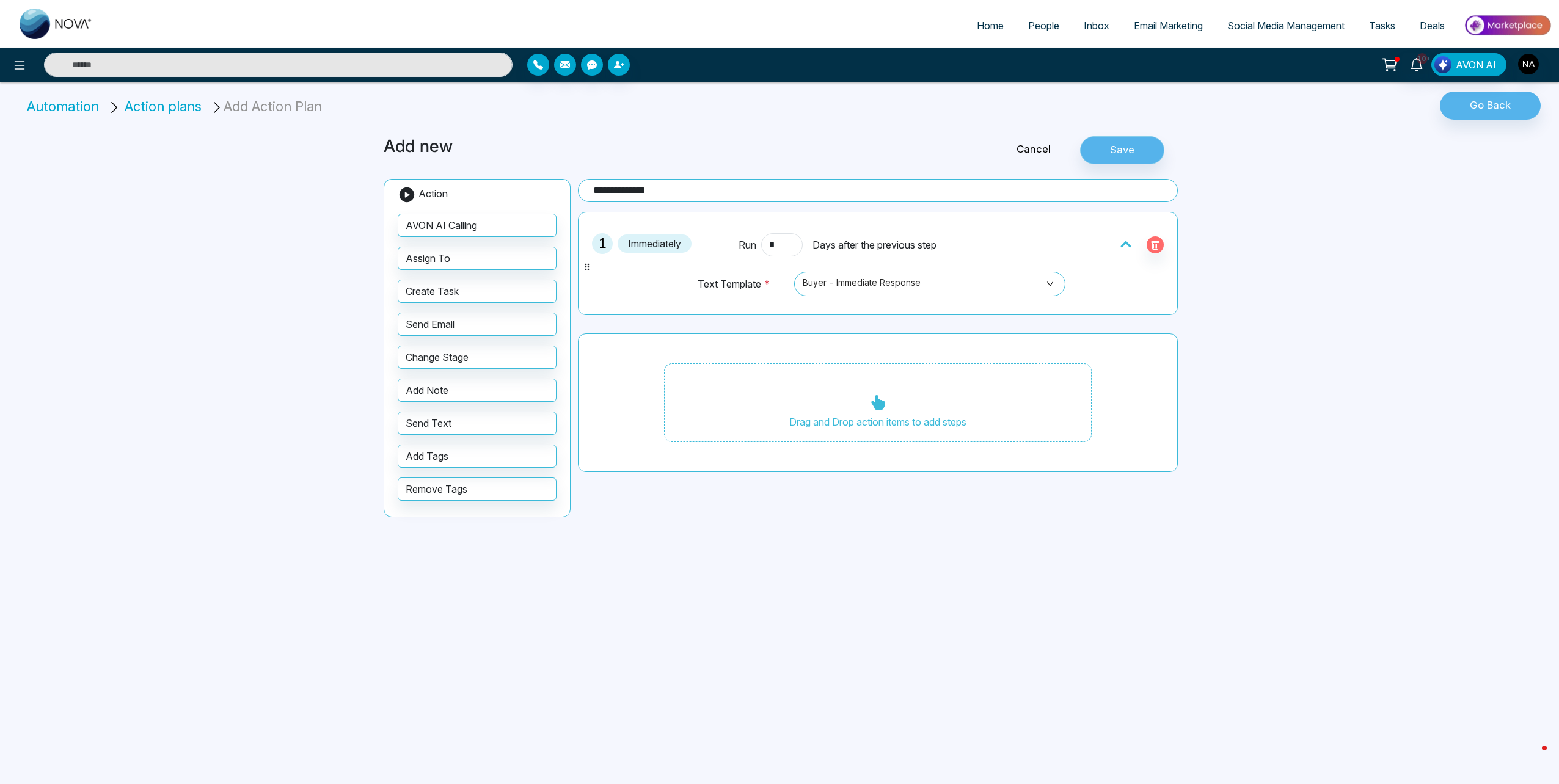
type input "**********"
click at [1111, 160] on button "Save" at bounding box center [1122, 150] width 85 height 28
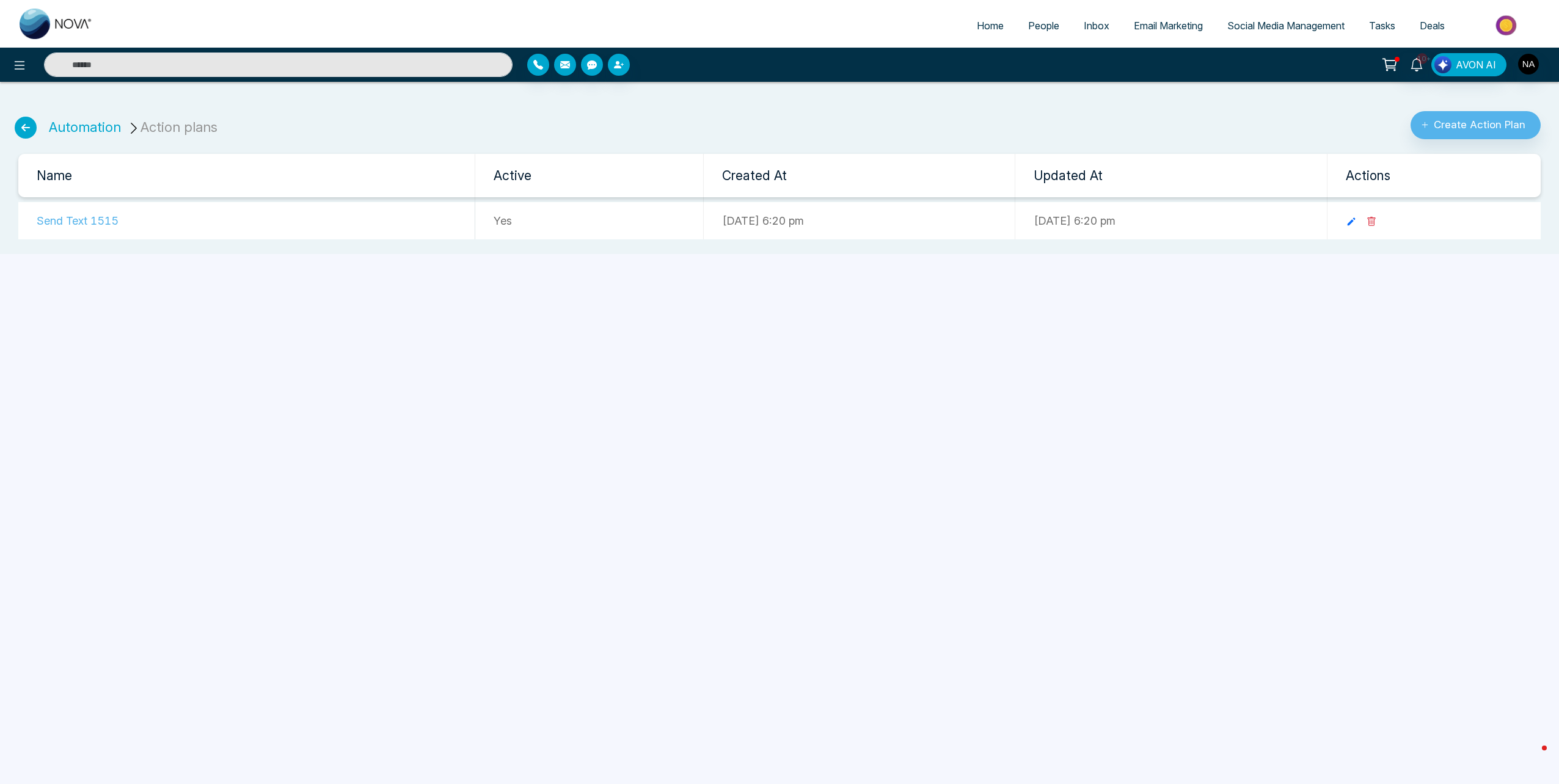
click at [798, 439] on div "Home People Inbox Email Marketing Social Media Management Tasks Deals 10+ AVON …" at bounding box center [779, 392] width 1559 height 784
click at [57, 223] on td "Send Text 1515" at bounding box center [247, 220] width 457 height 37
click at [1357, 224] on icon at bounding box center [1351, 222] width 11 height 11
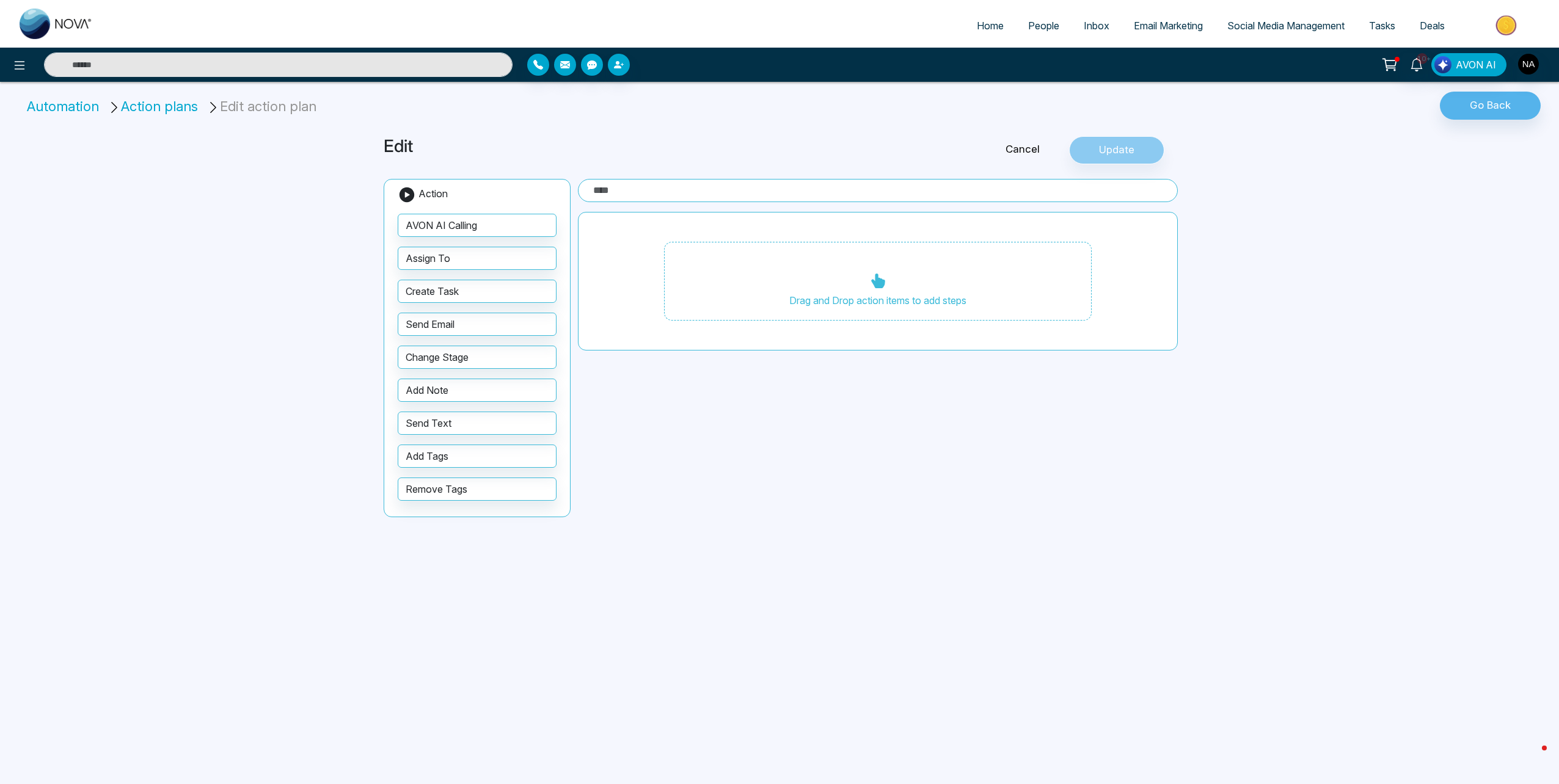
type input "**********"
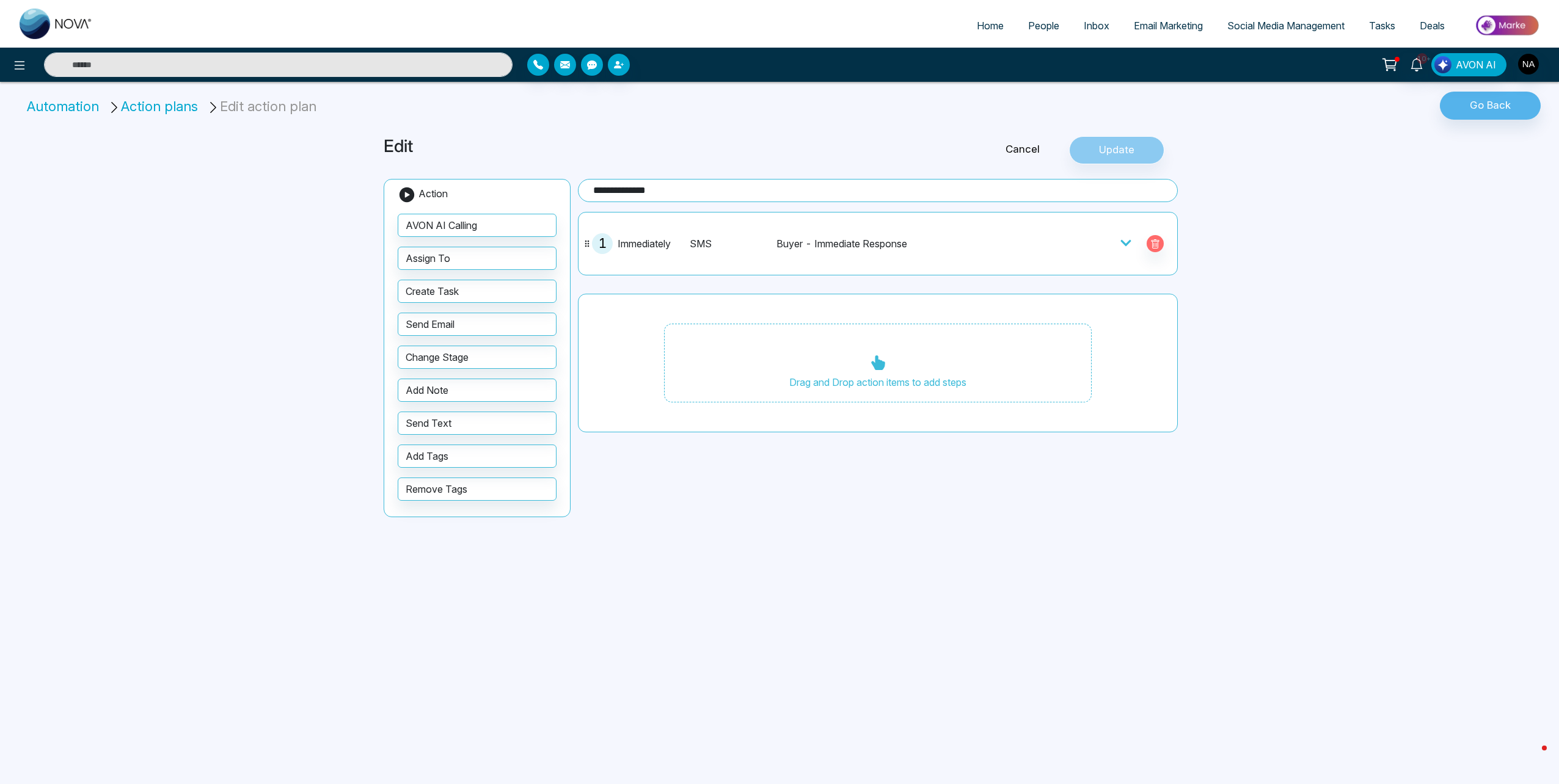
click at [820, 251] on div "SMS Buyer - Immediate Response" at bounding box center [854, 244] width 328 height 21
click at [797, 401] on div "Drag and Drop action items to add steps" at bounding box center [878, 363] width 428 height 79
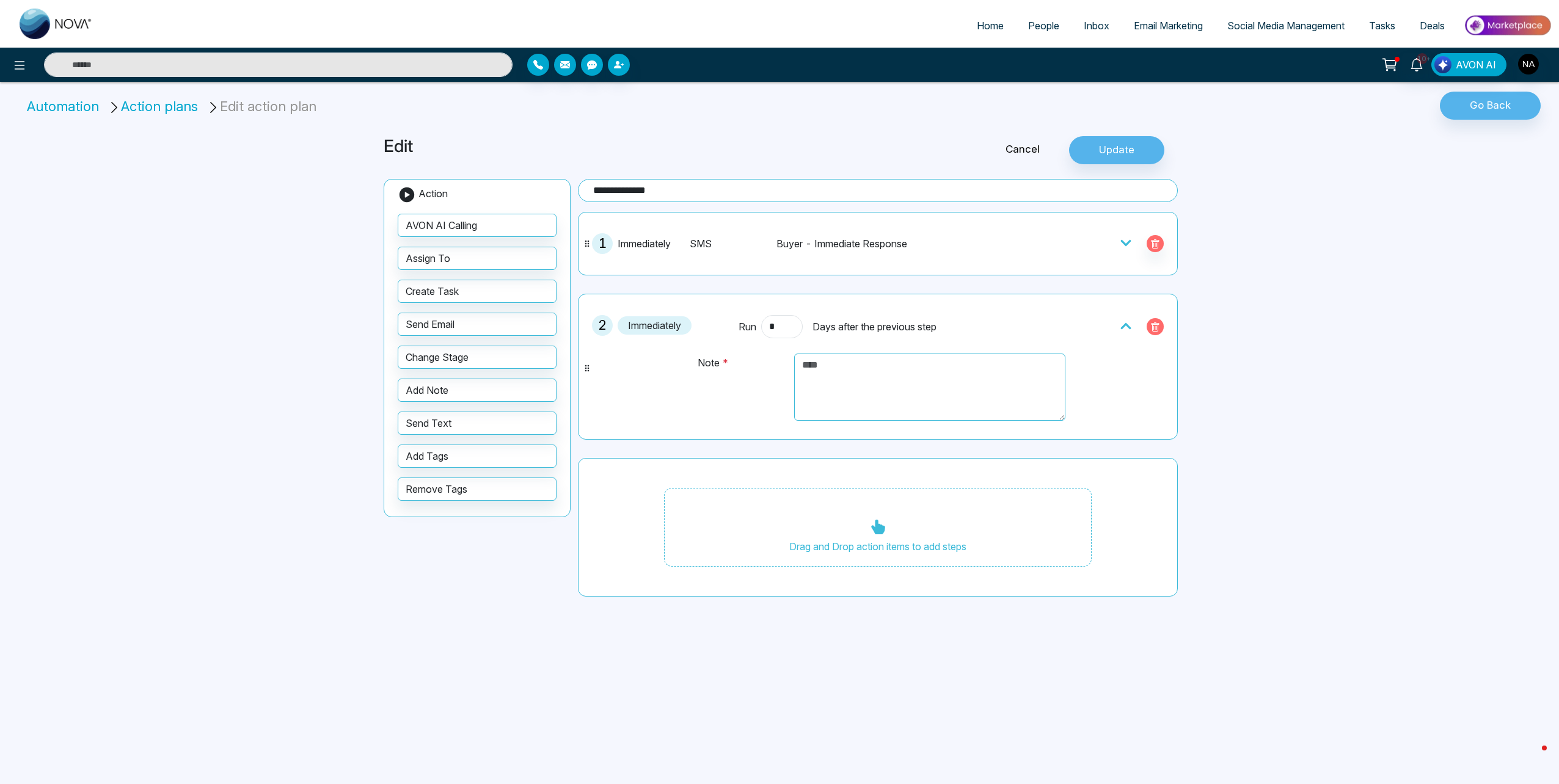
click at [1156, 326] on icon "button" at bounding box center [1155, 327] width 9 height 9
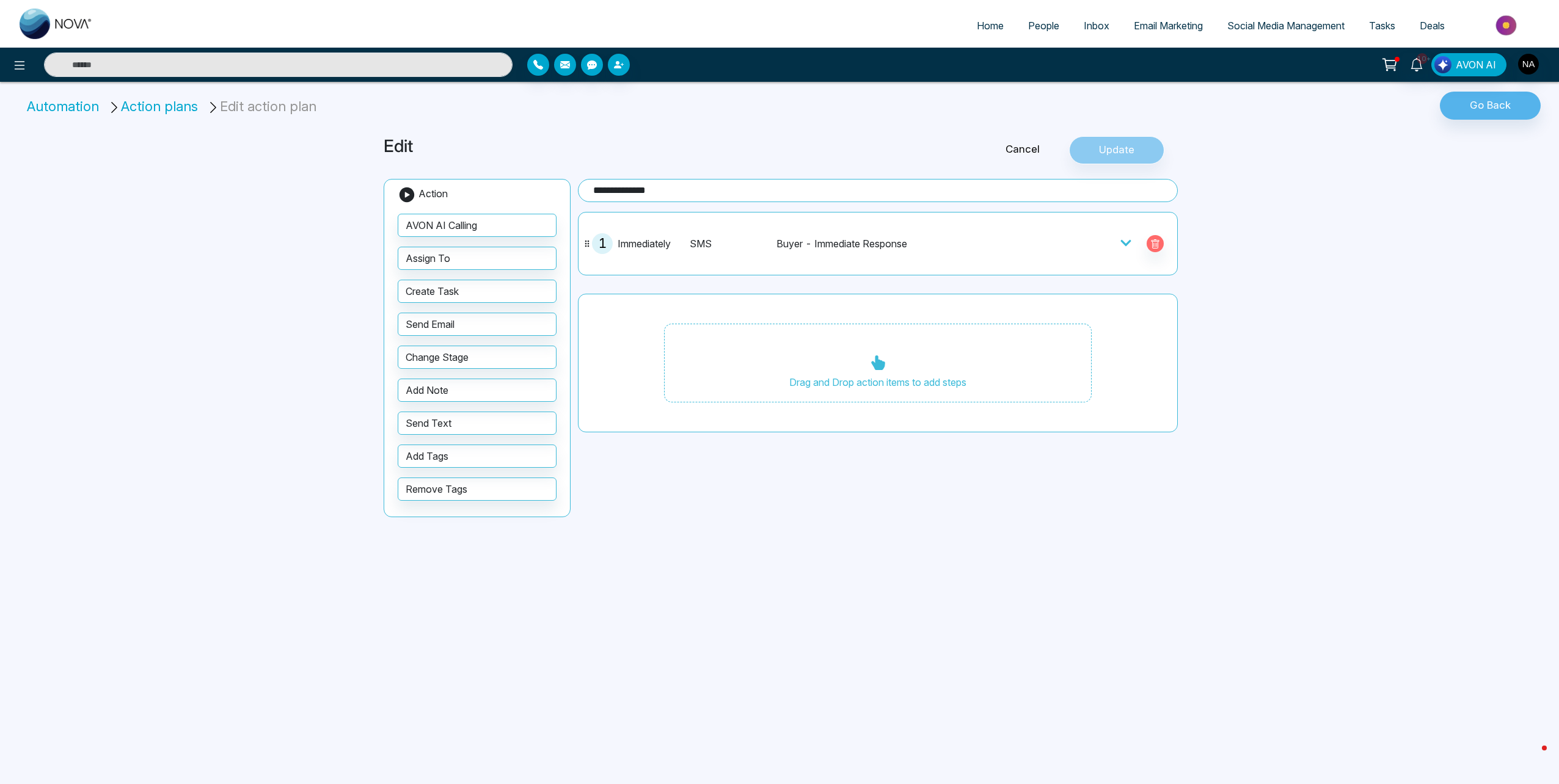
click at [777, 253] on div "SMS Buyer - Immediate Response" at bounding box center [854, 244] width 328 height 21
click at [827, 238] on div "Buyer - Immediate Response" at bounding box center [899, 243] width 246 height 15
click at [1122, 247] on icon at bounding box center [1126, 243] width 12 height 12
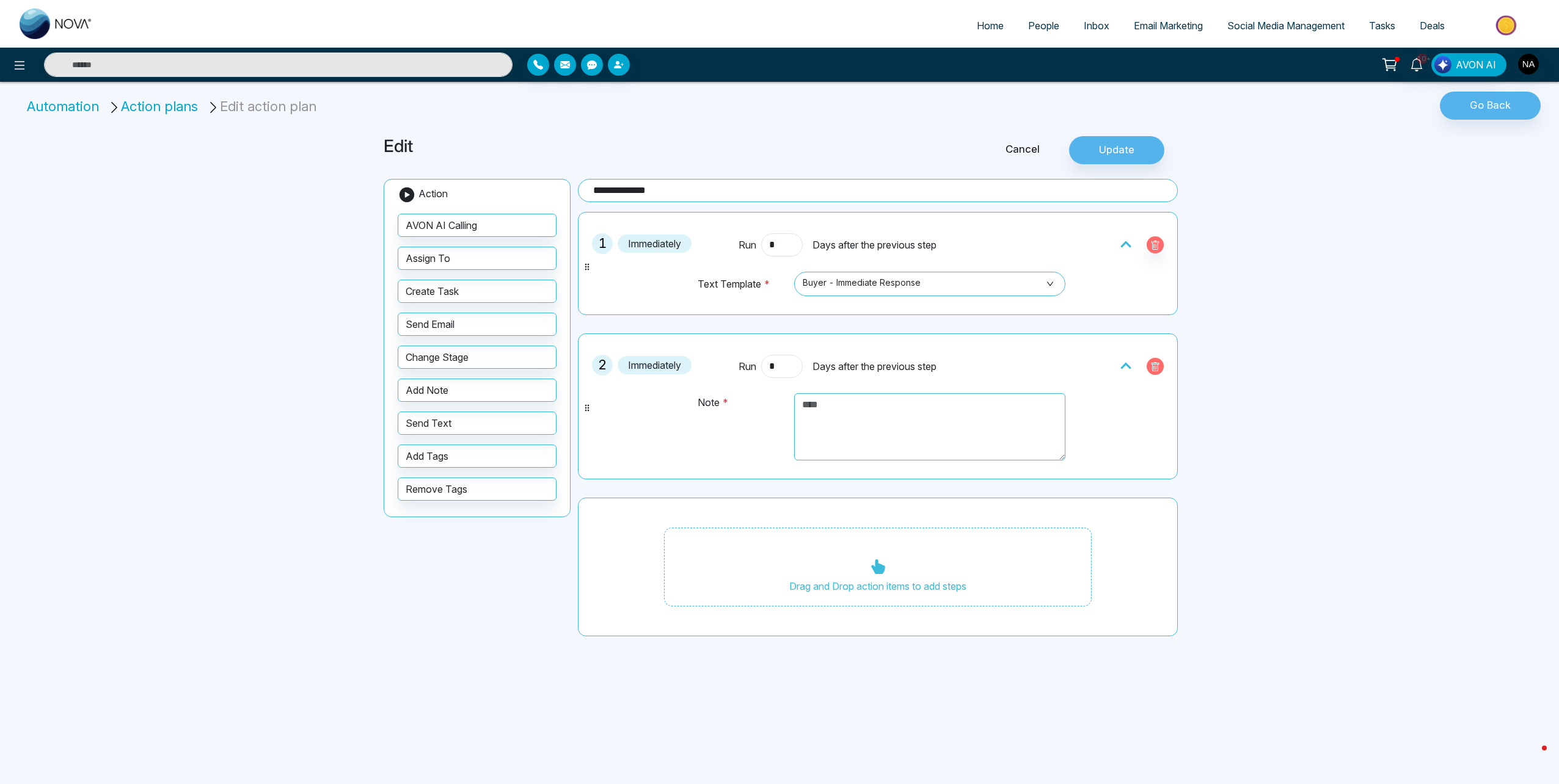
click at [1153, 368] on icon "button" at bounding box center [1155, 367] width 8 height 9
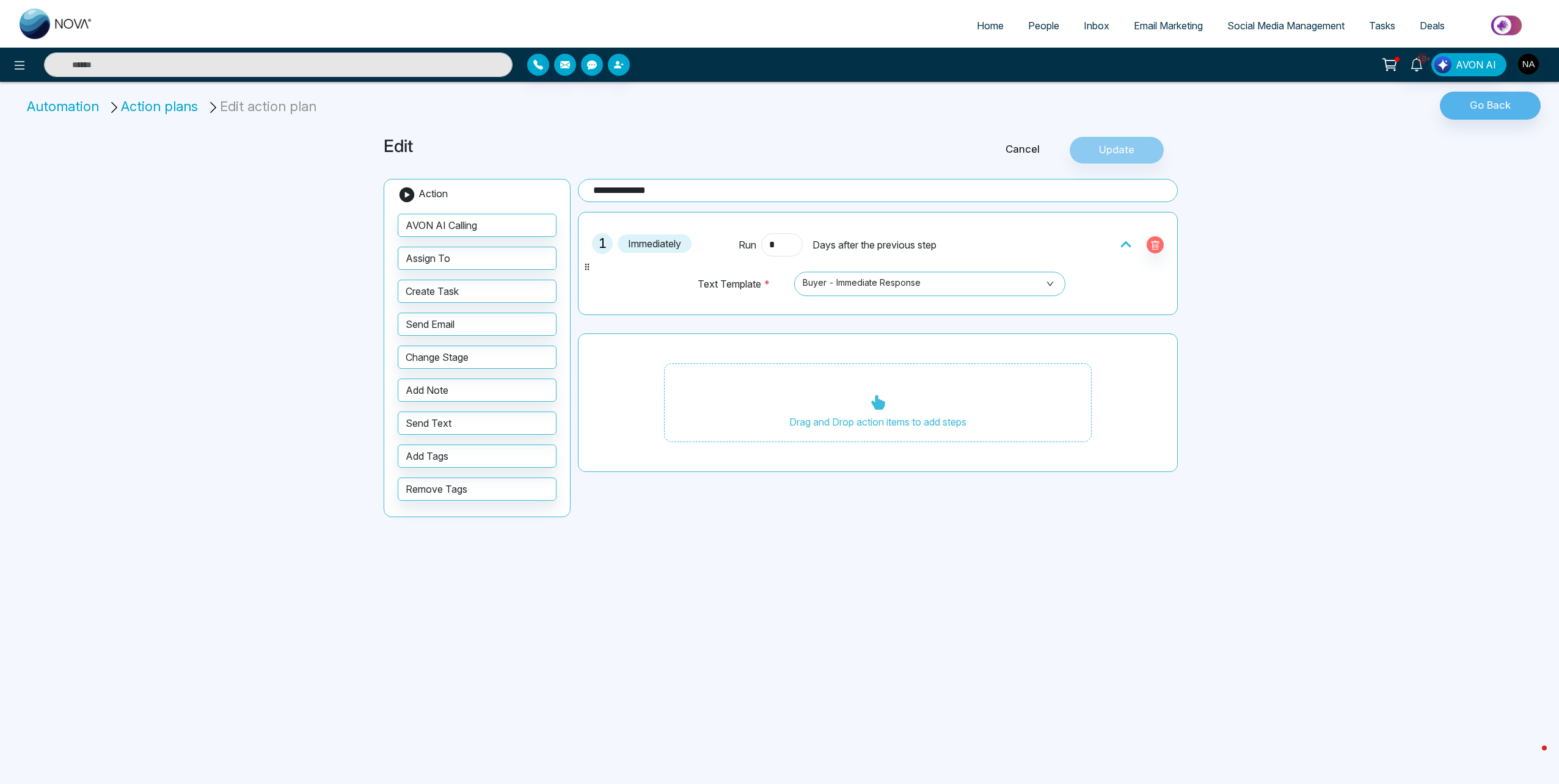
click at [146, 112] on li "Action plans" at bounding box center [155, 106] width 95 height 20
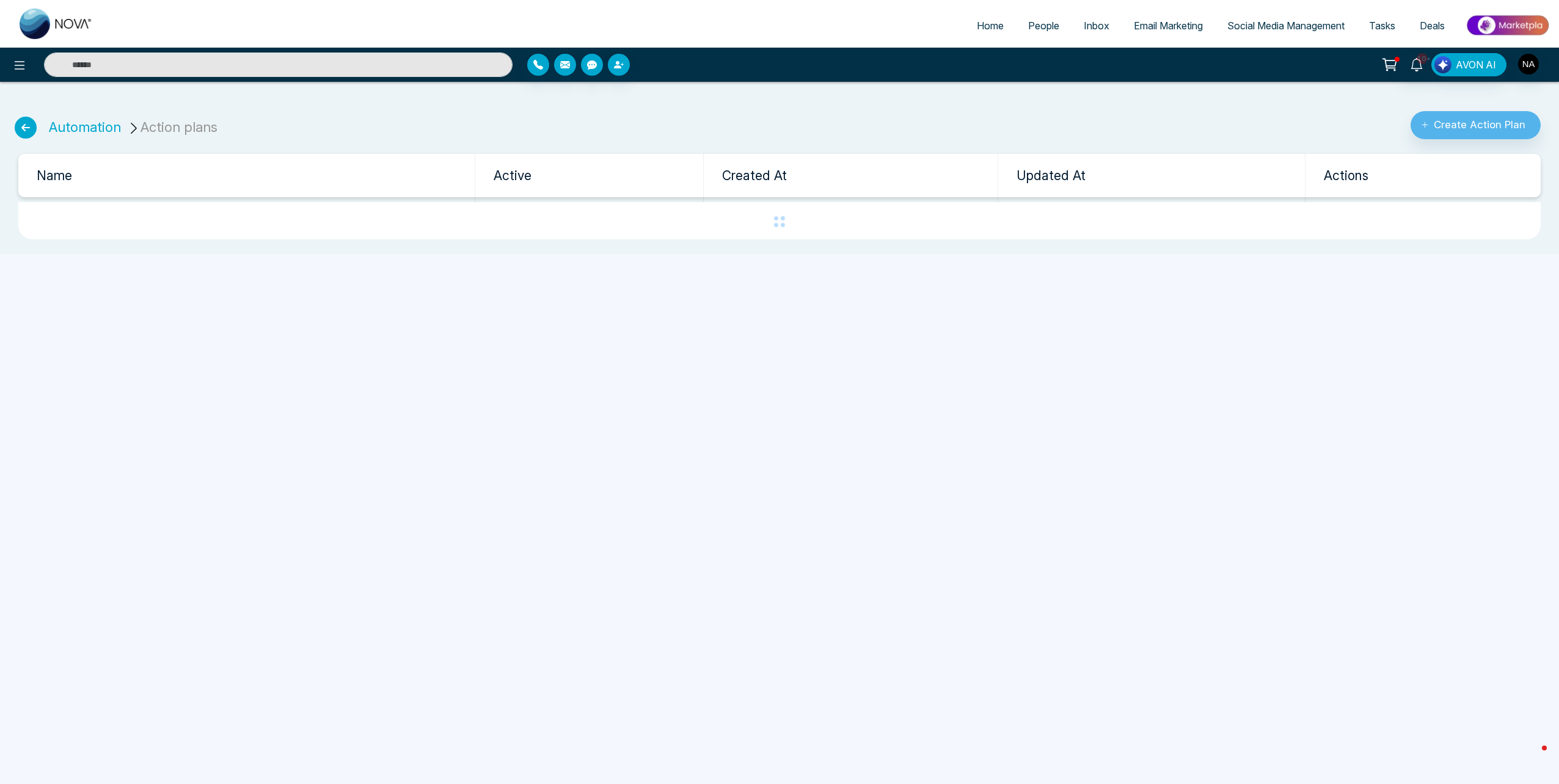
click at [46, 135] on ul "Automation Action plans" at bounding box center [116, 121] width 219 height 38
click at [24, 135] on icon at bounding box center [25, 127] width 22 height 22
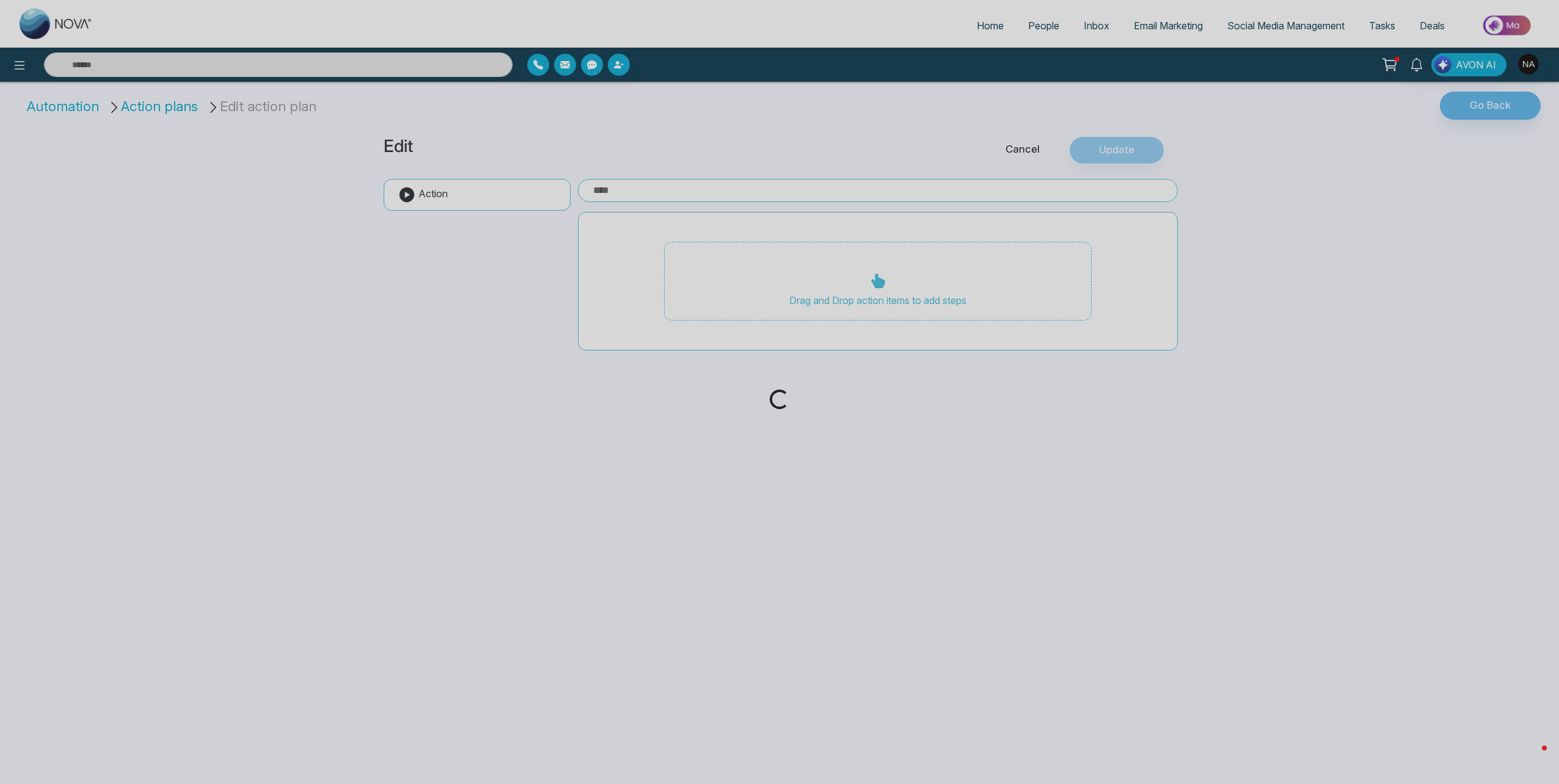
type input "**********"
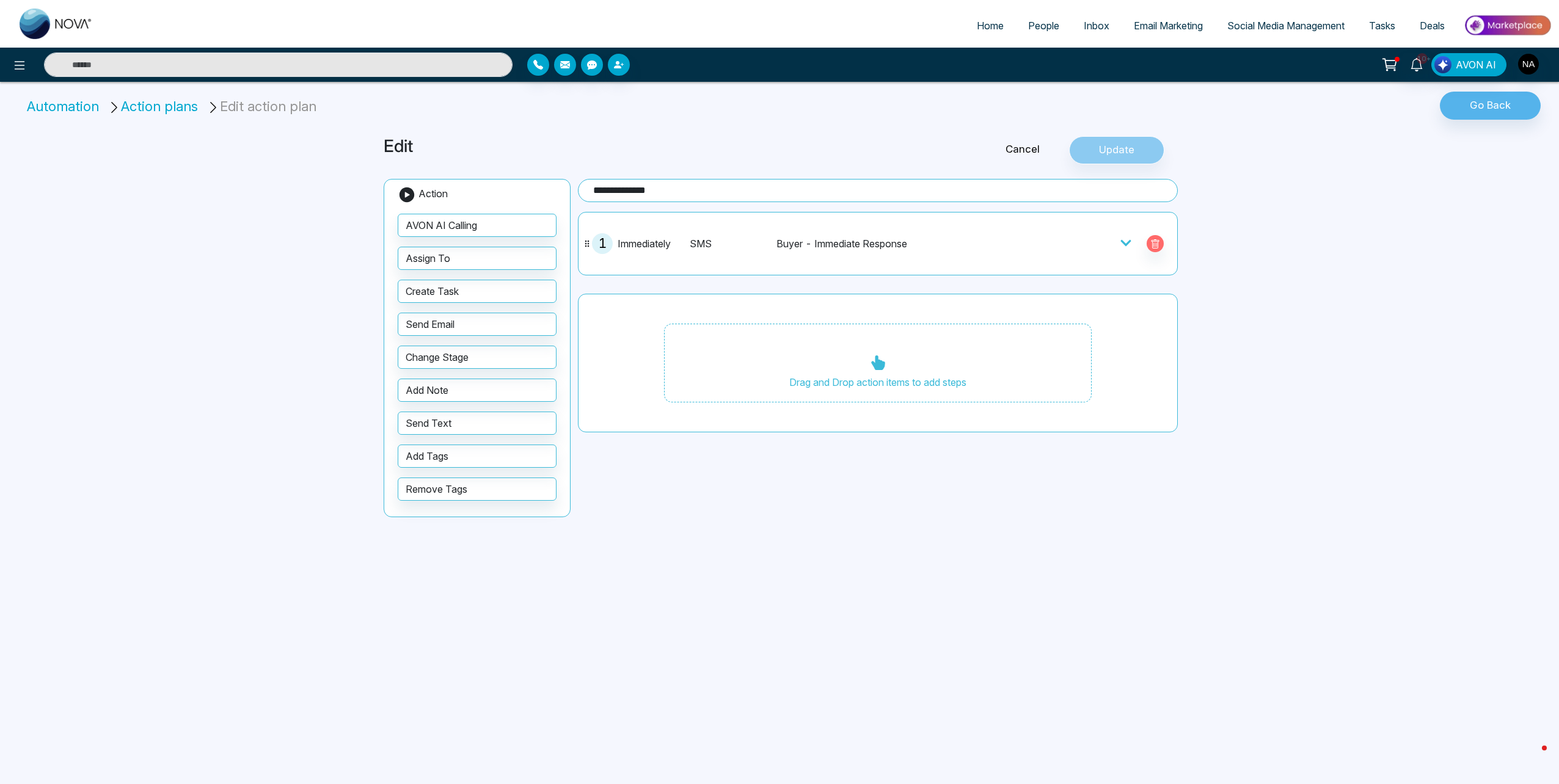
click at [91, 106] on li "Automation" at bounding box center [65, 106] width 77 height 20
click at [16, 66] on icon at bounding box center [20, 66] width 10 height 9
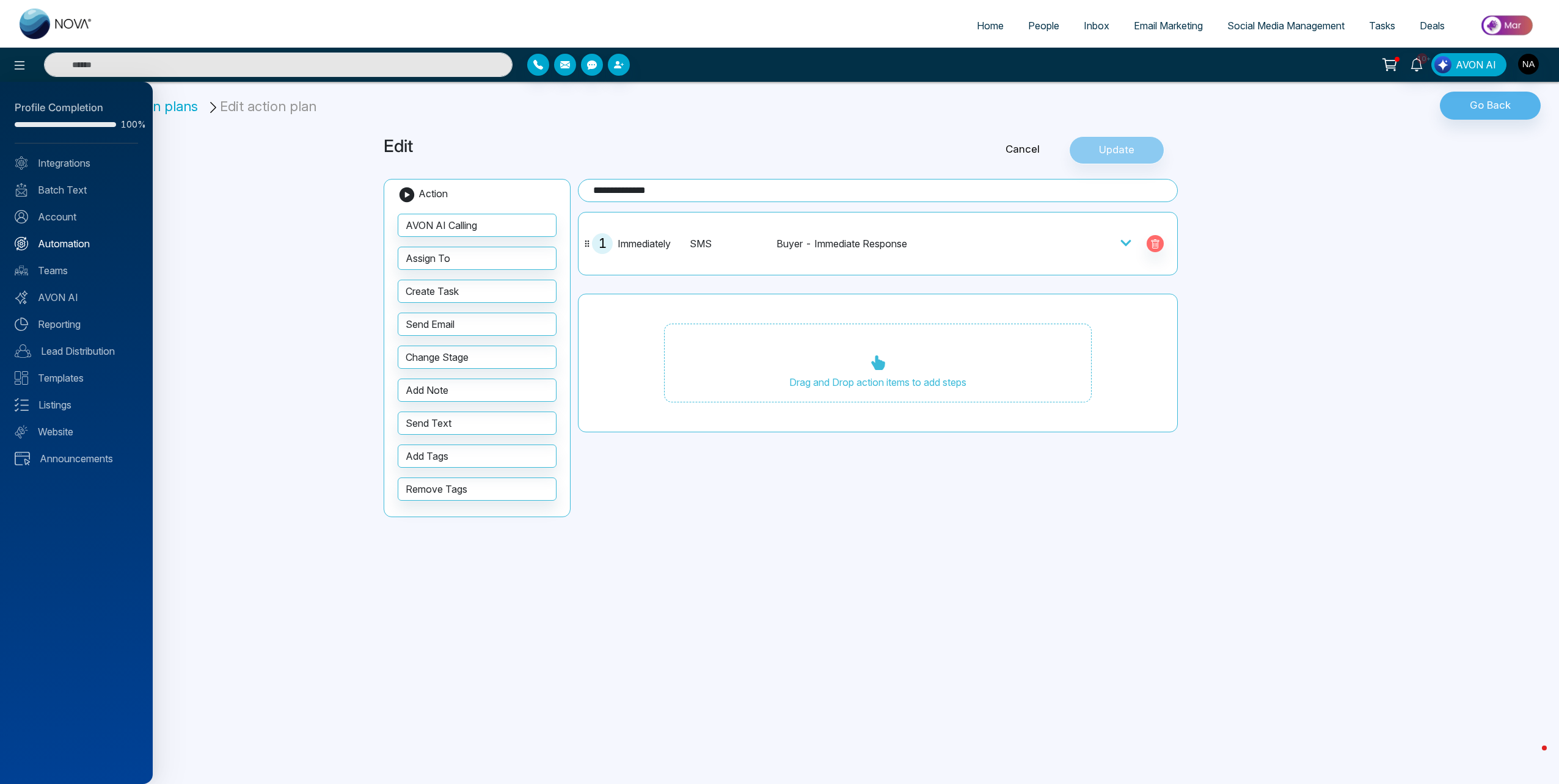
click at [80, 247] on link "Automation" at bounding box center [76, 243] width 123 height 15
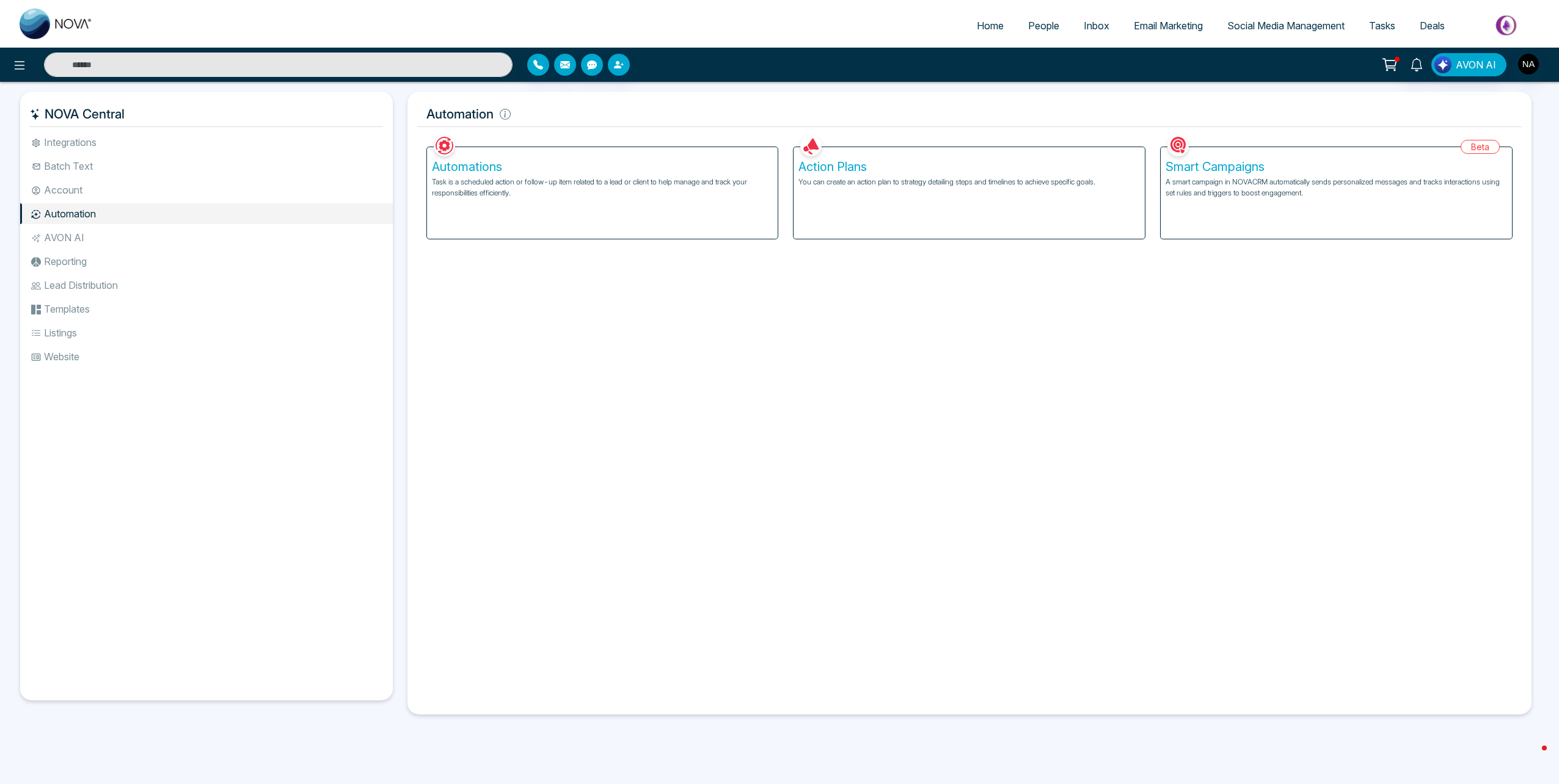
click at [554, 206] on div "Automations Task is a scheduled action or follow-up item related to a lead or c…" at bounding box center [602, 193] width 351 height 91
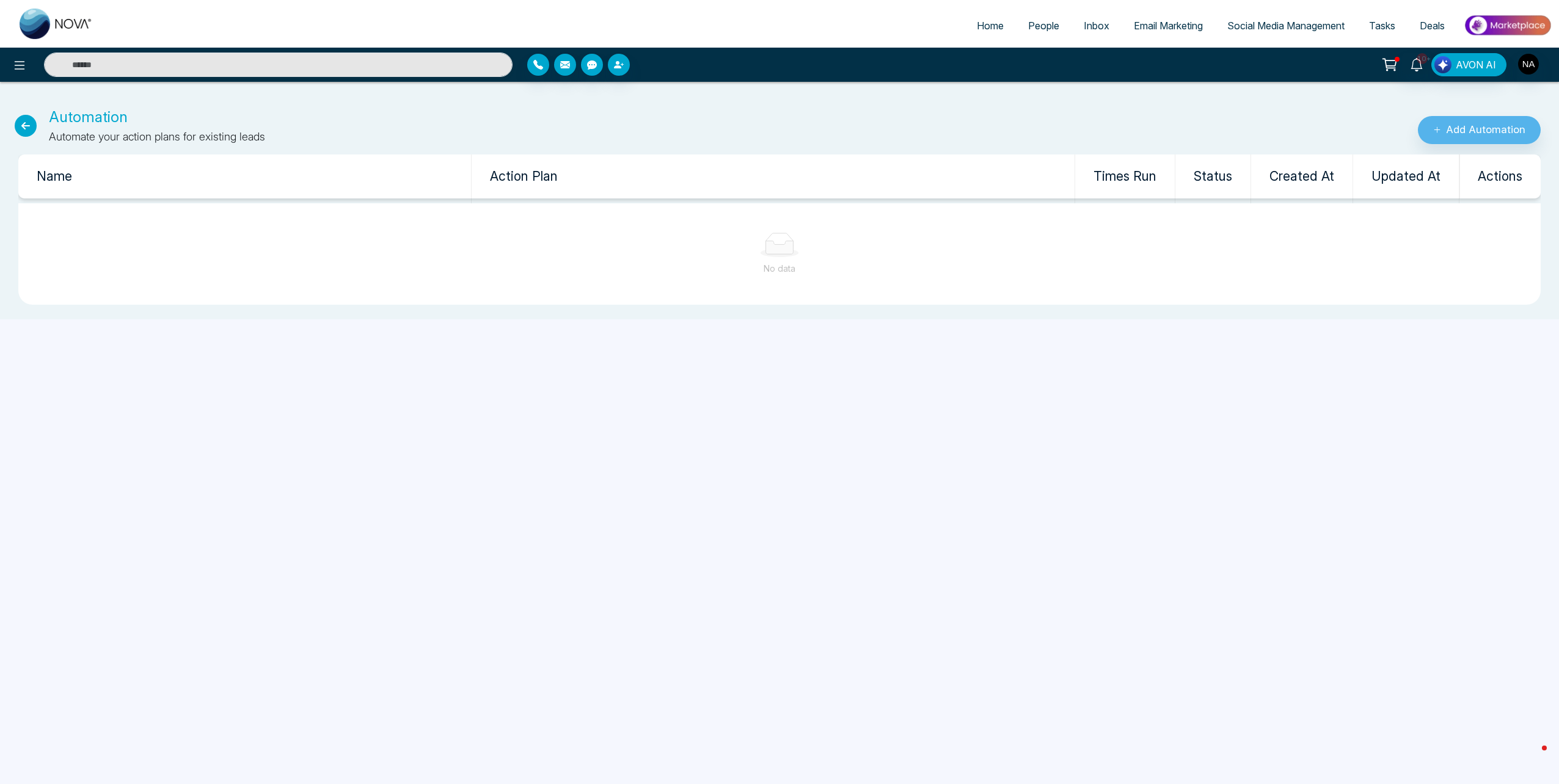
click at [1419, 145] on div "Automation Automate your action plans for existing leads Add Automation Name Ac…" at bounding box center [779, 205] width 1559 height 228
click at [1443, 135] on button "Add Automation" at bounding box center [1480, 130] width 123 height 28
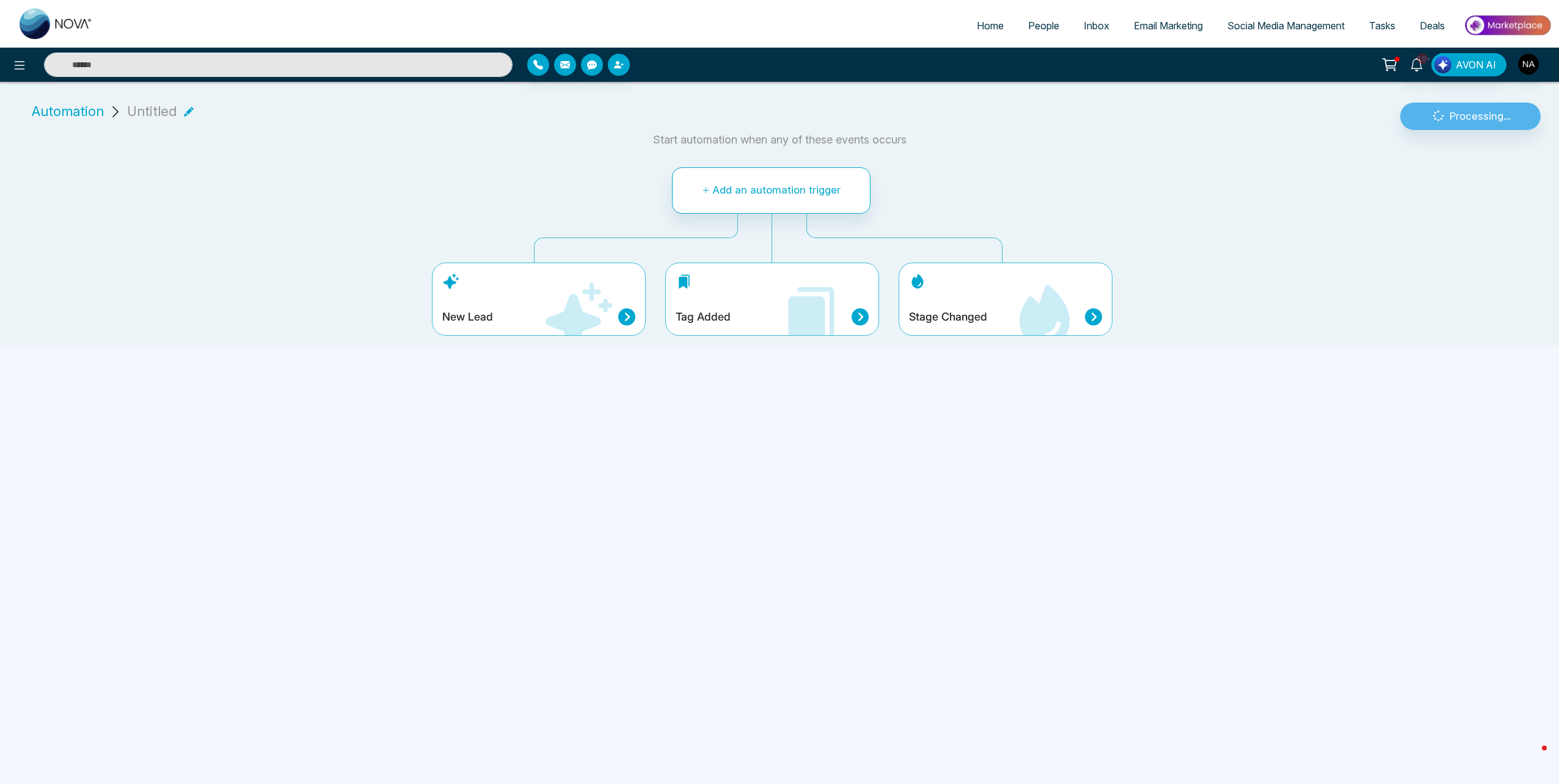
click at [550, 323] on icon at bounding box center [578, 315] width 66 height 66
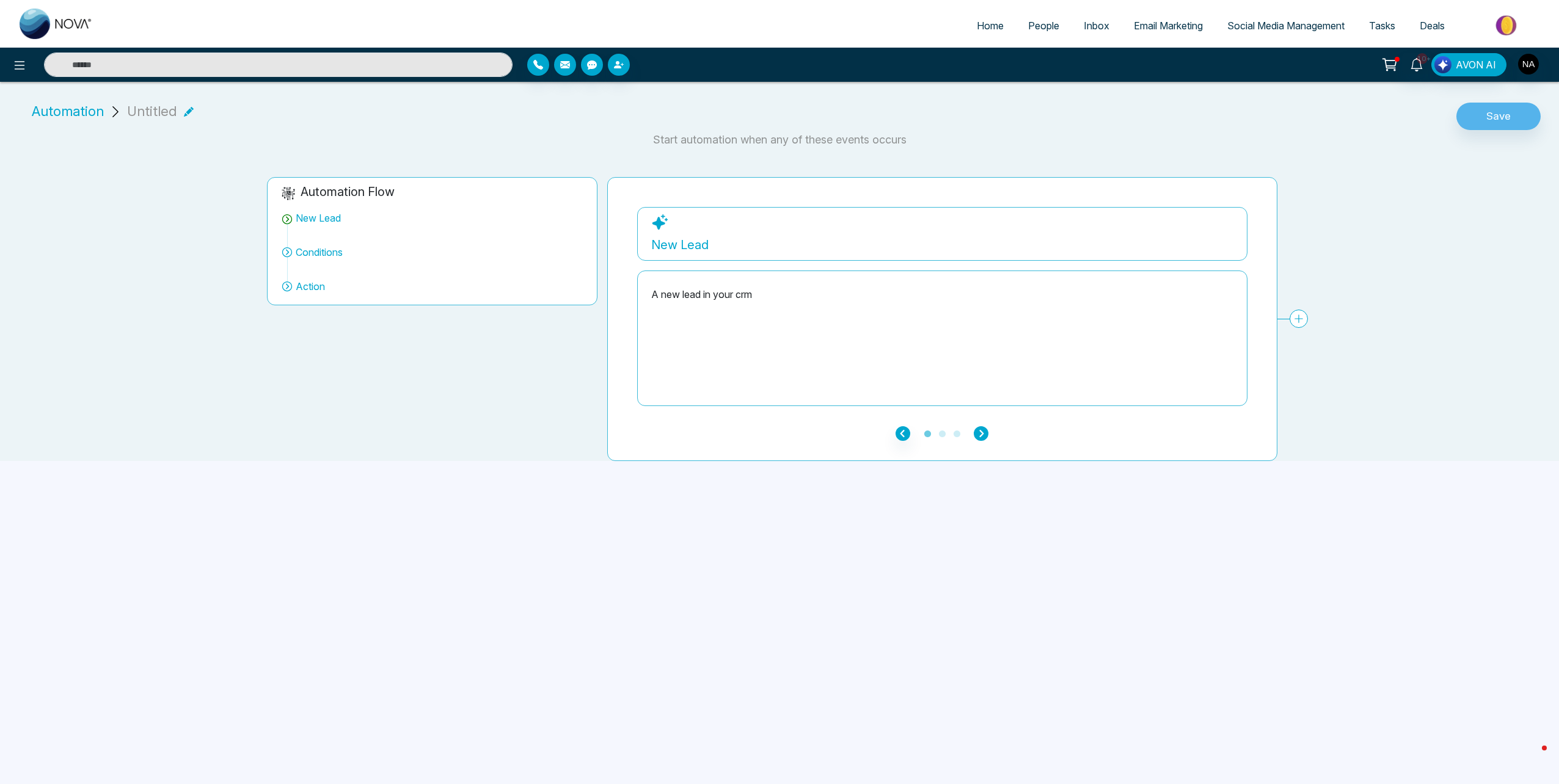
click at [975, 440] on icon "button" at bounding box center [981, 433] width 15 height 15
click at [902, 436] on icon "button" at bounding box center [902, 433] width 15 height 15
click at [1182, 230] on div "New Lead" at bounding box center [943, 234] width 611 height 53
click at [768, 304] on div "A new lead in your crm" at bounding box center [942, 339] width 582 height 122
click at [985, 438] on icon "button" at bounding box center [981, 433] width 15 height 15
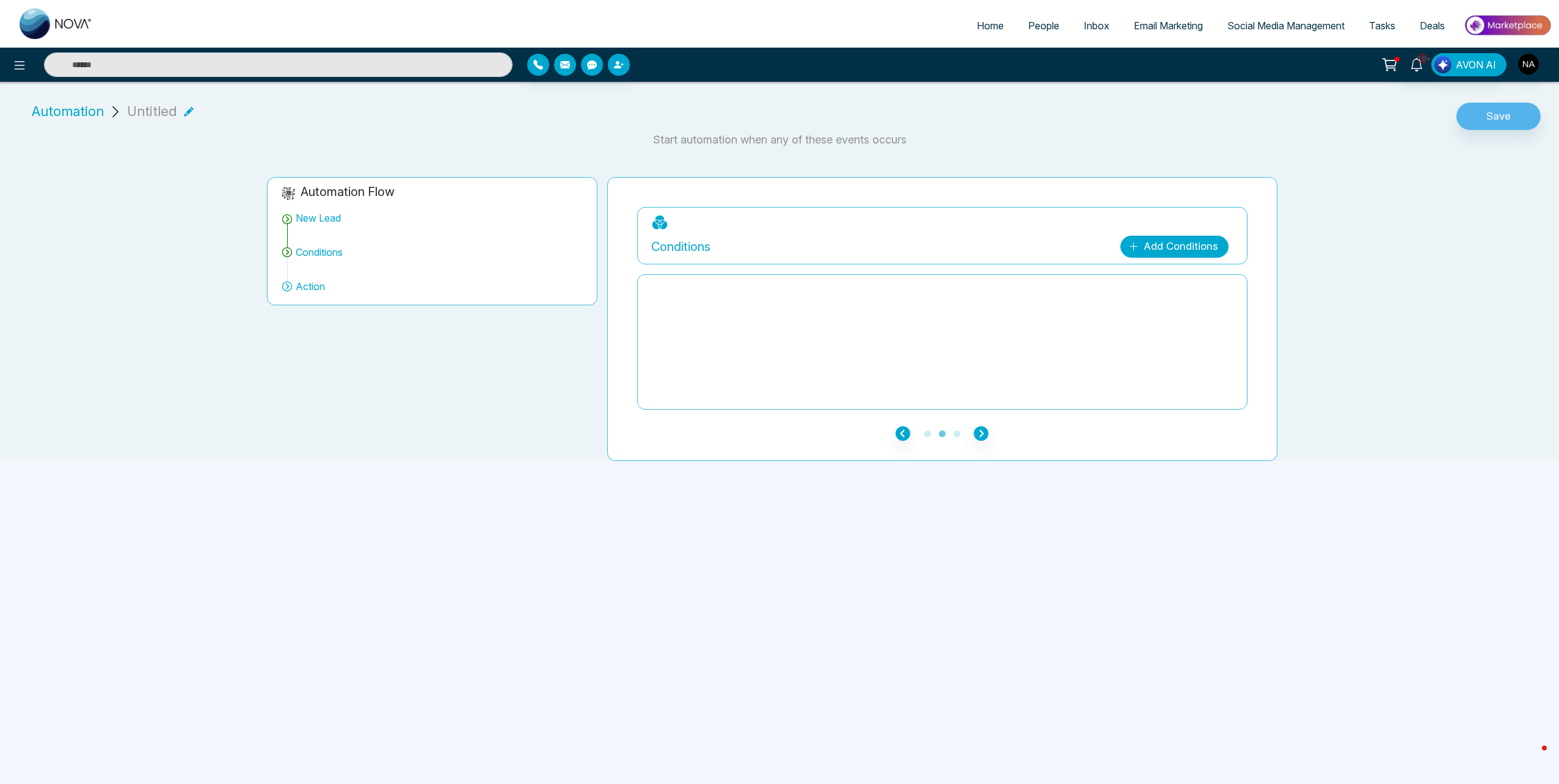
click at [1155, 253] on link "Add Conditions" at bounding box center [1174, 246] width 108 height 22
click at [1167, 284] on select "**********" at bounding box center [1172, 283] width 81 height 23
select select "******"
click at [1131, 272] on select "**********" at bounding box center [1172, 283] width 83 height 23
click at [1172, 313] on select "**********" at bounding box center [1172, 311] width 81 height 23
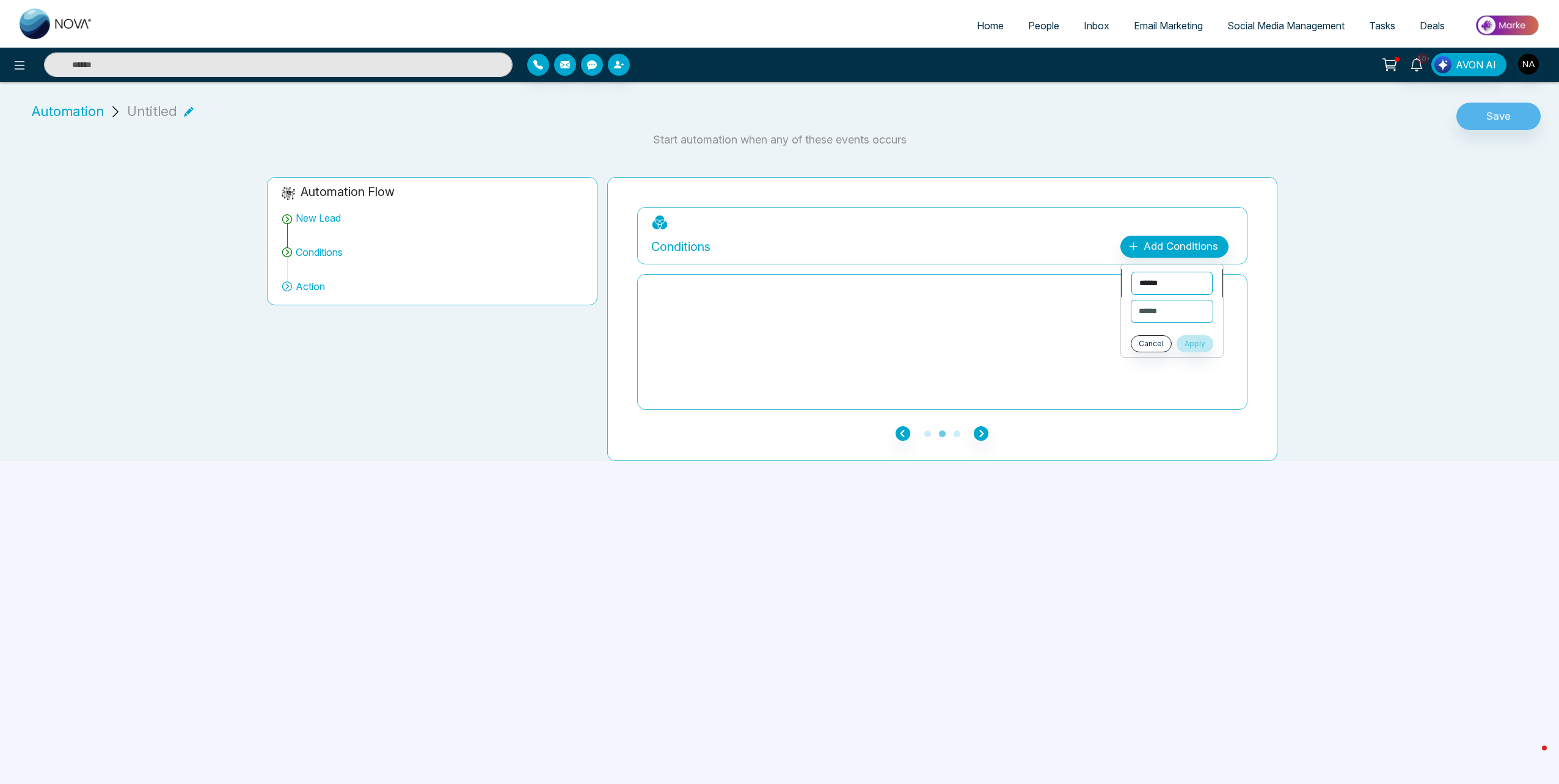
click at [1170, 282] on select "**********" at bounding box center [1172, 283] width 81 height 23
click at [1132, 272] on select "**********" at bounding box center [1172, 283] width 81 height 23
click at [1172, 310] on select "**********" at bounding box center [1172, 311] width 81 height 23
click at [1179, 285] on select "**********" at bounding box center [1172, 283] width 81 height 23
click at [1023, 336] on div at bounding box center [942, 342] width 582 height 122
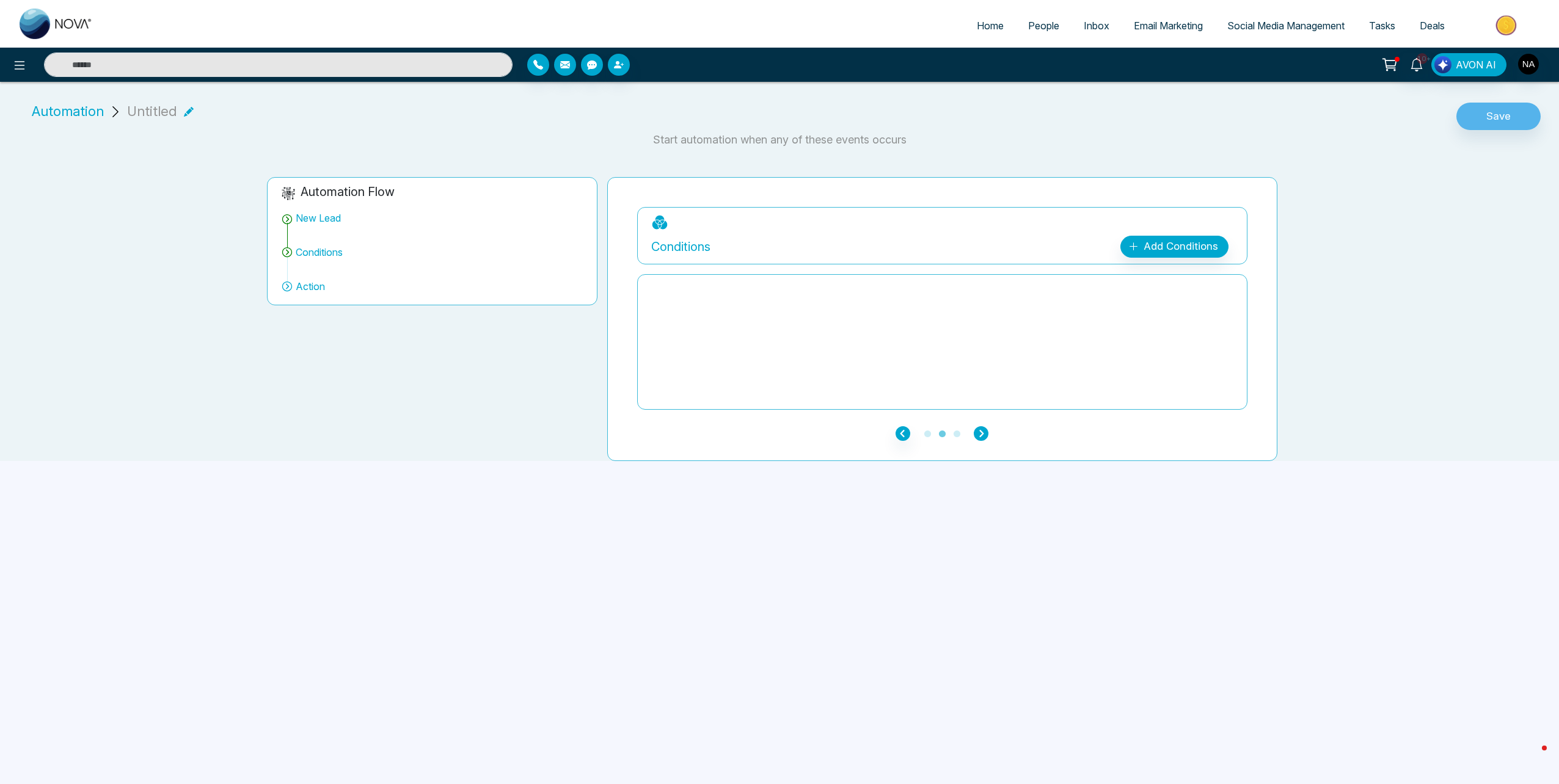
click at [986, 430] on icon "button" at bounding box center [981, 433] width 15 height 15
click at [1145, 250] on div "Add Action Plan" at bounding box center [1179, 247] width 79 height 16
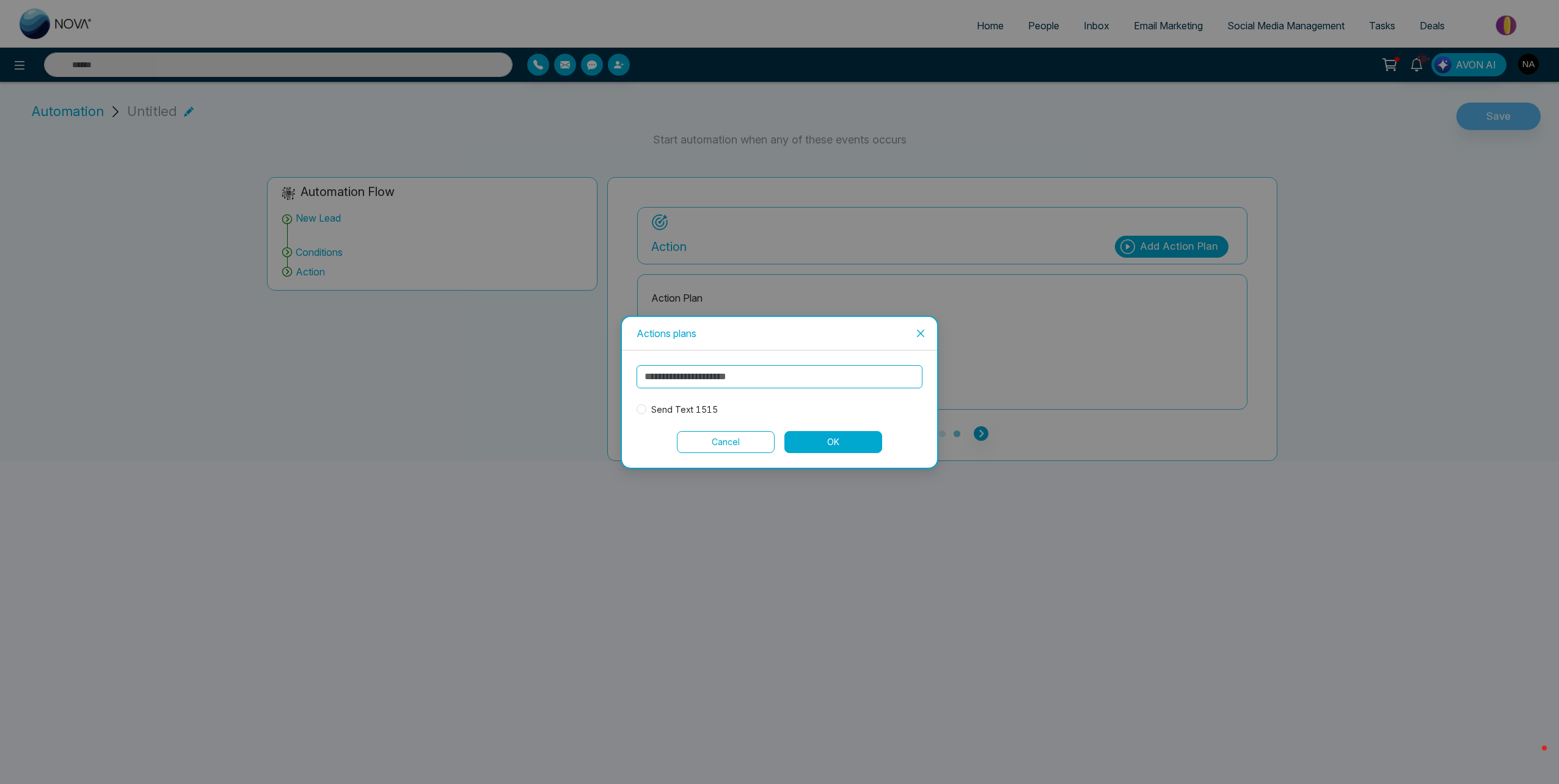
click at [763, 376] on input "text" at bounding box center [779, 377] width 286 height 23
click at [688, 413] on span "Send Text 1515" at bounding box center [684, 410] width 77 height 14
drag, startPoint x: 891, startPoint y: 449, endPoint x: 864, endPoint y: 446, distance: 27.2
click at [891, 450] on div "Cancel OK" at bounding box center [779, 442] width 286 height 22
click at [853, 442] on button "OK" at bounding box center [833, 442] width 97 height 22
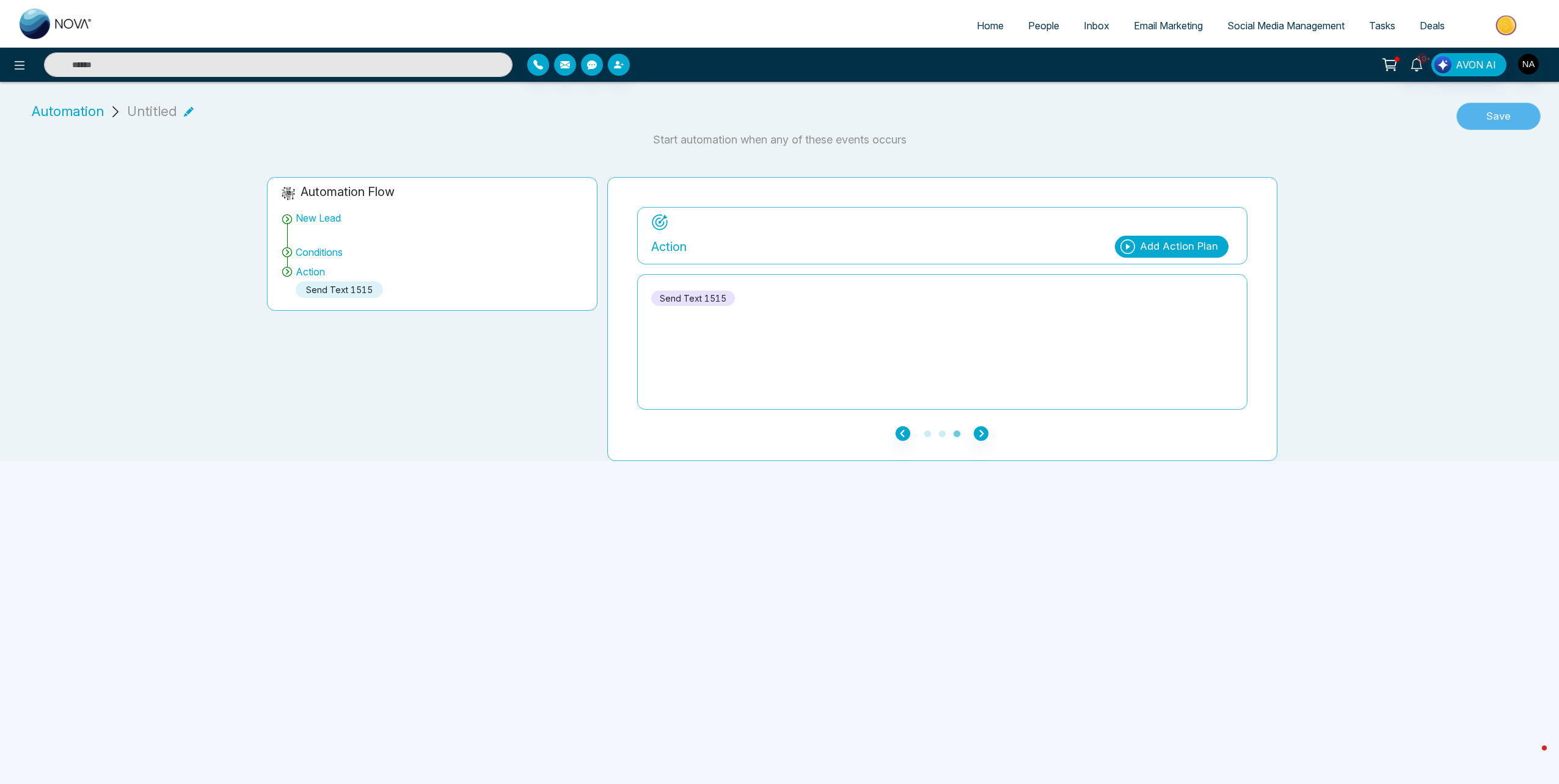
click at [1489, 121] on button "Save" at bounding box center [1499, 116] width 85 height 28
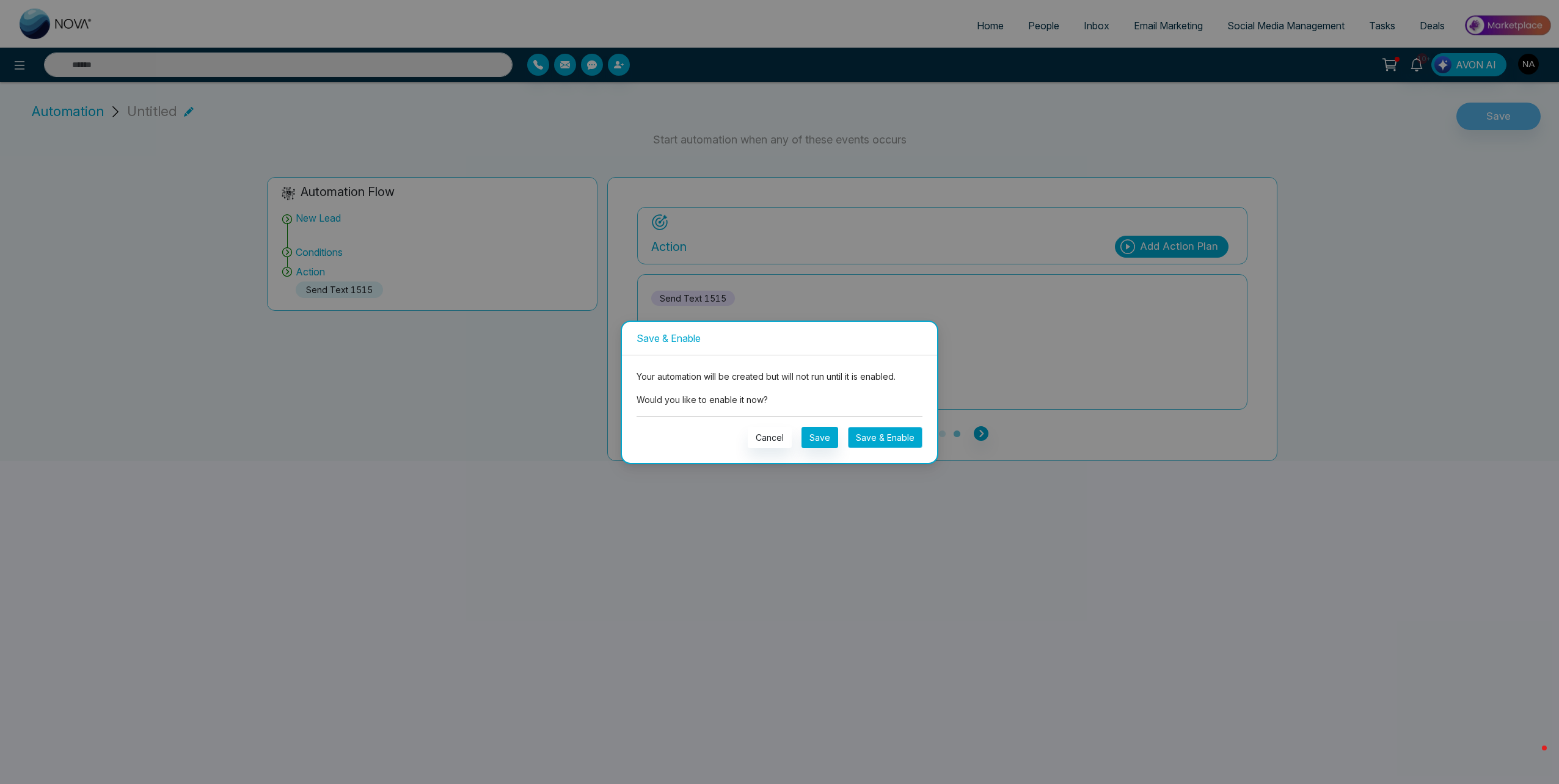
click at [872, 435] on button "Save & Enable" at bounding box center [885, 437] width 74 height 22
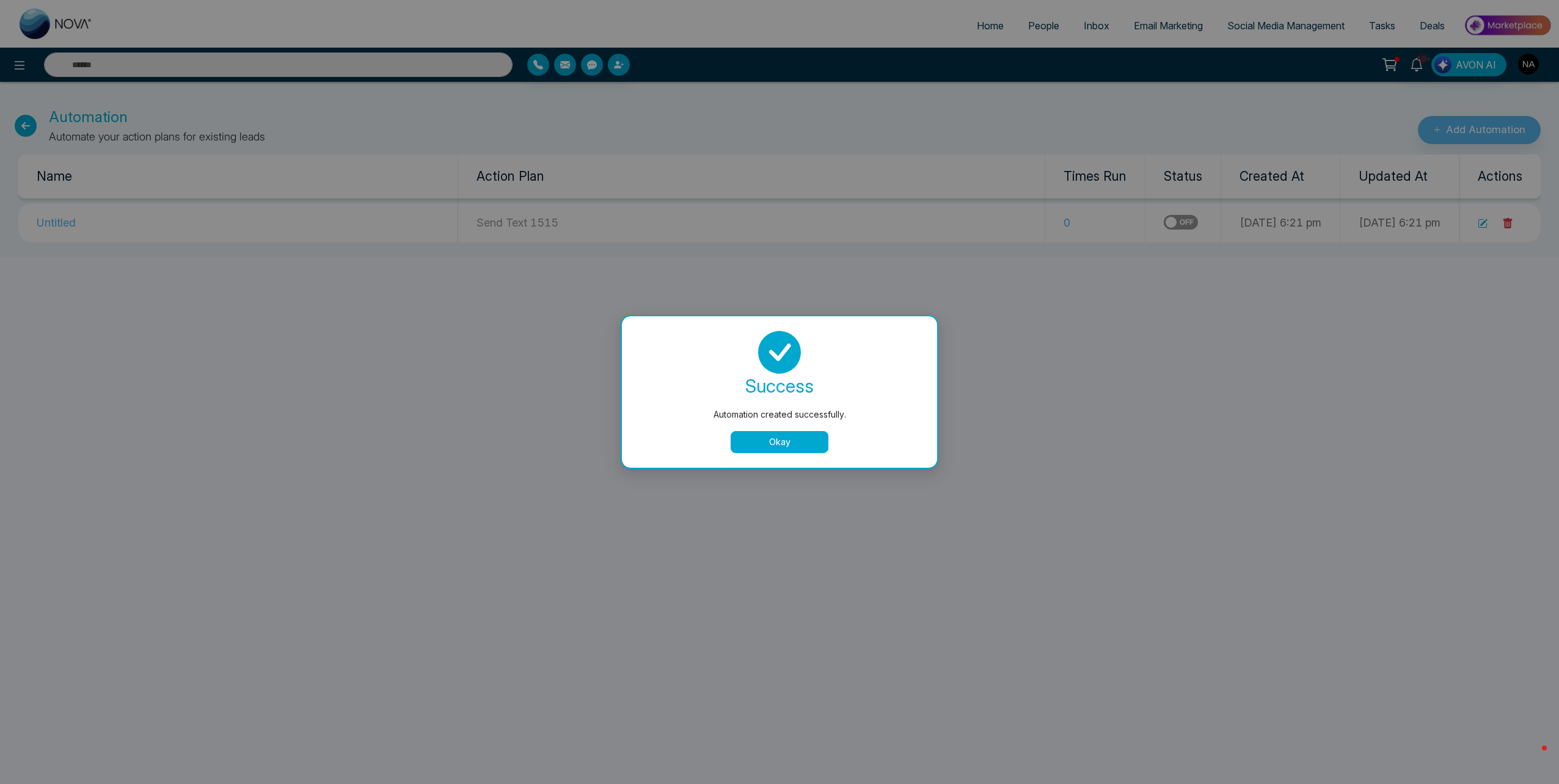
click at [800, 441] on button "Okay" at bounding box center [779, 442] width 97 height 22
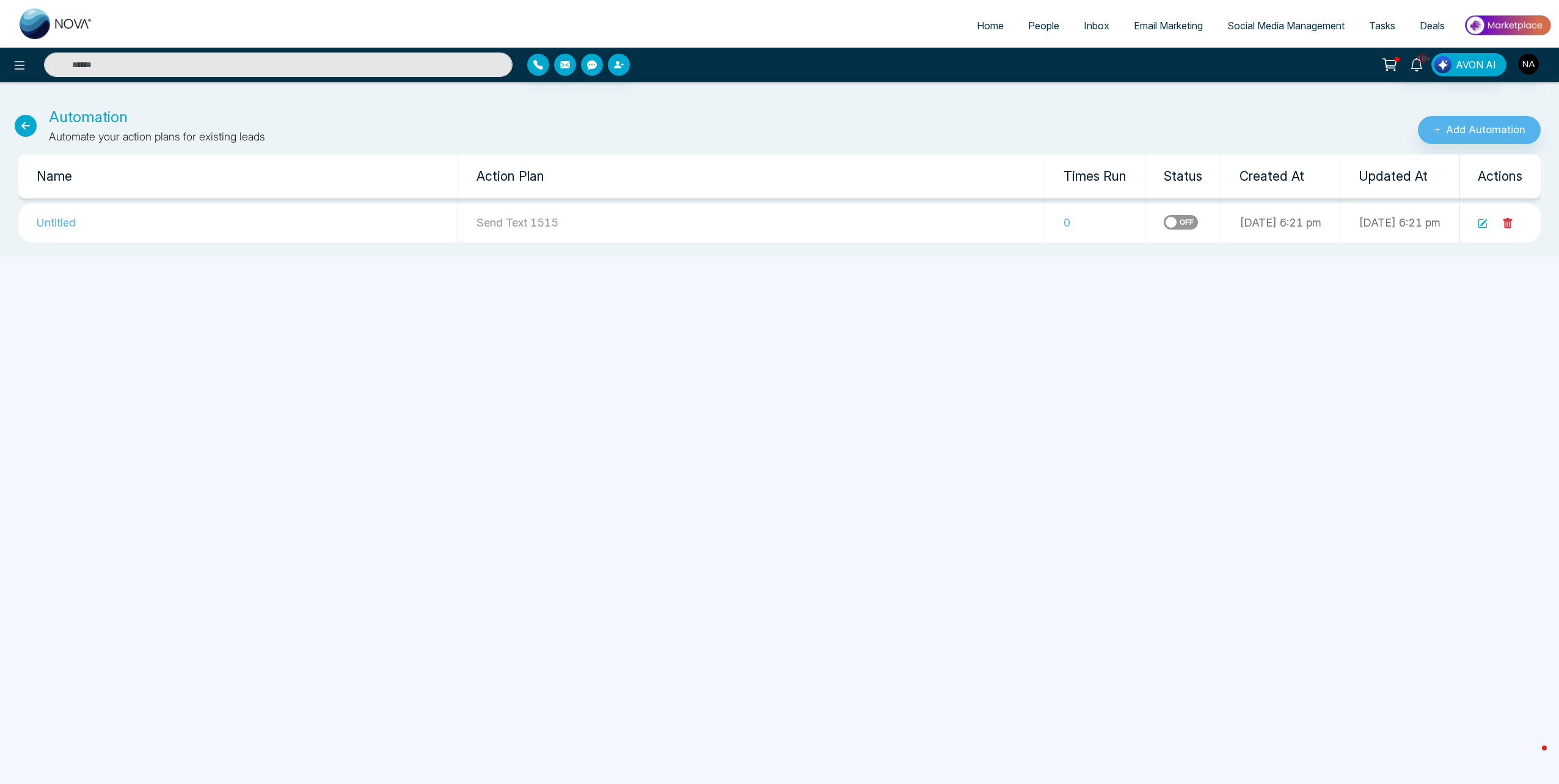
click at [68, 225] on td "Untitled" at bounding box center [238, 223] width 440 height 39
click at [458, 220] on td "Send Text 1515" at bounding box center [751, 223] width 588 height 39
click at [14, 69] on icon at bounding box center [19, 65] width 15 height 15
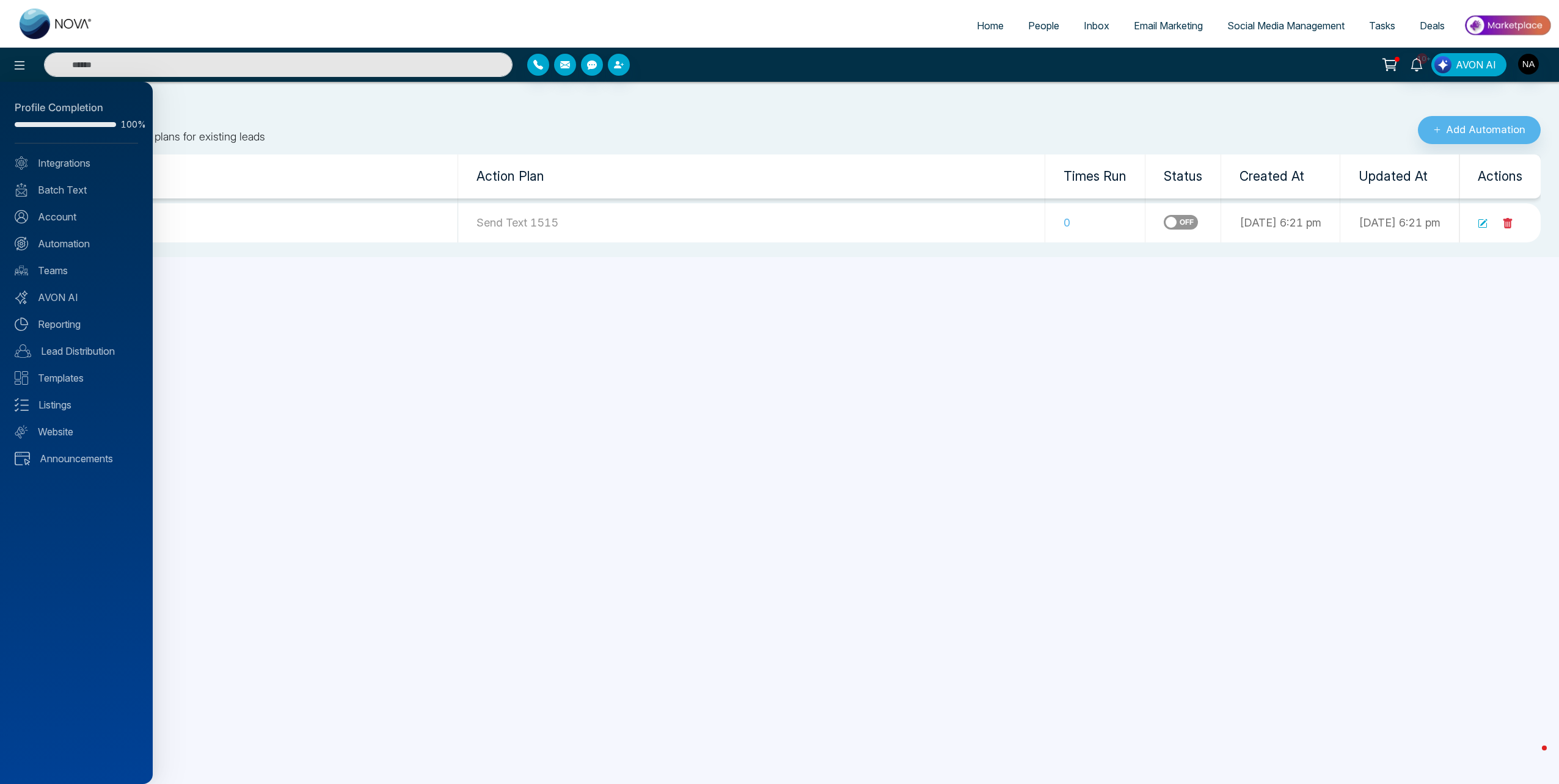
click at [1038, 22] on div at bounding box center [779, 392] width 1559 height 784
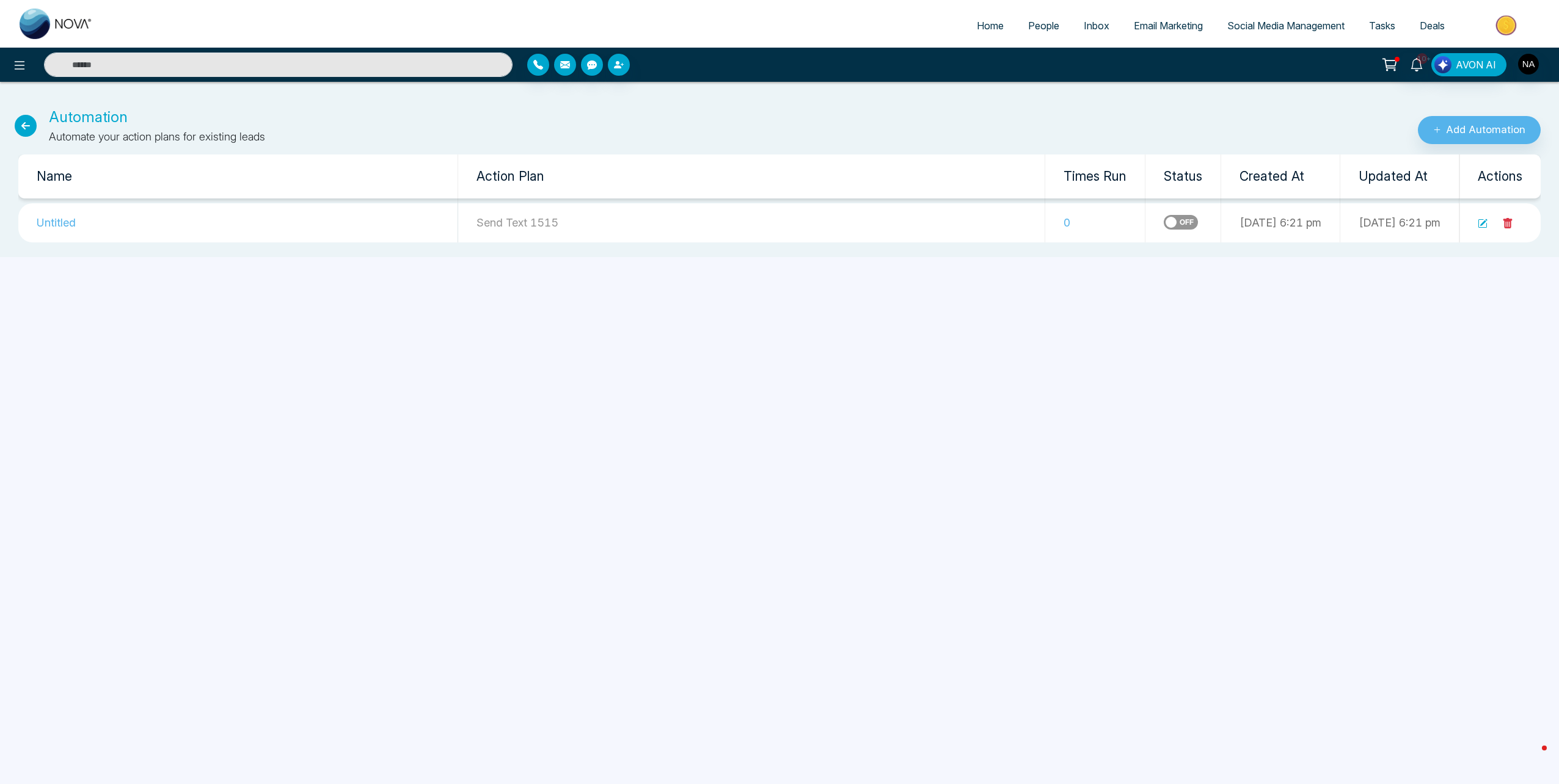
click at [1039, 24] on span "People" at bounding box center [1044, 26] width 31 height 12
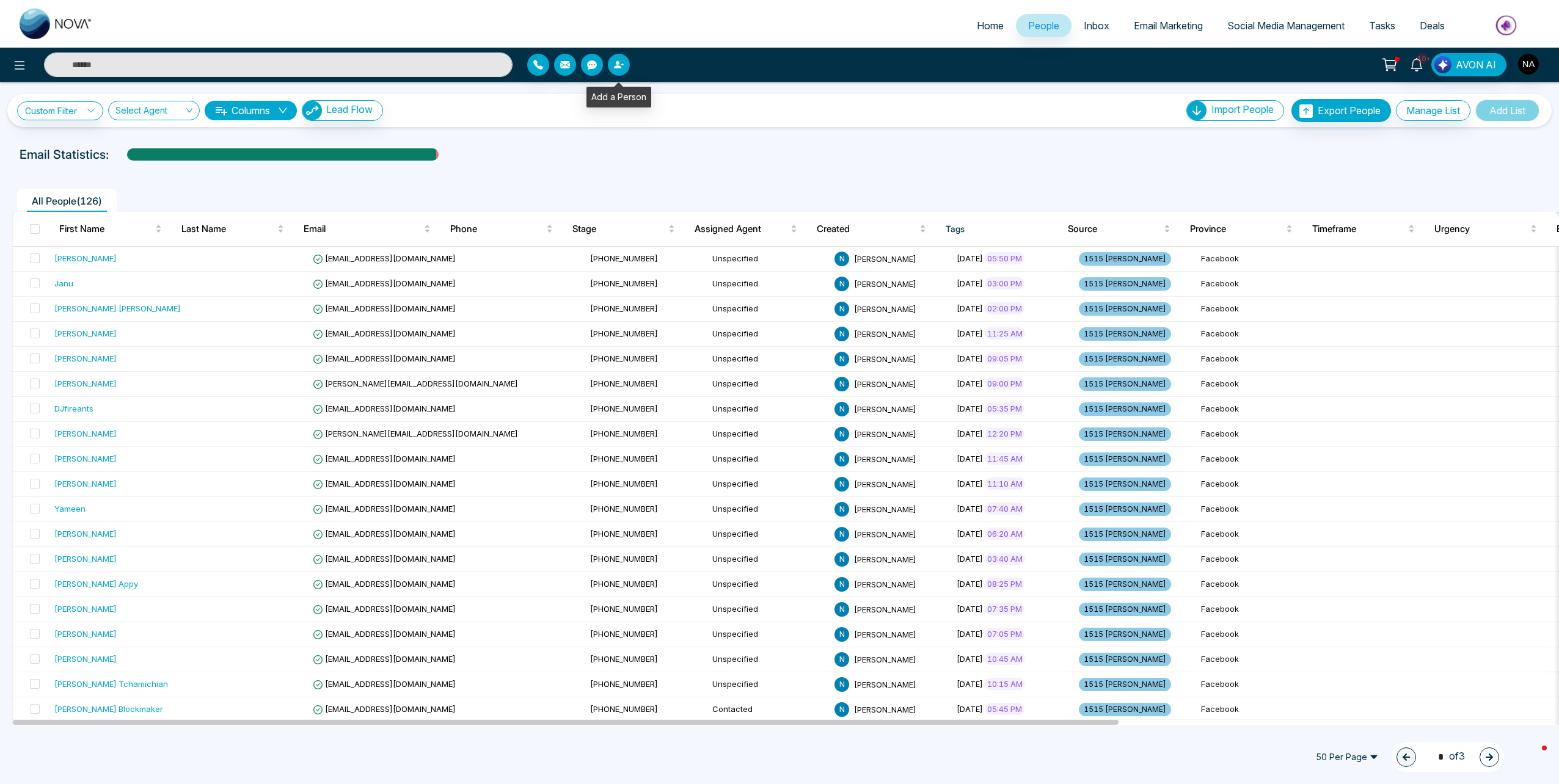
click at [615, 62] on icon "button" at bounding box center [619, 64] width 9 height 9
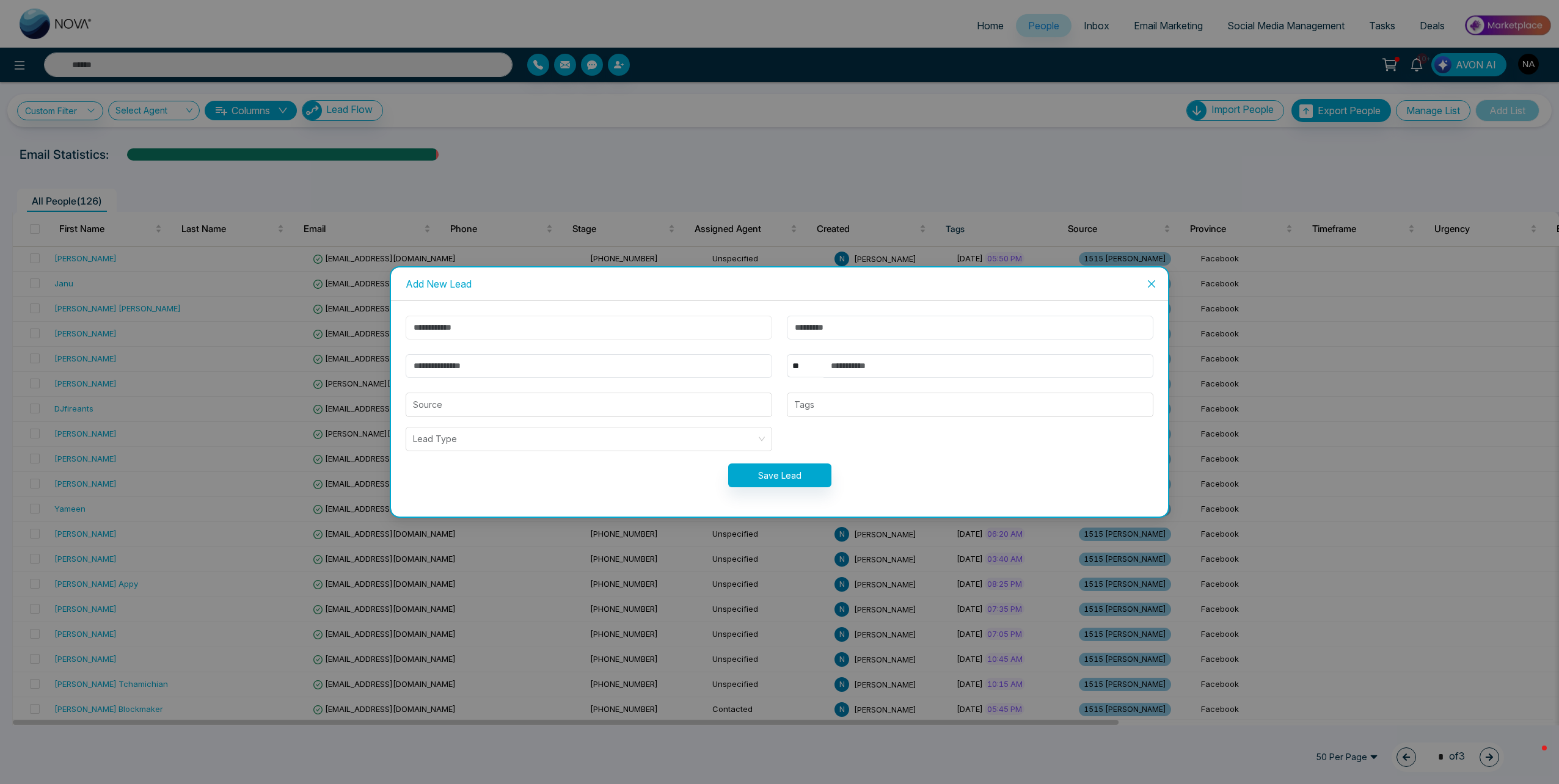
click at [501, 325] on input "text" at bounding box center [588, 328] width 367 height 24
type input "******"
type input "**********"
click at [864, 368] on input "text" at bounding box center [989, 367] width 330 height 24
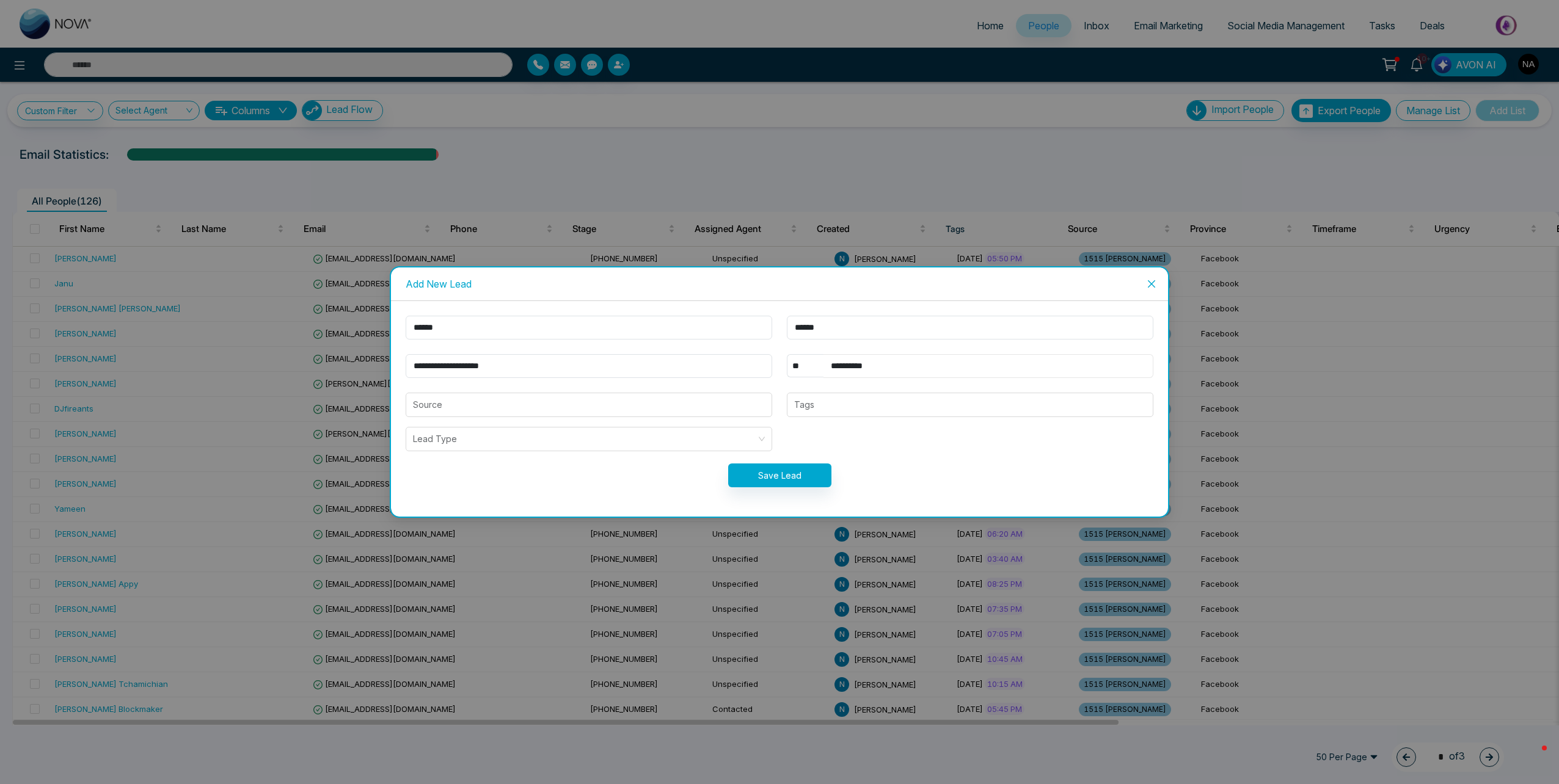
type input "**********"
click at [746, 478] on button "Save Lead" at bounding box center [780, 476] width 104 height 24
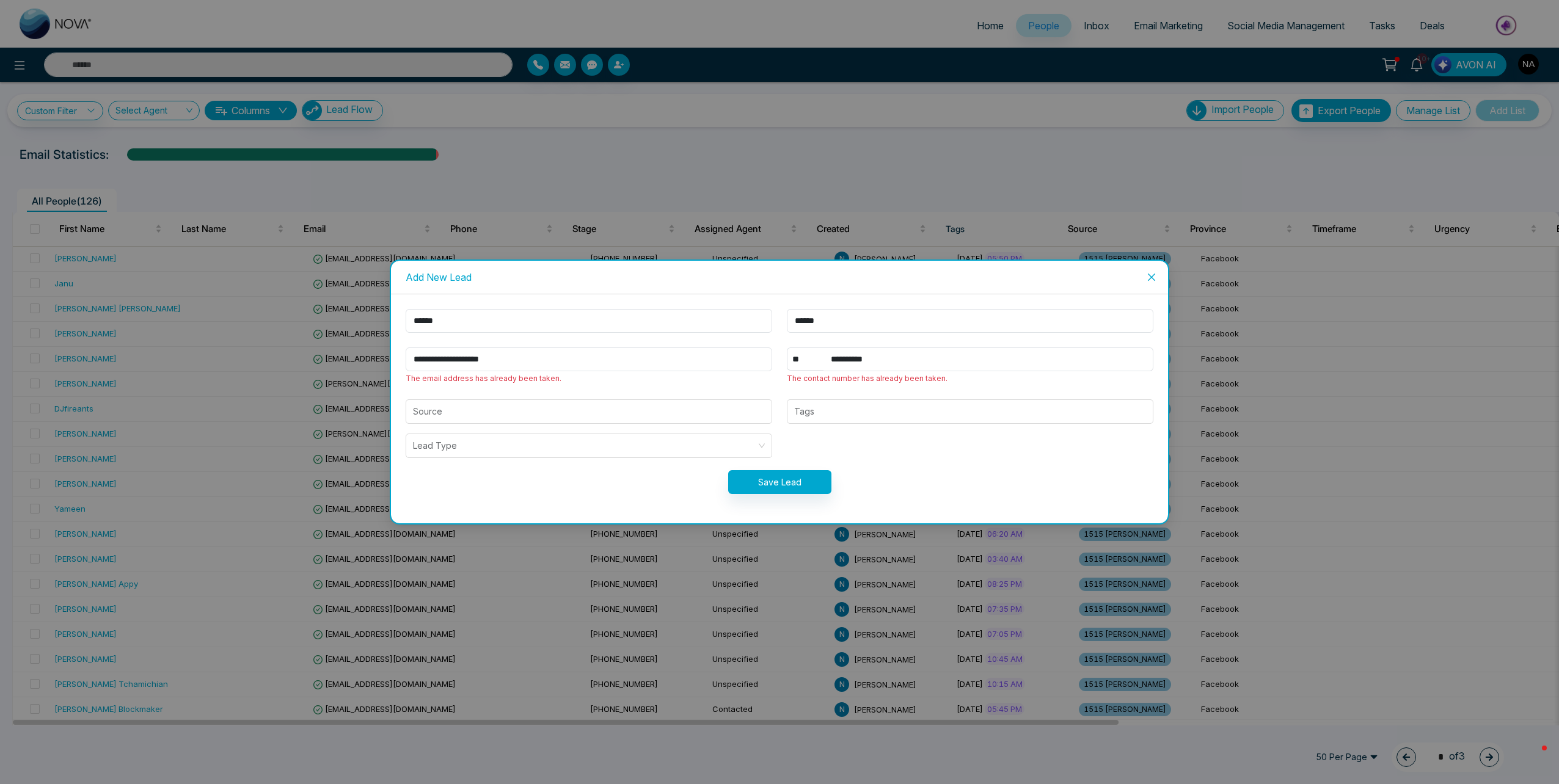
click at [1161, 275] on span "Close" at bounding box center [1152, 277] width 33 height 33
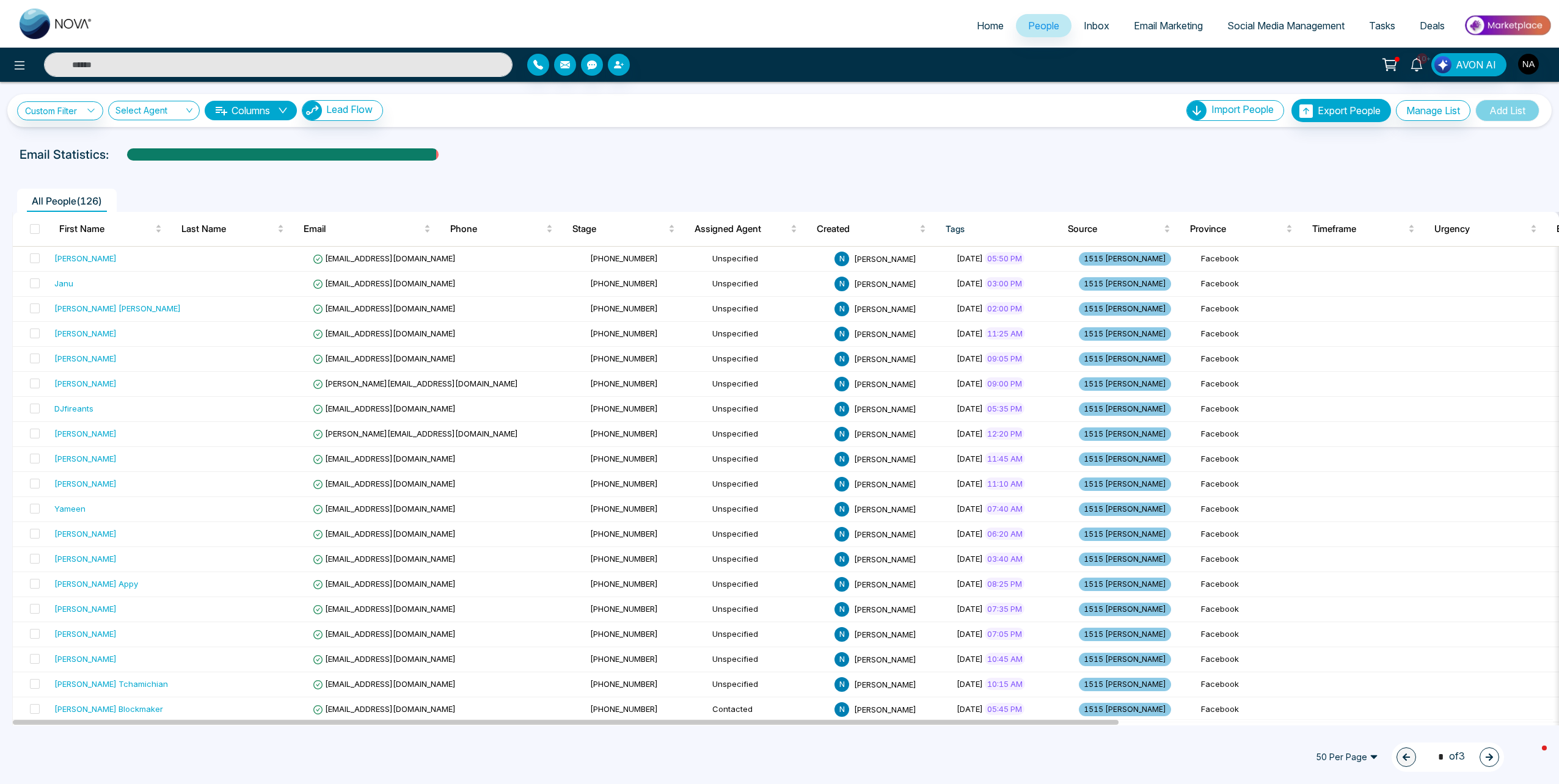
click at [114, 60] on input "text" at bounding box center [278, 65] width 468 height 24
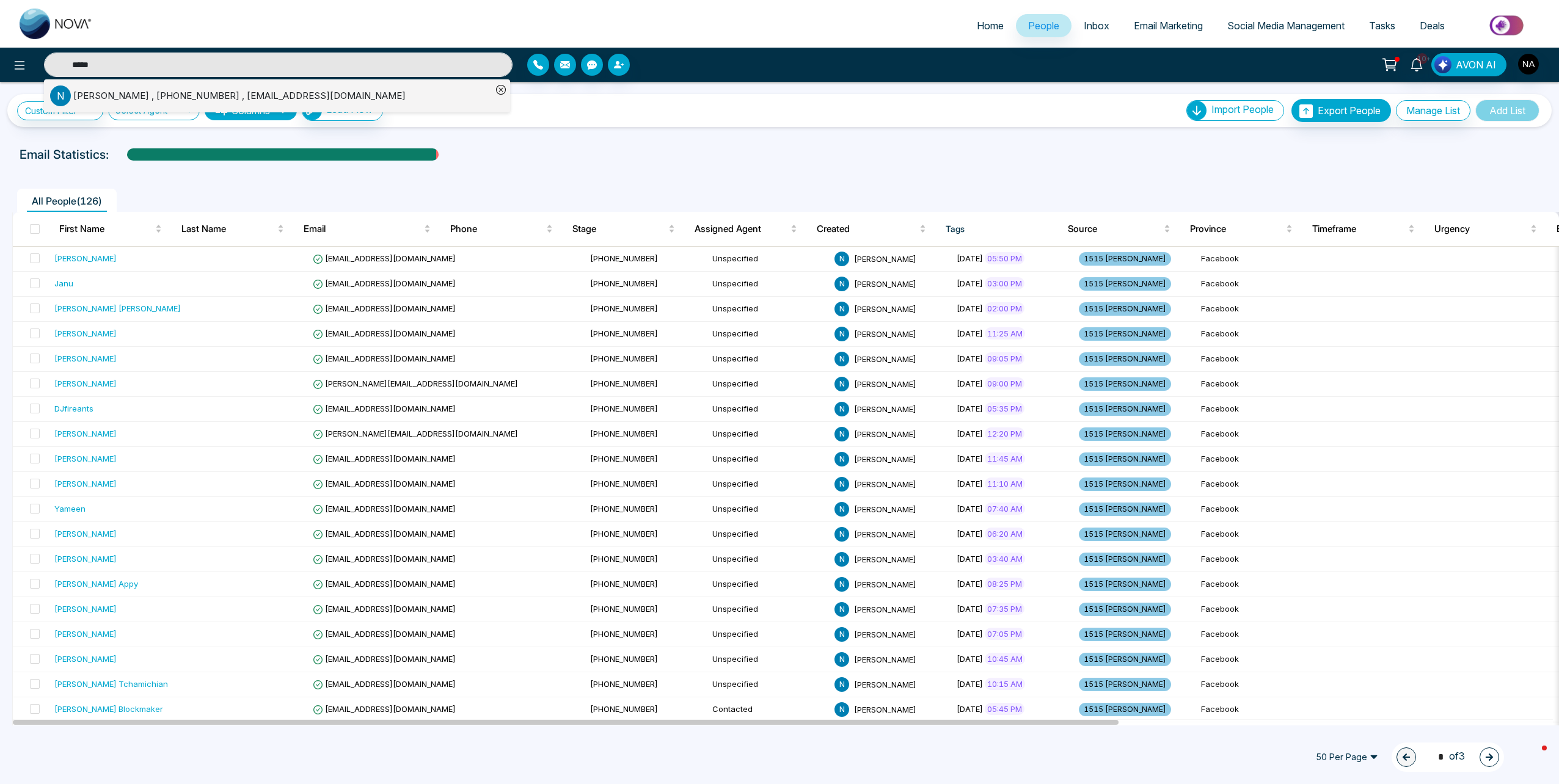
type input "*****"
click at [148, 92] on div "Nabeel Ashraf , +16478892965 , mnashraf777@gmail.com" at bounding box center [239, 96] width 332 height 14
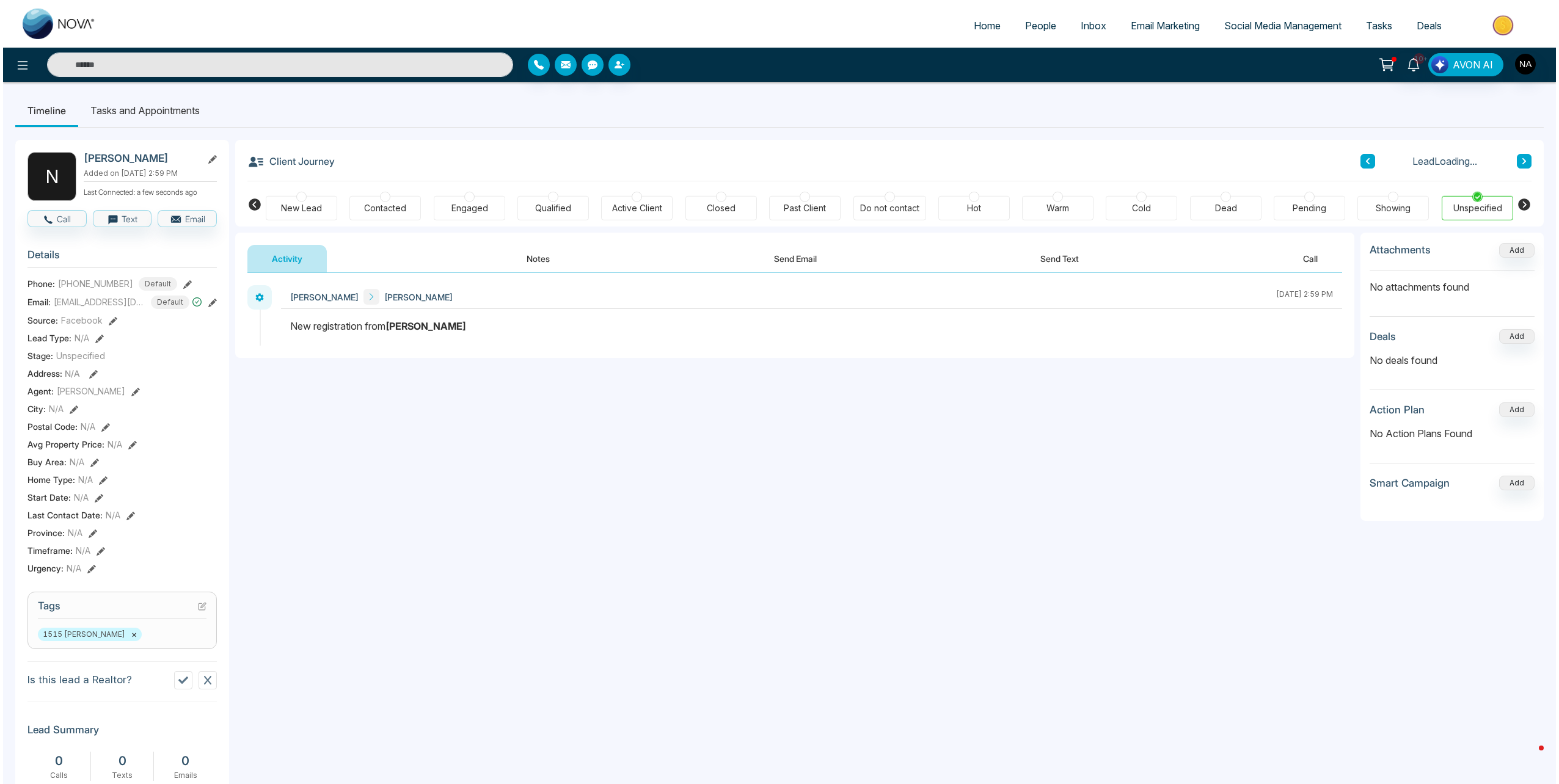
scroll to position [267, 0]
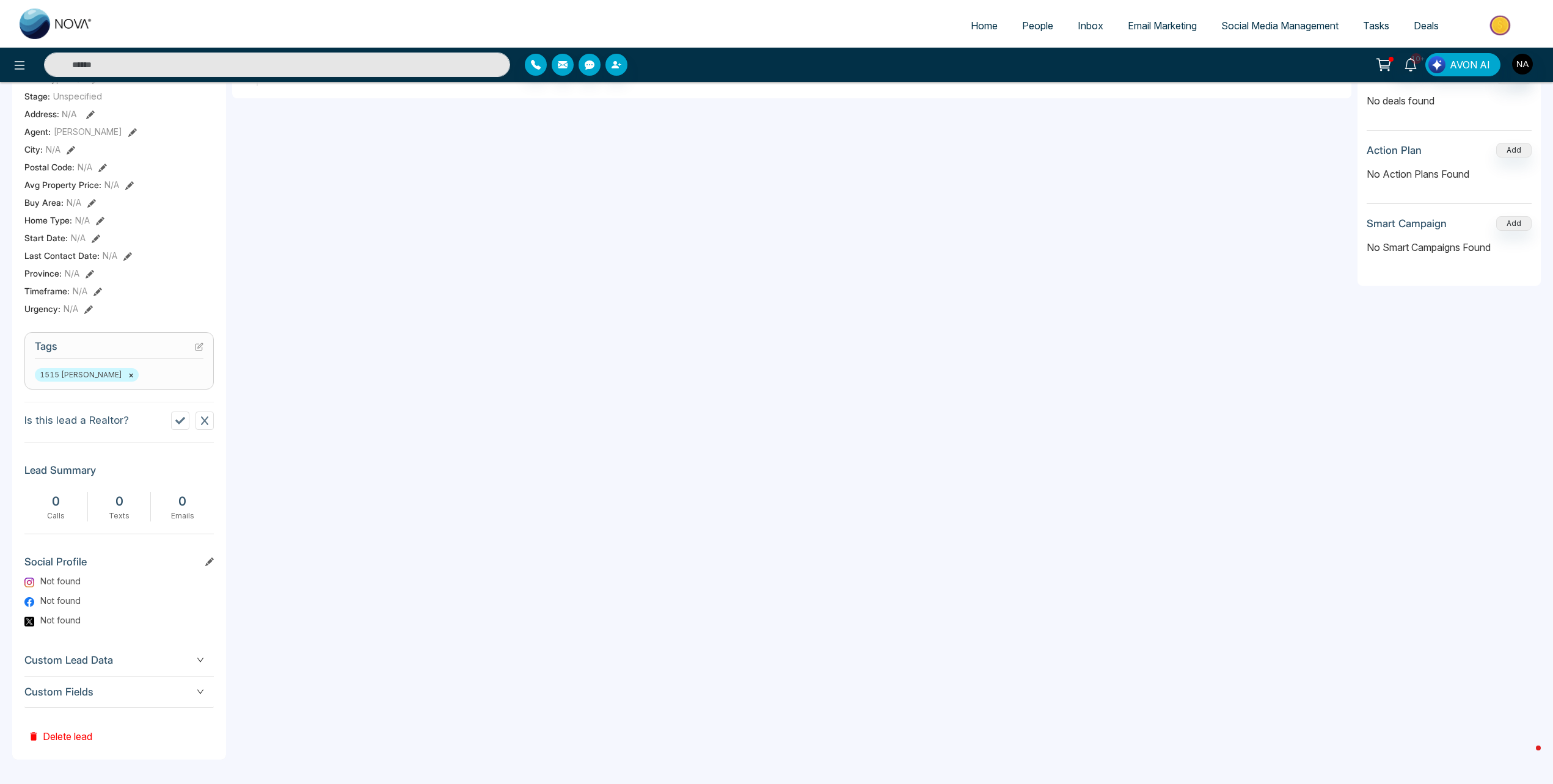
click at [70, 734] on button "Delete lead" at bounding box center [60, 728] width 72 height 40
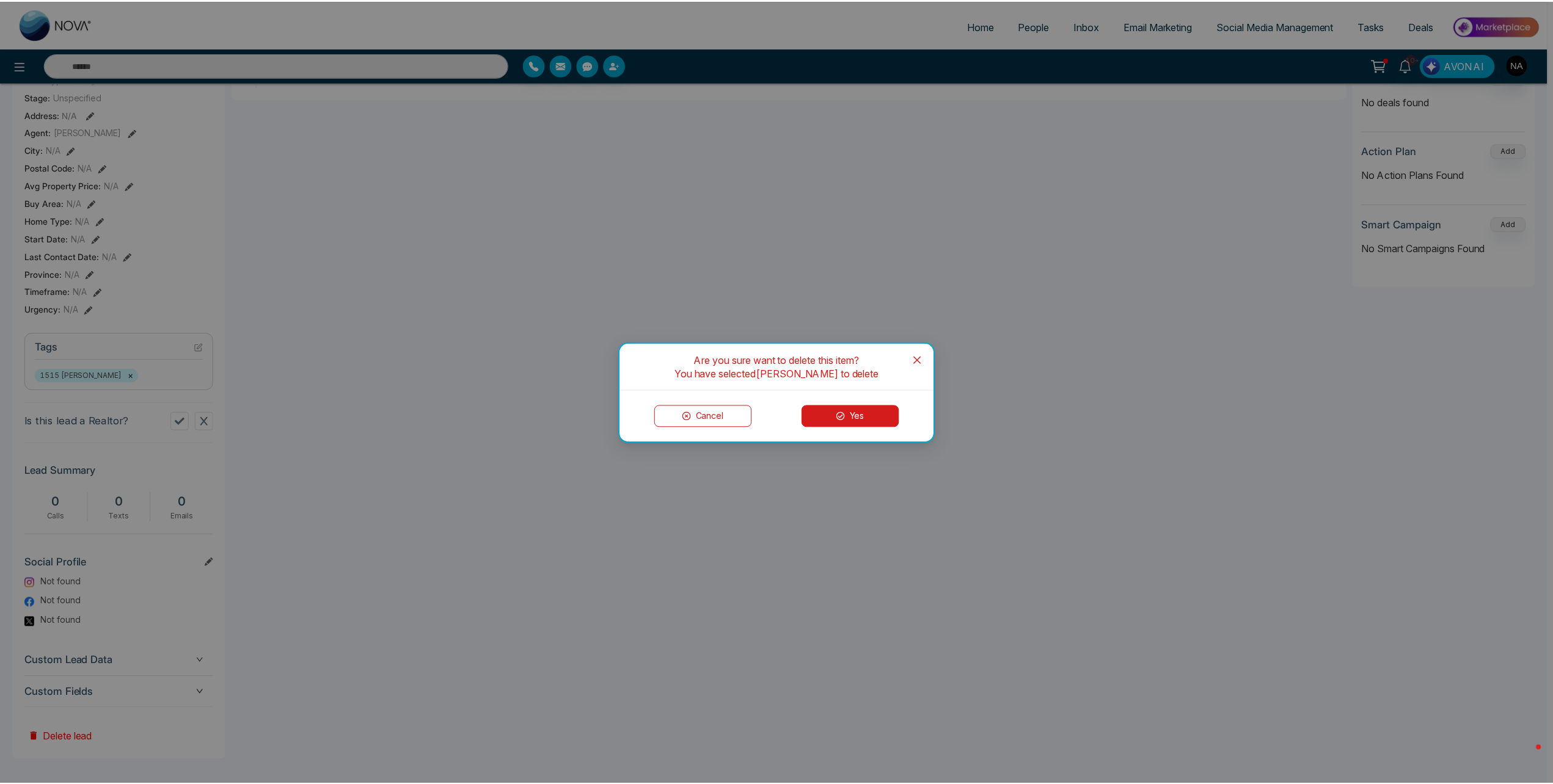
scroll to position [194, 0]
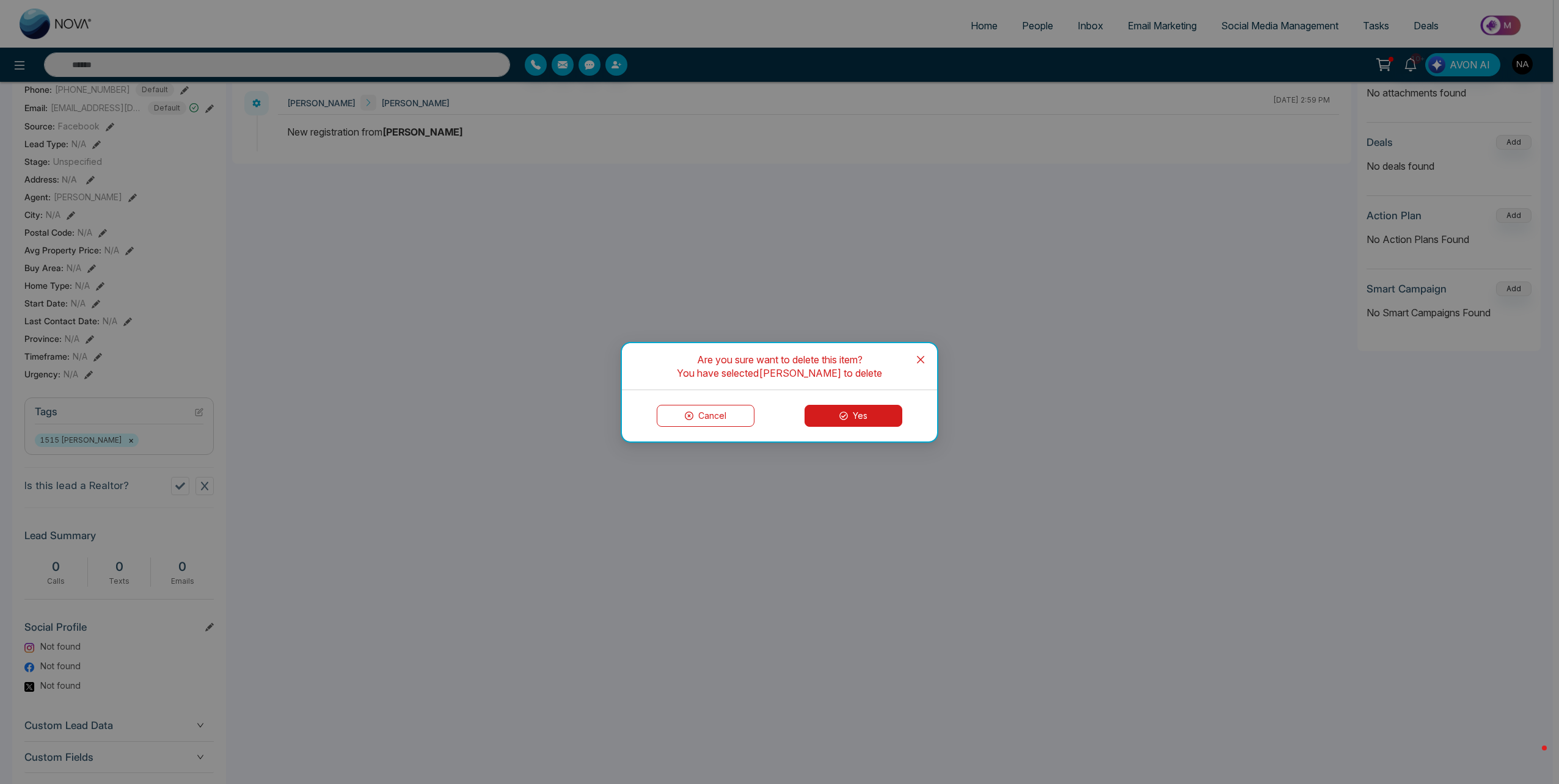
click at [901, 403] on div "Cancel Yes" at bounding box center [779, 416] width 315 height 51
click at [890, 409] on button "Yes" at bounding box center [853, 416] width 97 height 22
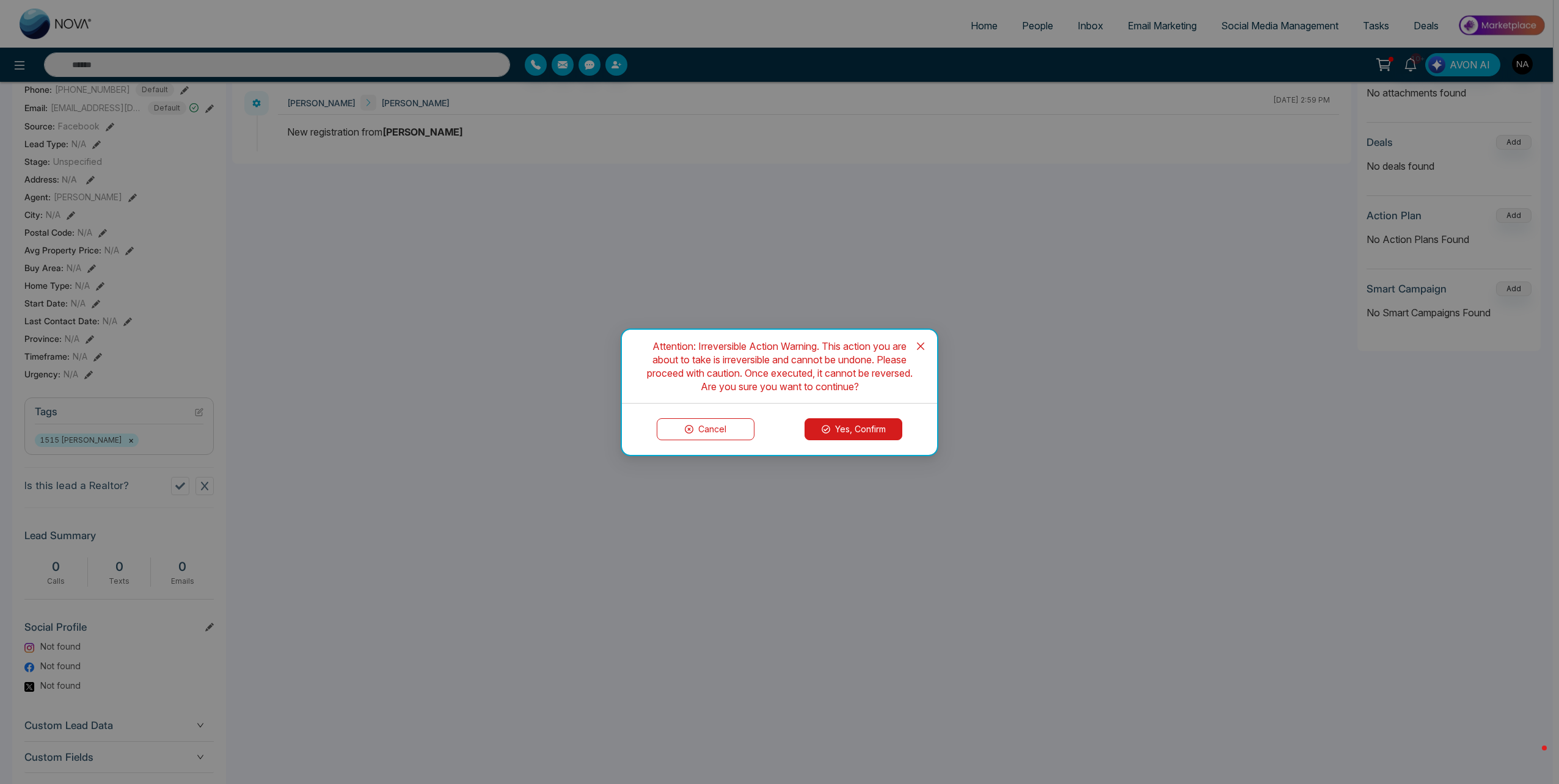
click at [874, 426] on button "Yes, Confirm" at bounding box center [853, 429] width 97 height 22
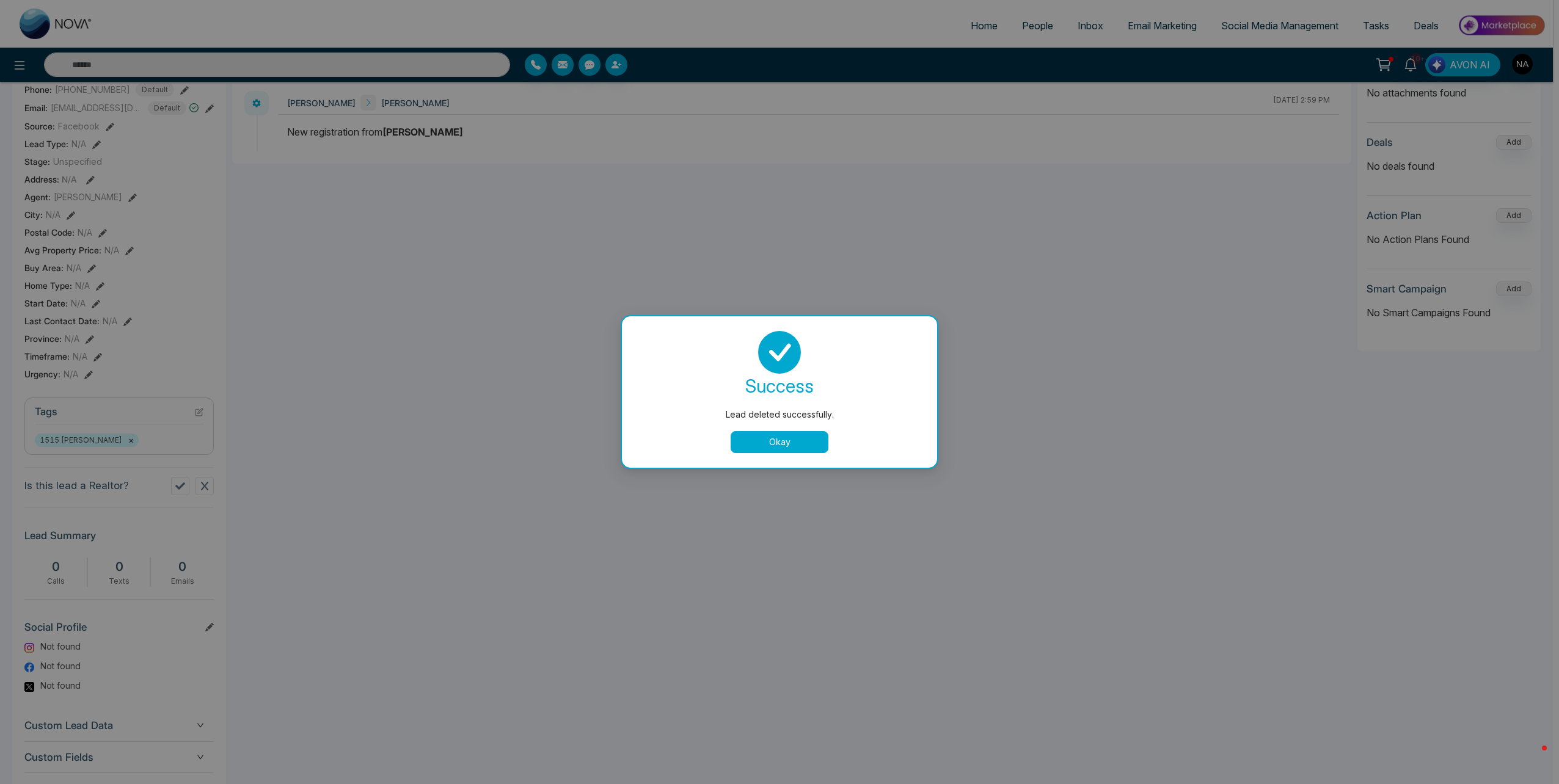
click at [761, 446] on button "Okay" at bounding box center [779, 442] width 97 height 22
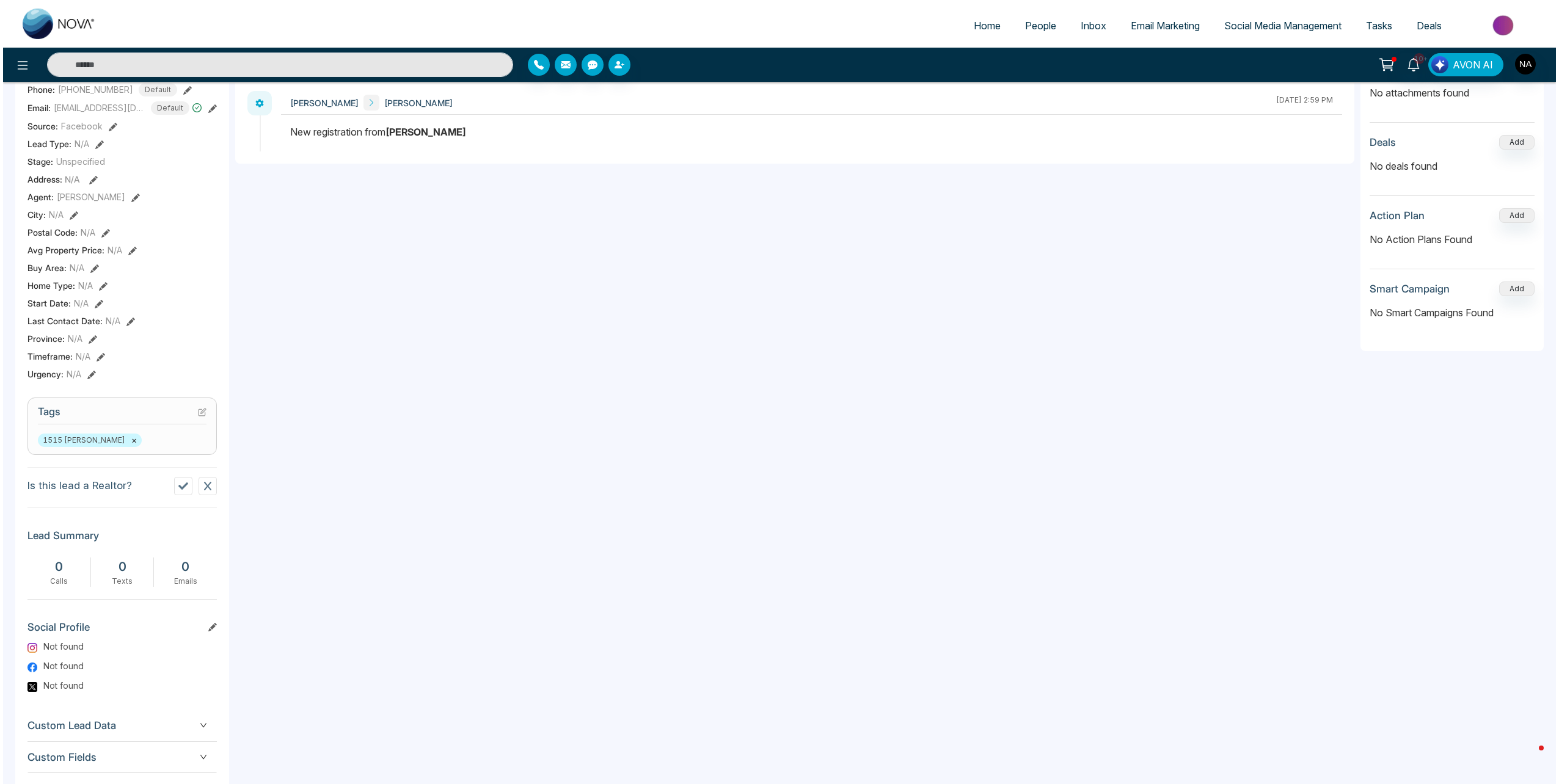
scroll to position [0, 0]
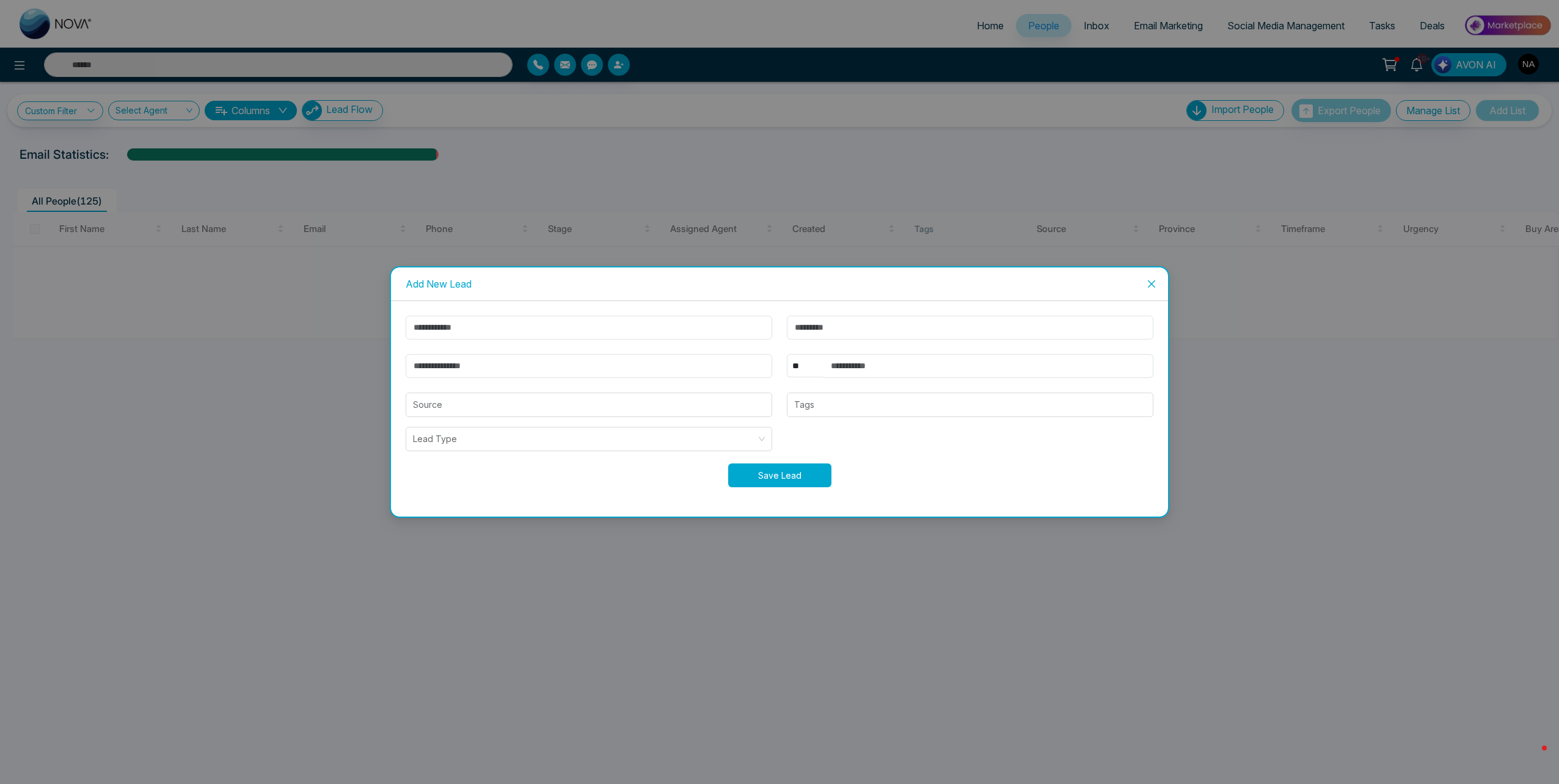
click at [802, 475] on button "Save Lead" at bounding box center [780, 476] width 104 height 24
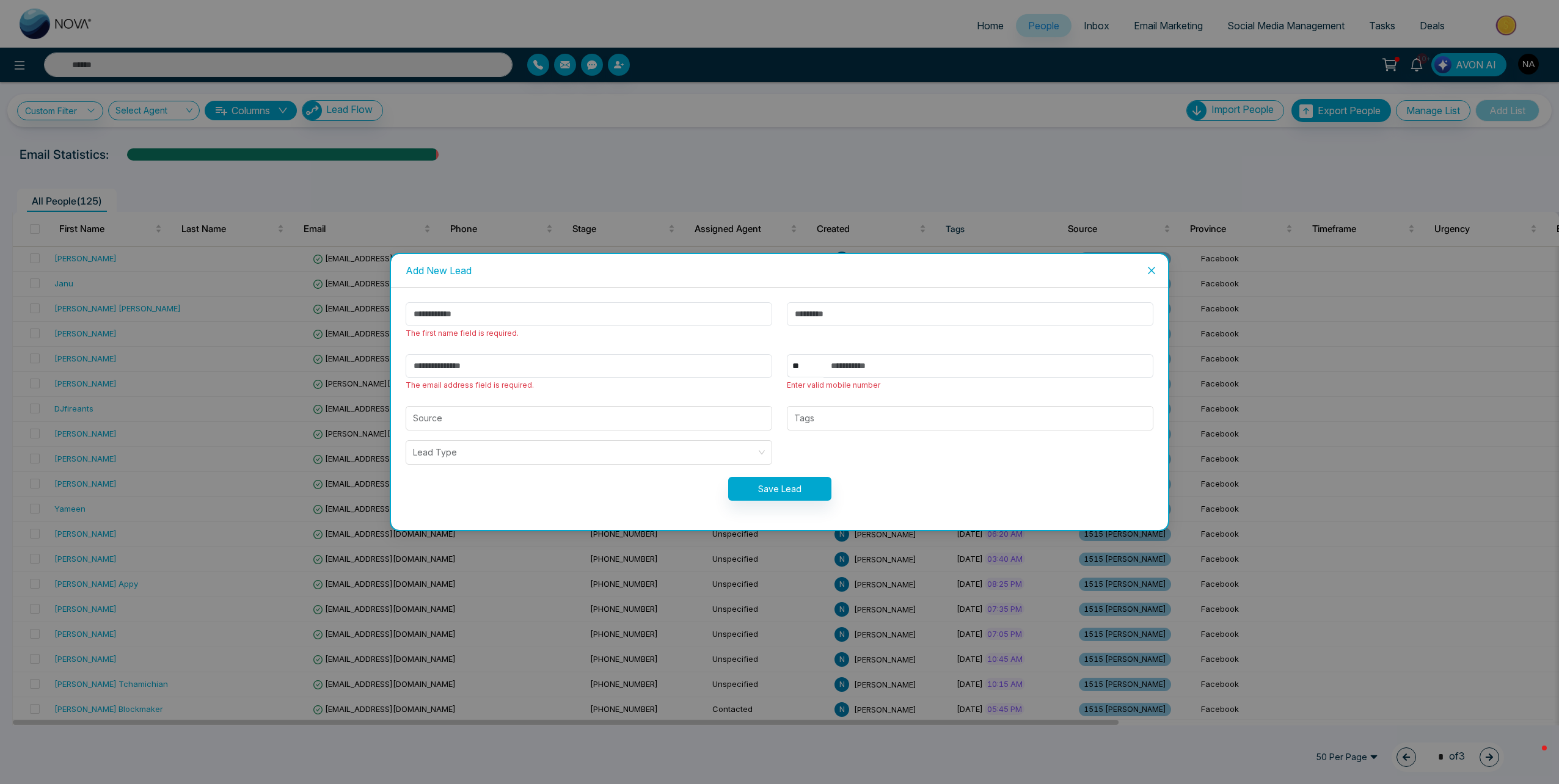
click at [1154, 267] on icon "close" at bounding box center [1151, 270] width 9 height 9
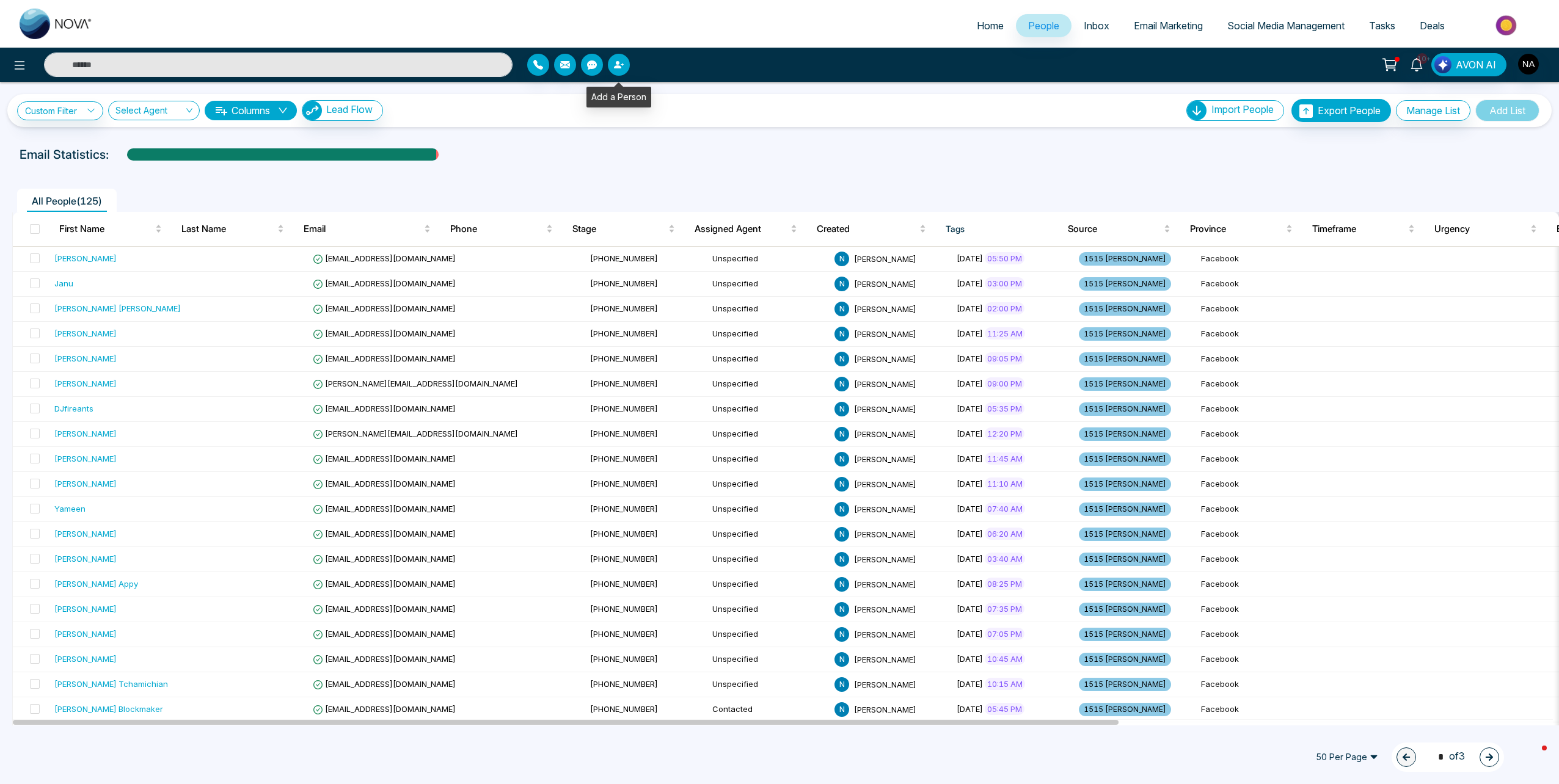
click at [622, 62] on icon "button" at bounding box center [619, 64] width 9 height 9
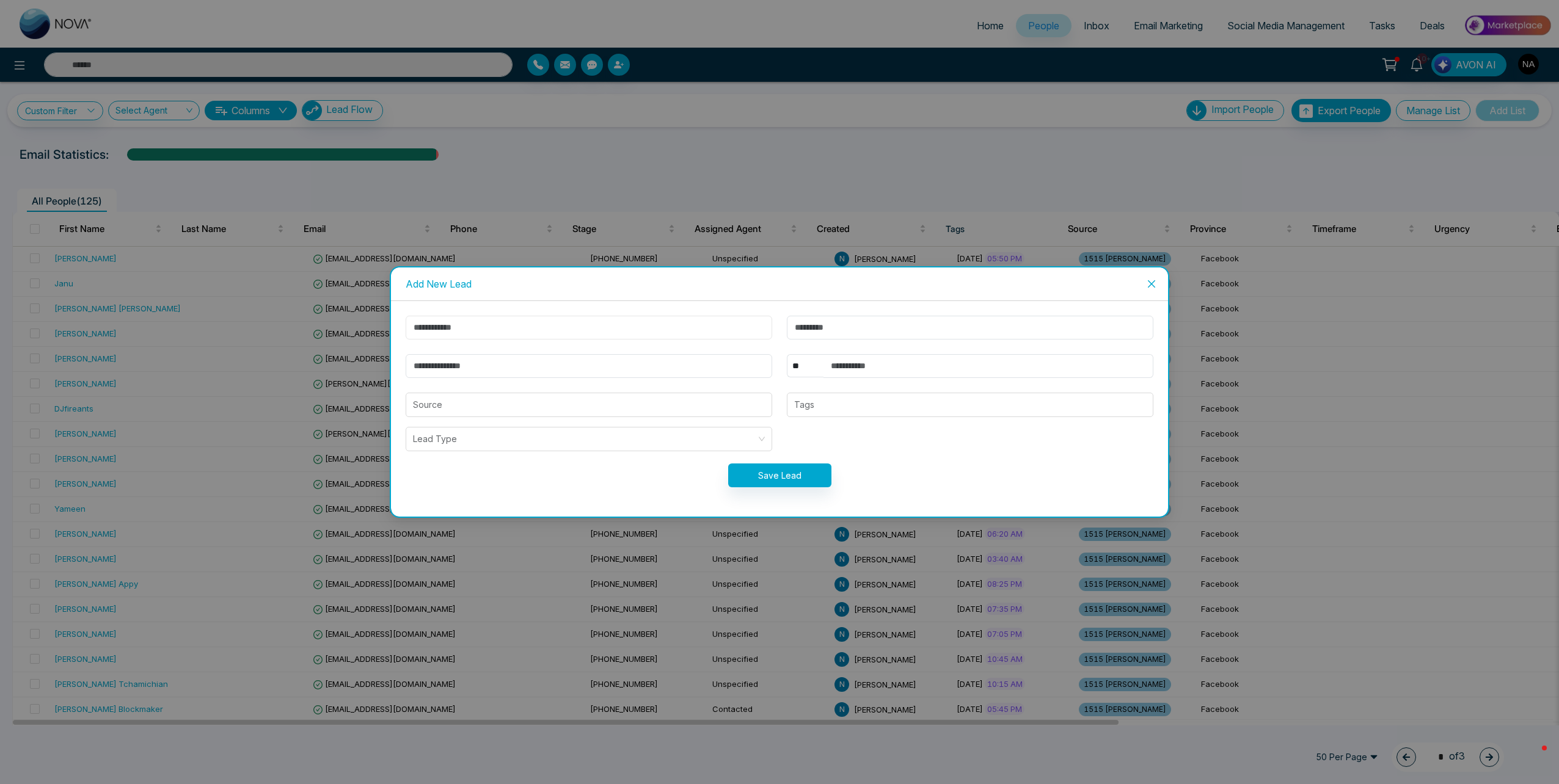
click at [523, 329] on input "text" at bounding box center [588, 328] width 367 height 24
type input "******"
type input "**********"
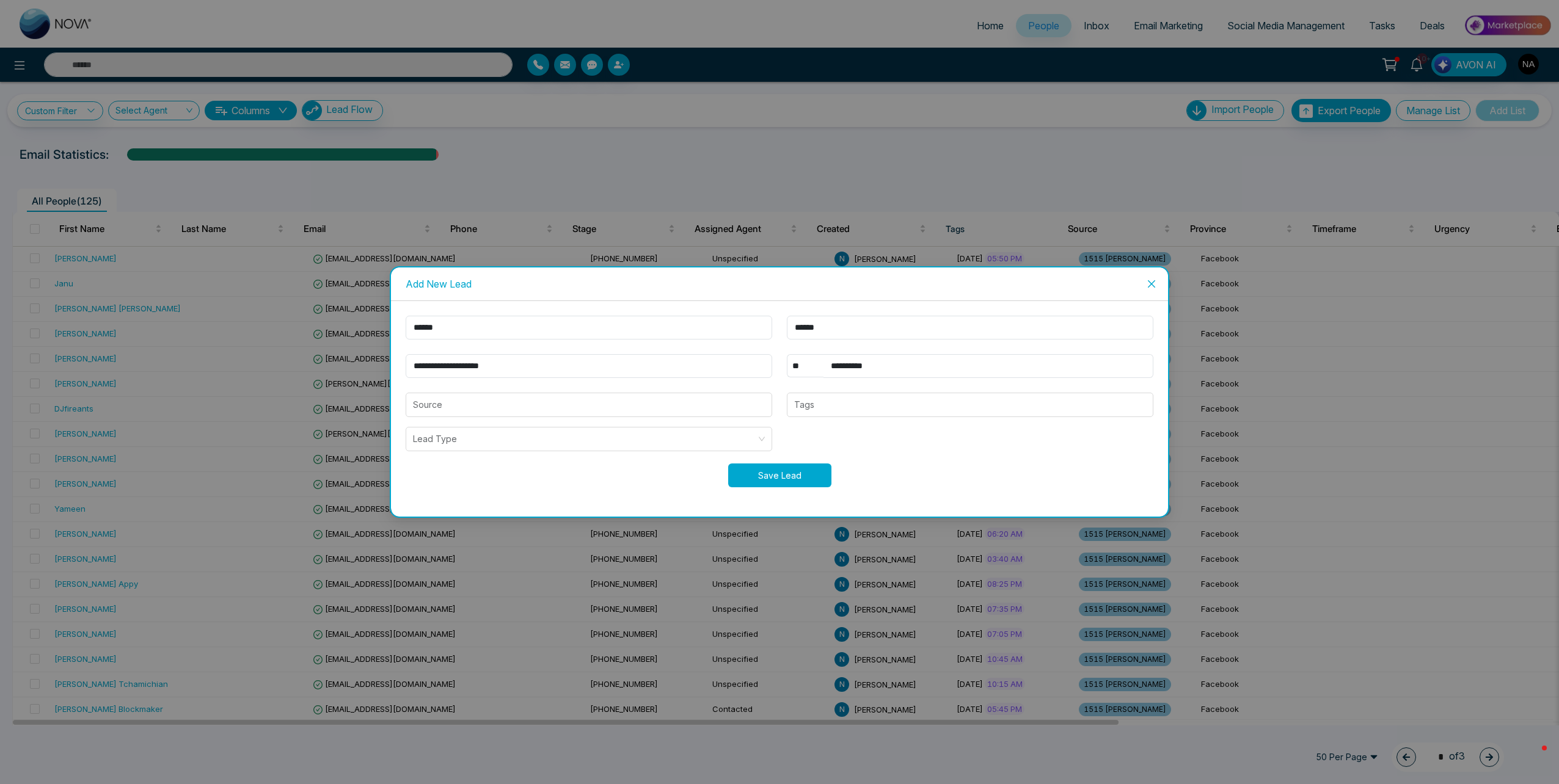
click at [764, 472] on button "Save Lead" at bounding box center [780, 476] width 104 height 24
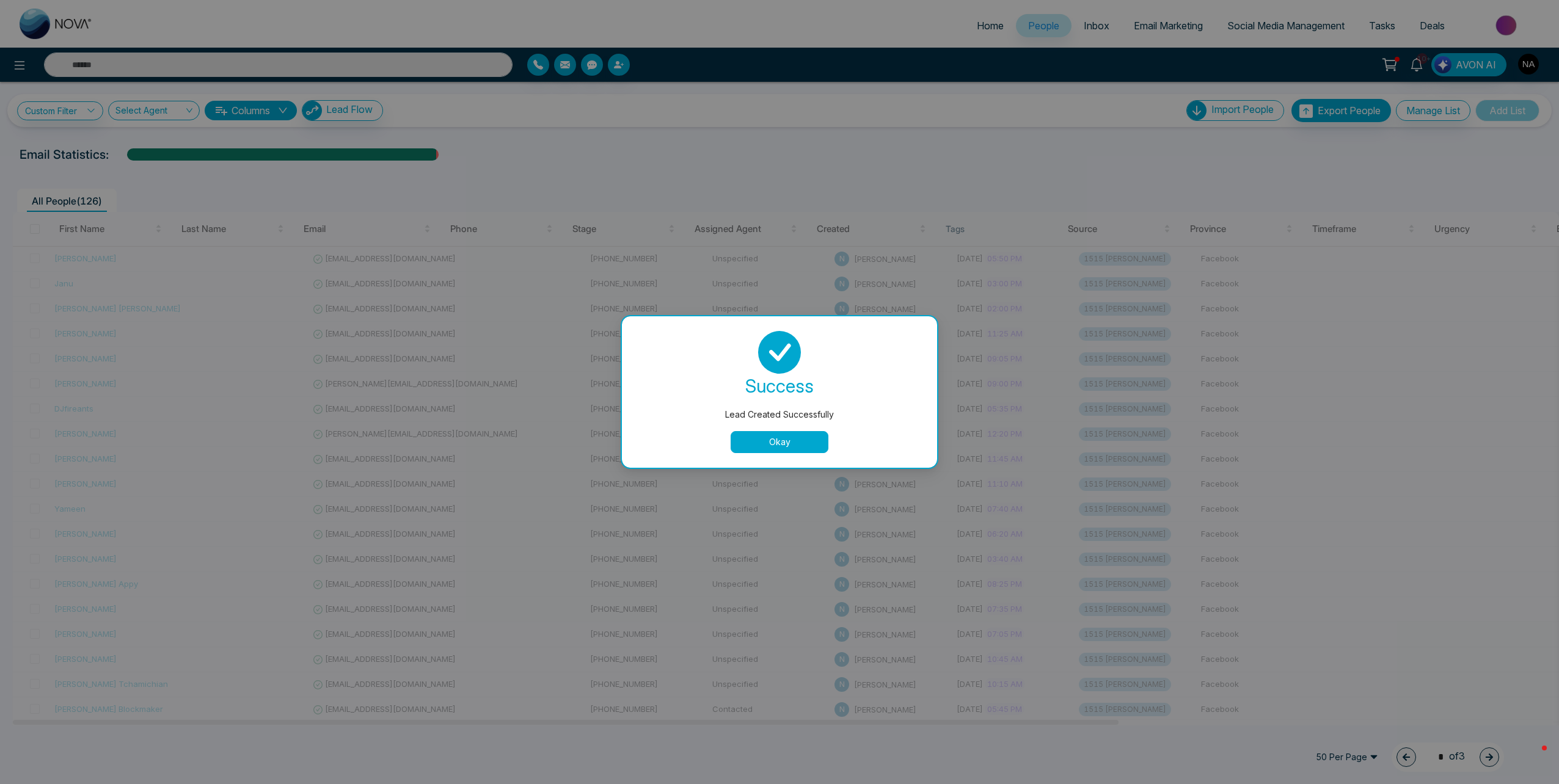
click at [764, 432] on button "Okay" at bounding box center [779, 442] width 97 height 22
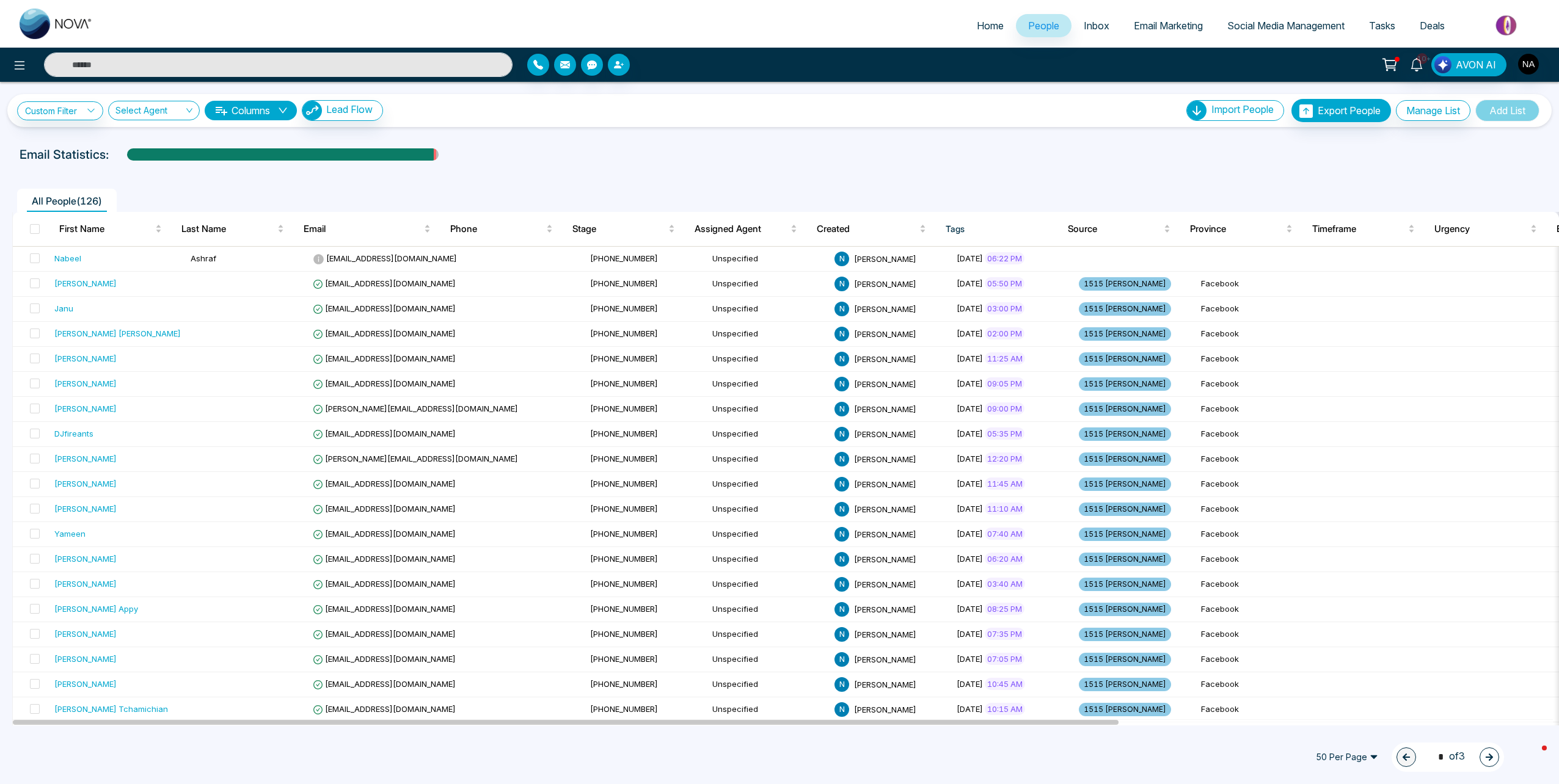
click at [49, 15] on img at bounding box center [56, 23] width 73 height 30
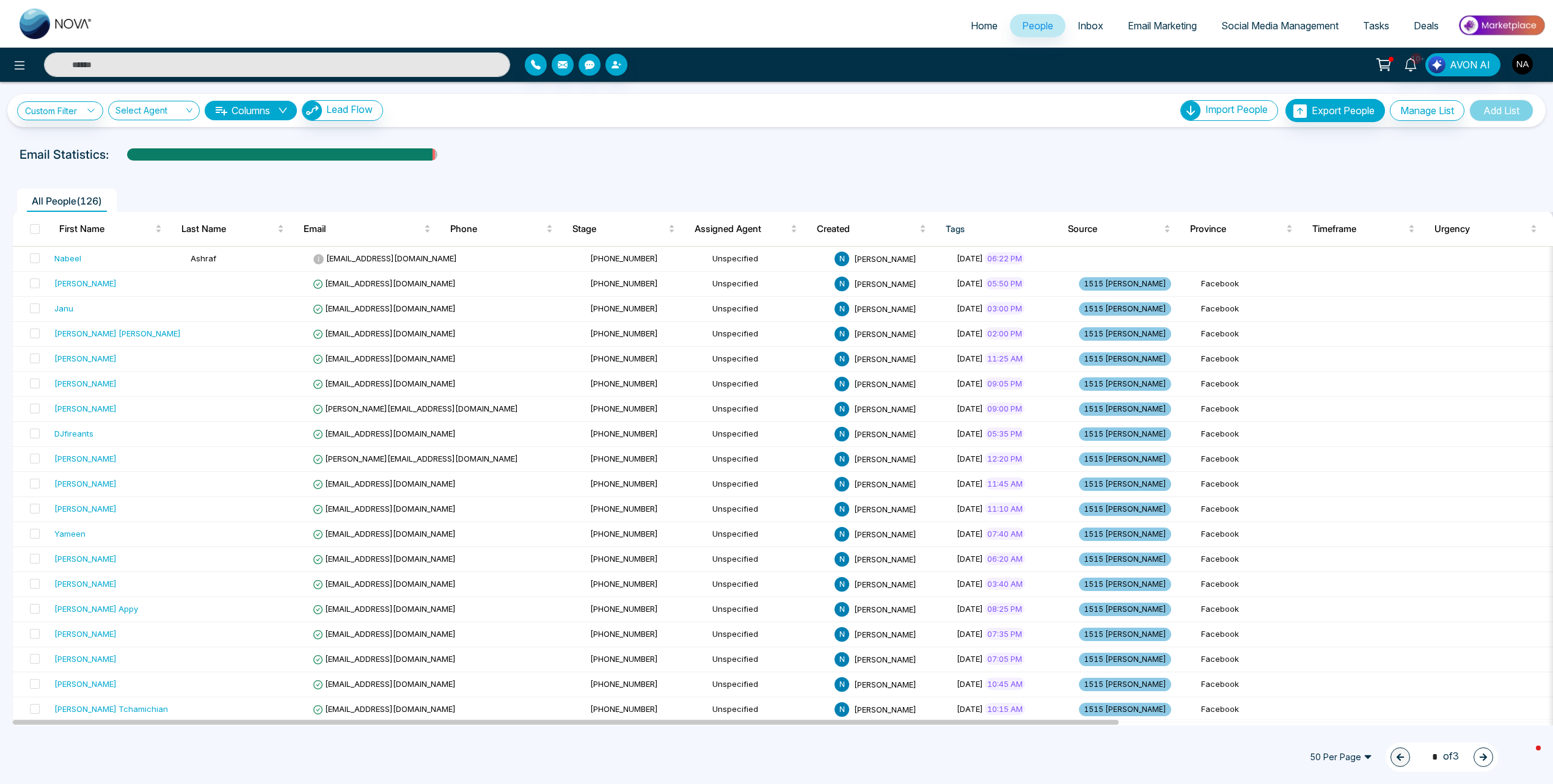
select select "*"
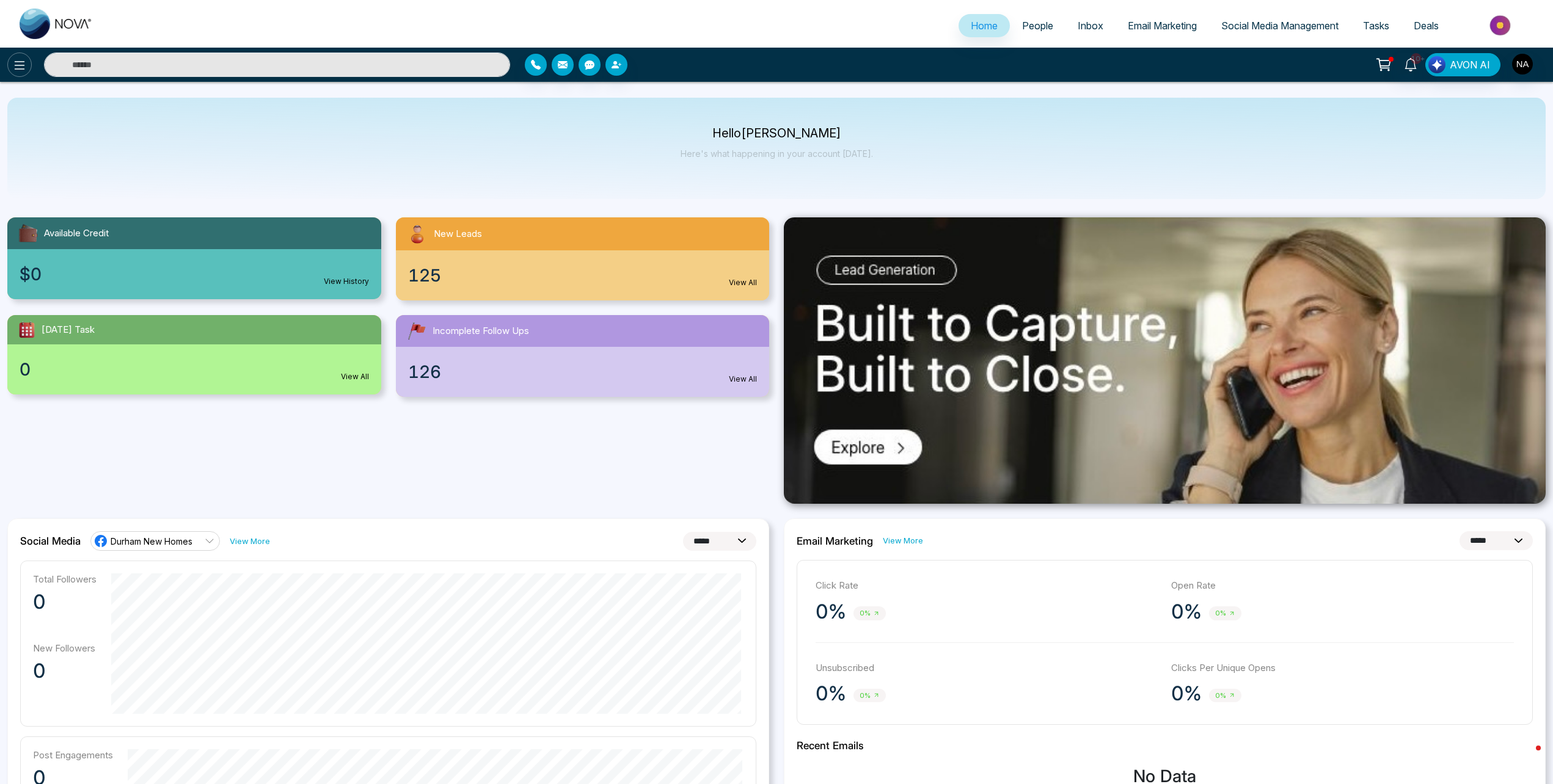
click at [26, 69] on icon at bounding box center [19, 65] width 15 height 15
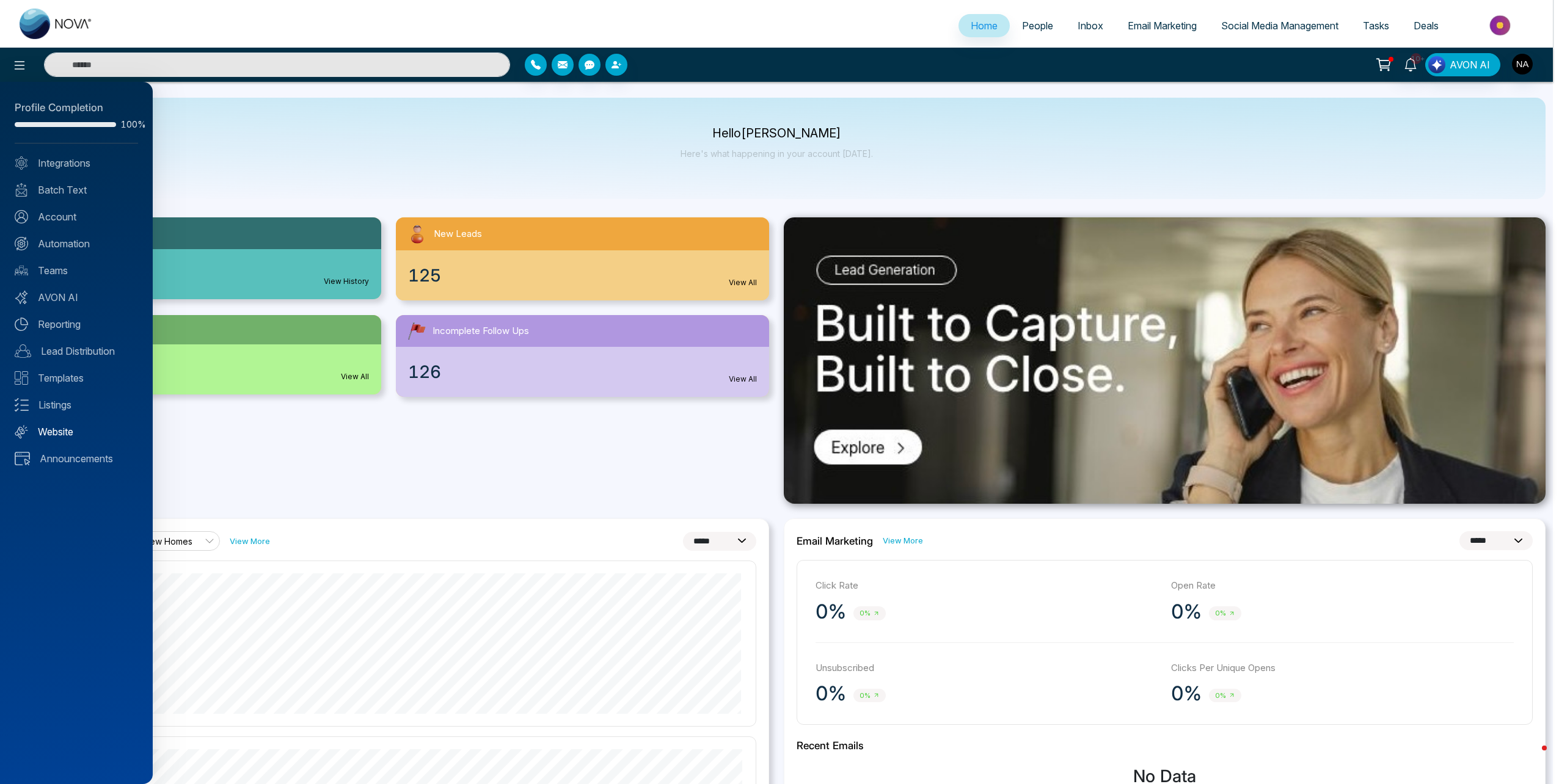
click at [53, 432] on link "Website" at bounding box center [76, 431] width 123 height 15
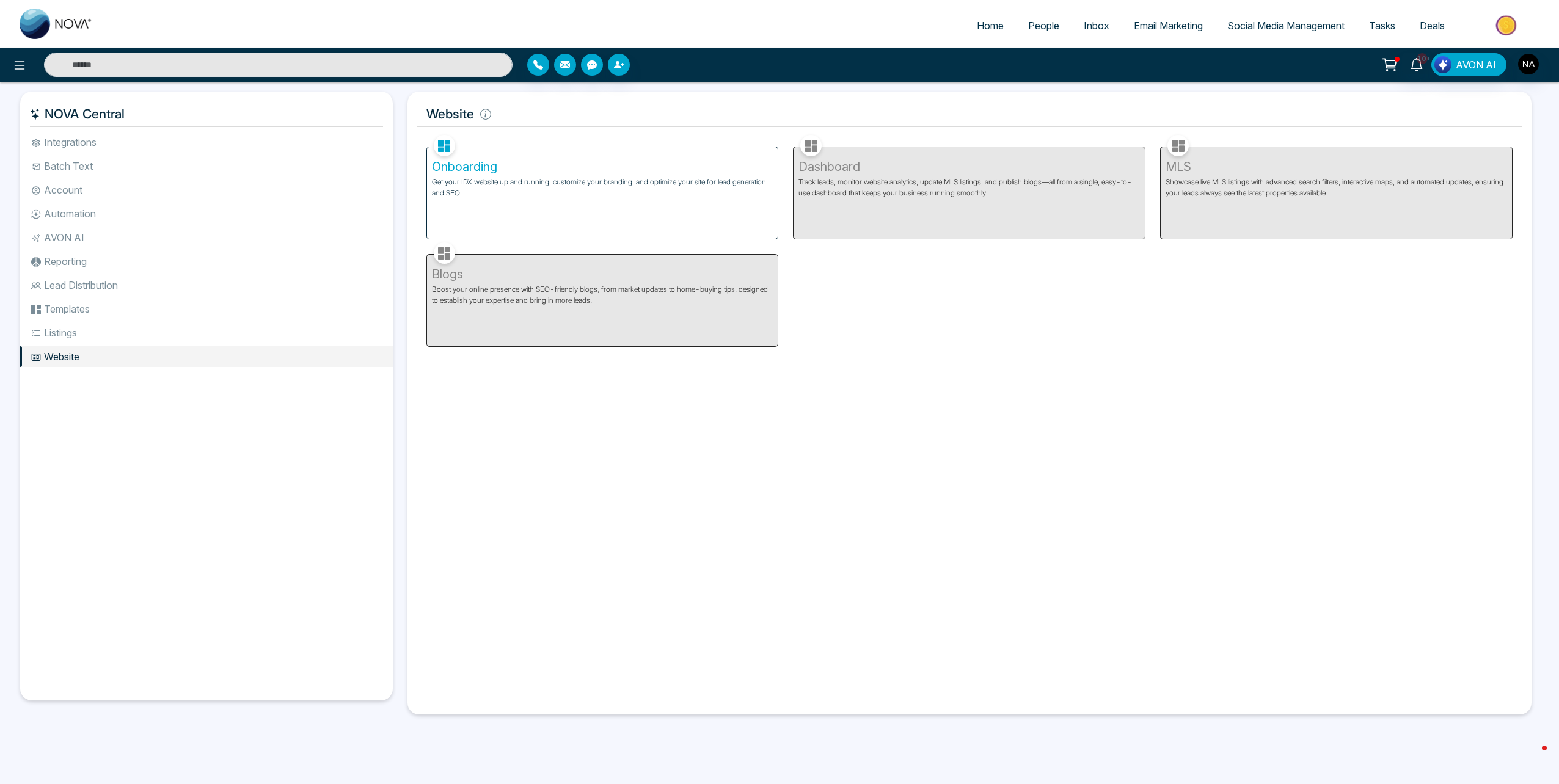
click at [83, 295] on li "Lead Distribution" at bounding box center [206, 285] width 373 height 21
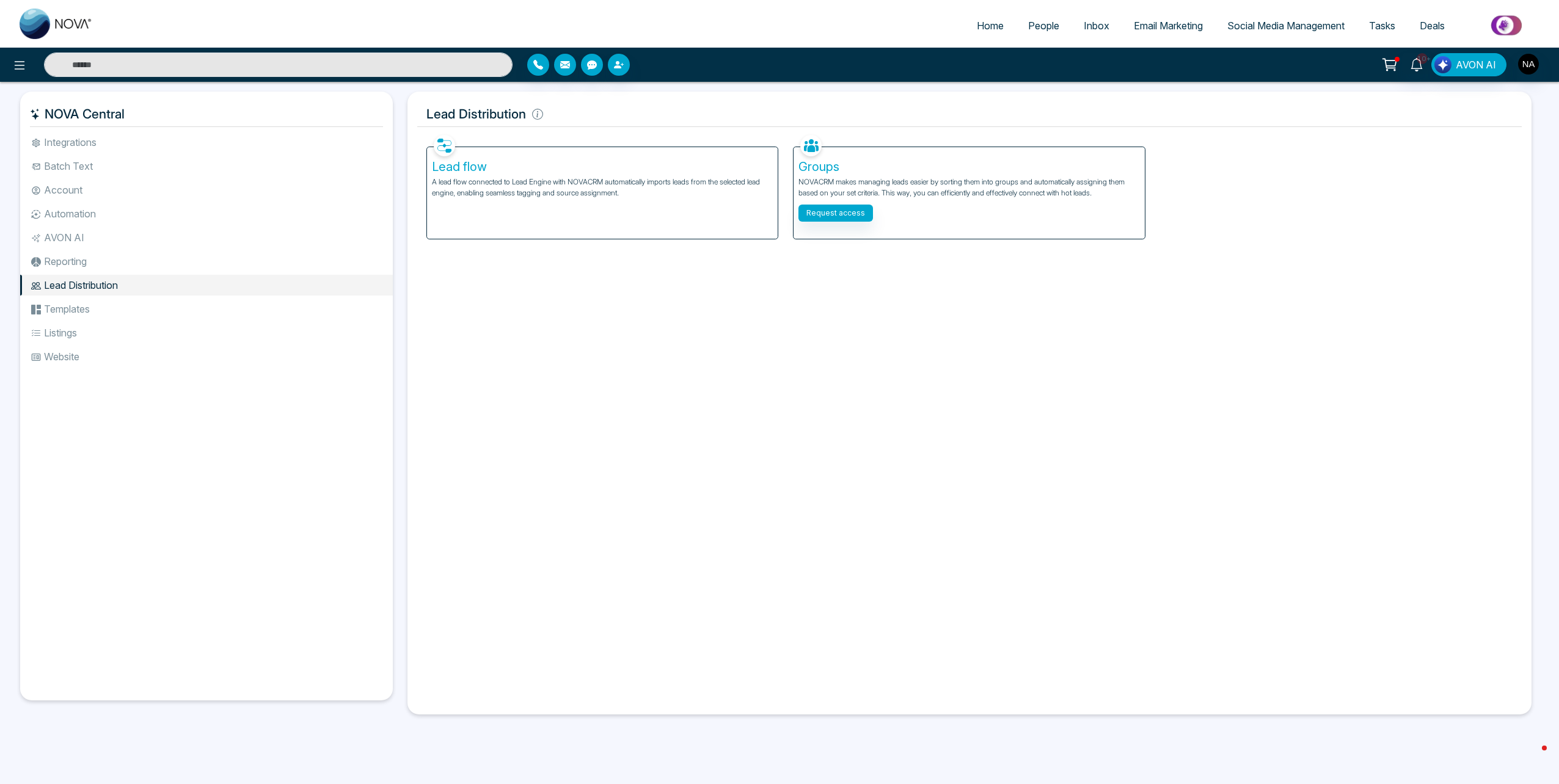
click at [66, 258] on li "Reporting" at bounding box center [206, 261] width 373 height 21
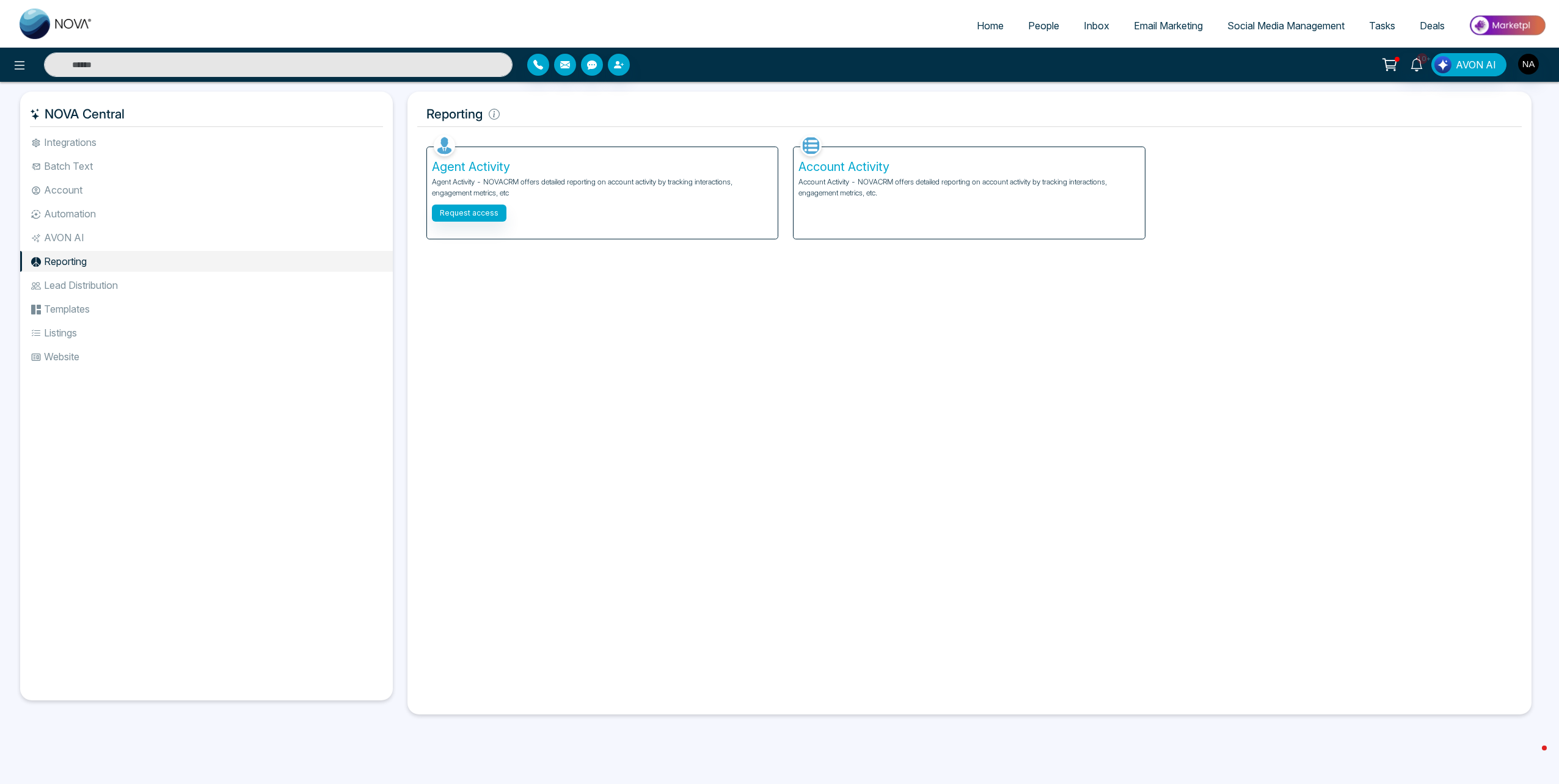
click at [64, 237] on li "AVON AI" at bounding box center [206, 237] width 373 height 21
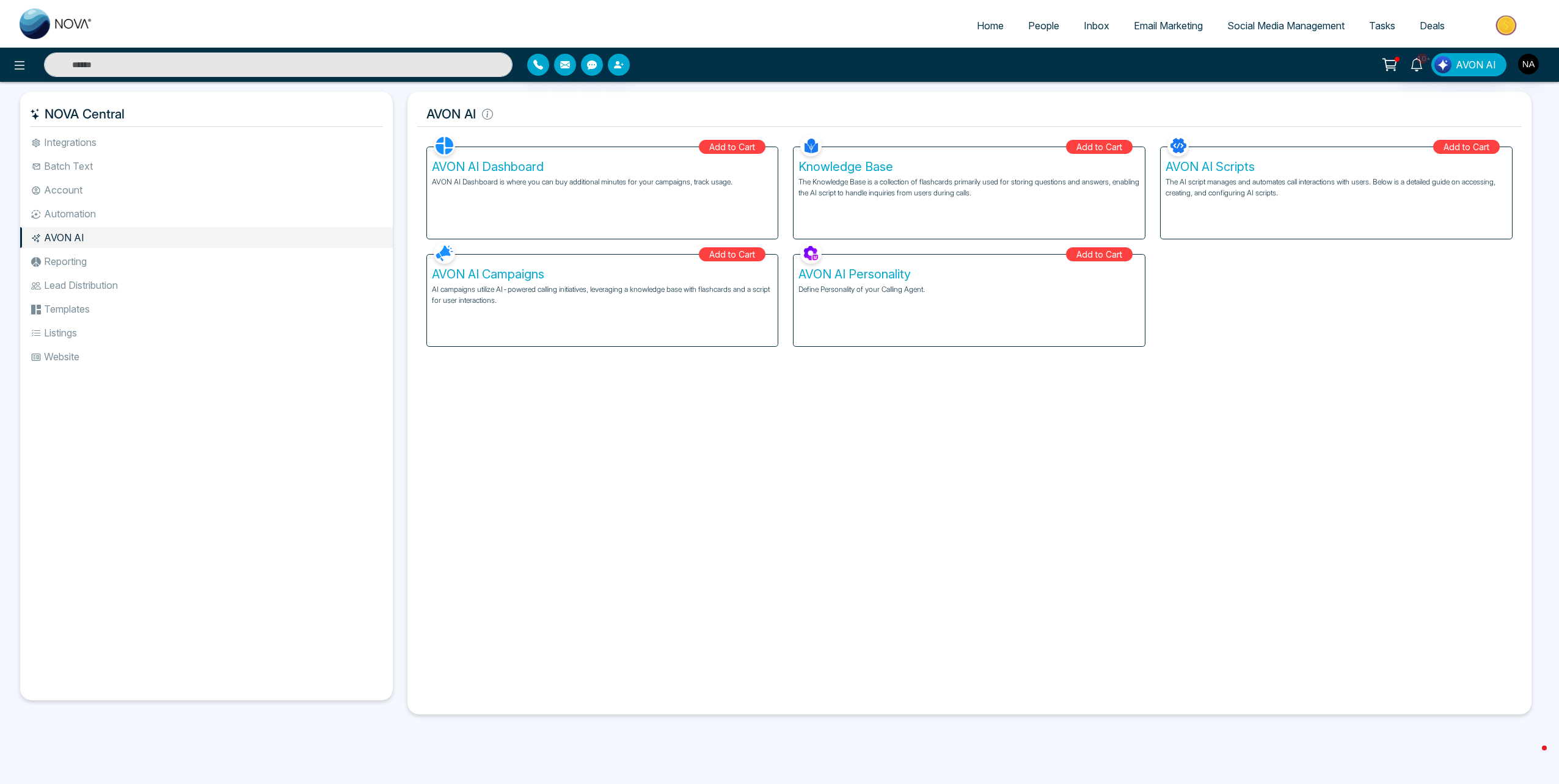
click at [64, 216] on li "Automation" at bounding box center [206, 214] width 373 height 21
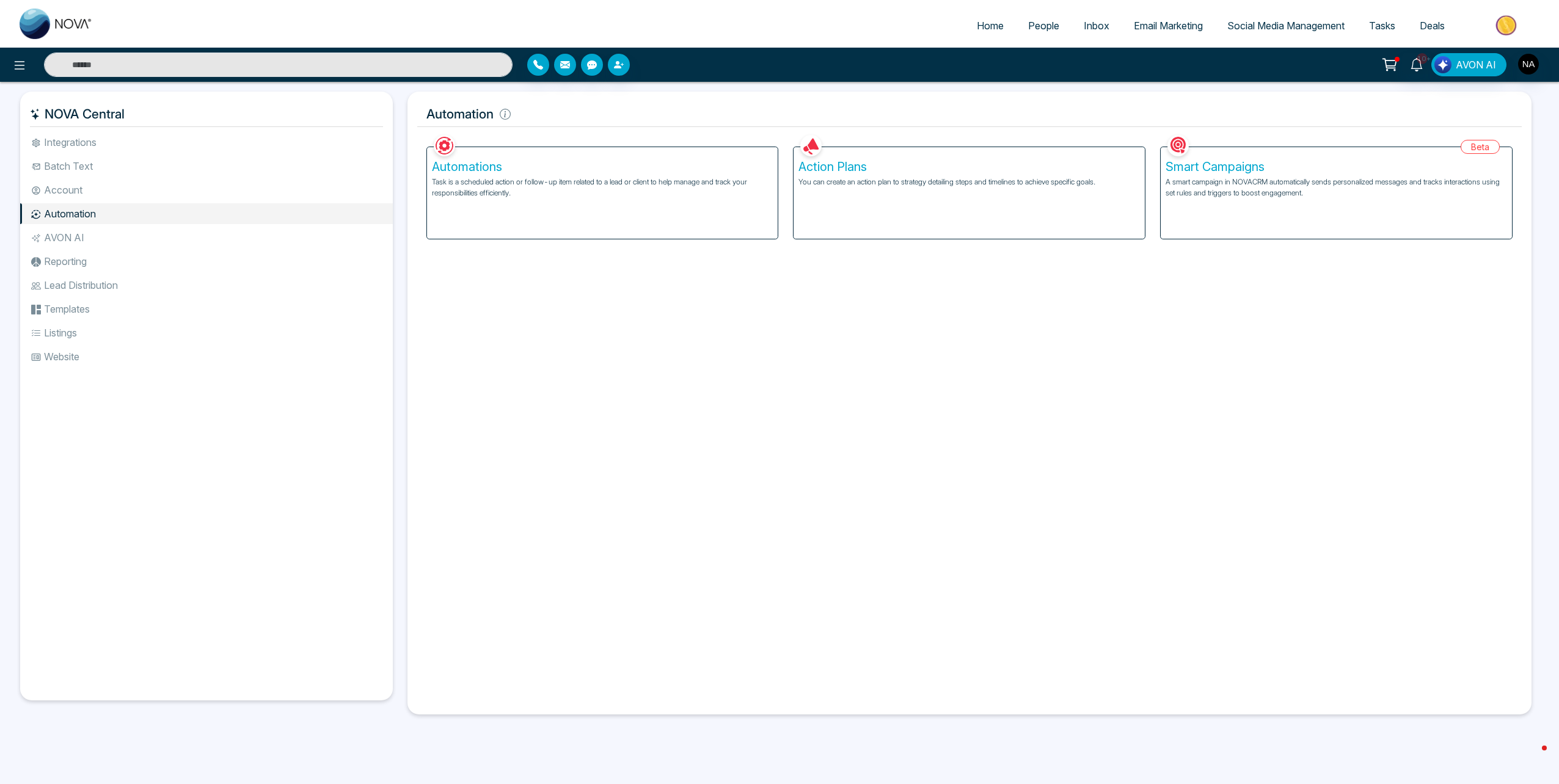
click at [706, 209] on div "Automations Task is a scheduled action or follow-up item related to a lead or c…" at bounding box center [602, 193] width 351 height 91
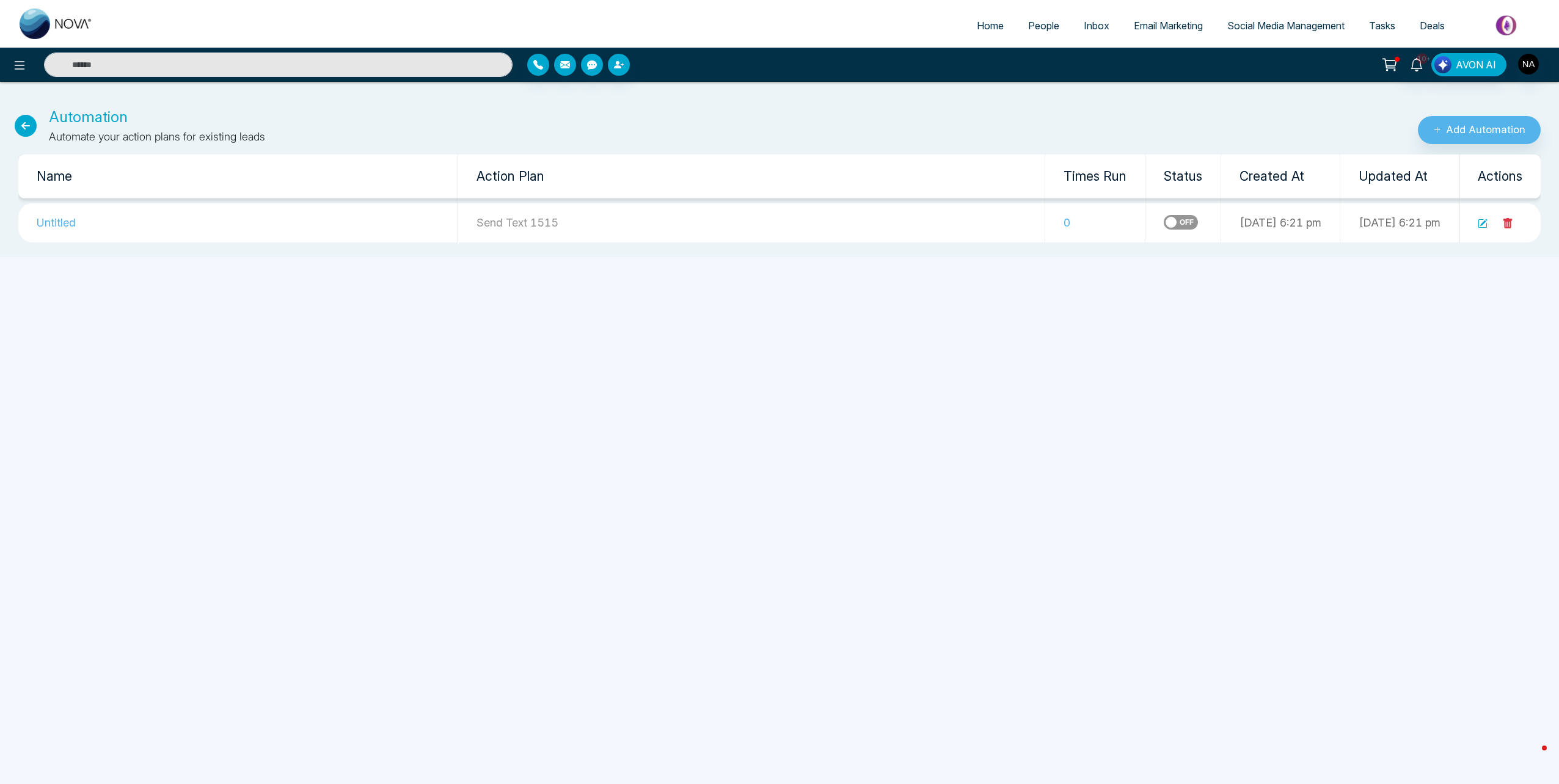
click at [37, 226] on td "Untitled" at bounding box center [238, 223] width 440 height 39
click at [39, 226] on td "Untitled" at bounding box center [238, 223] width 440 height 39
click at [933, 332] on div "Home People Inbox Email Marketing Social Media Management Tasks Deals 10+ AVON …" at bounding box center [779, 392] width 1559 height 784
